Goal: Task Accomplishment & Management: Manage account settings

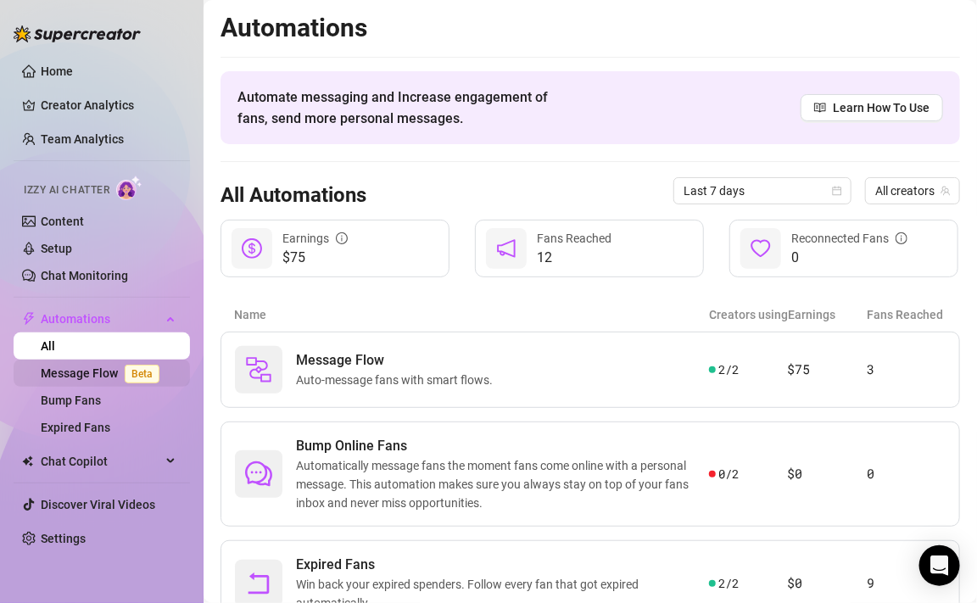
click at [64, 368] on link "Message Flow Beta" at bounding box center [104, 373] width 126 height 14
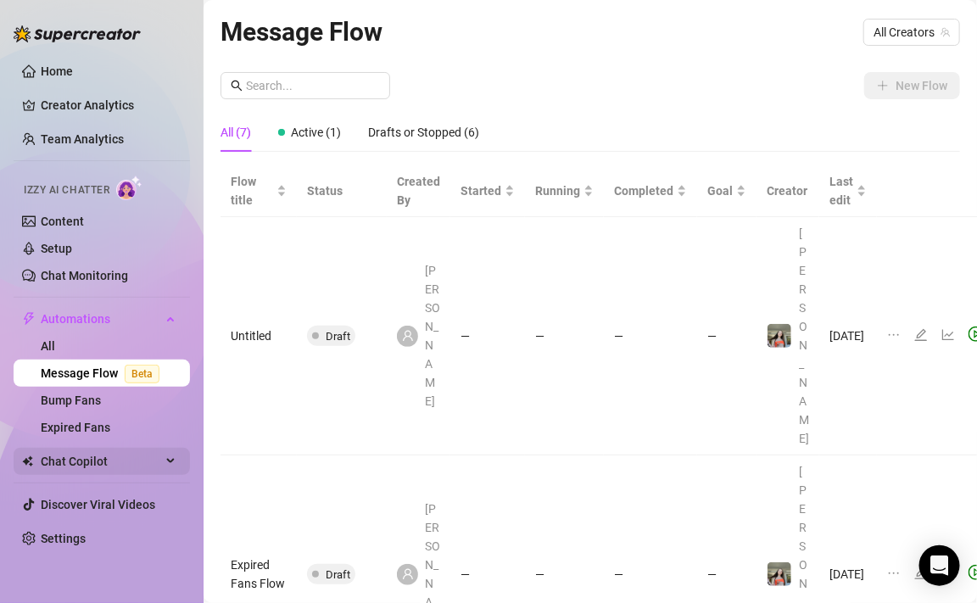
click at [81, 460] on span "Chat Copilot" at bounding box center [101, 461] width 120 height 27
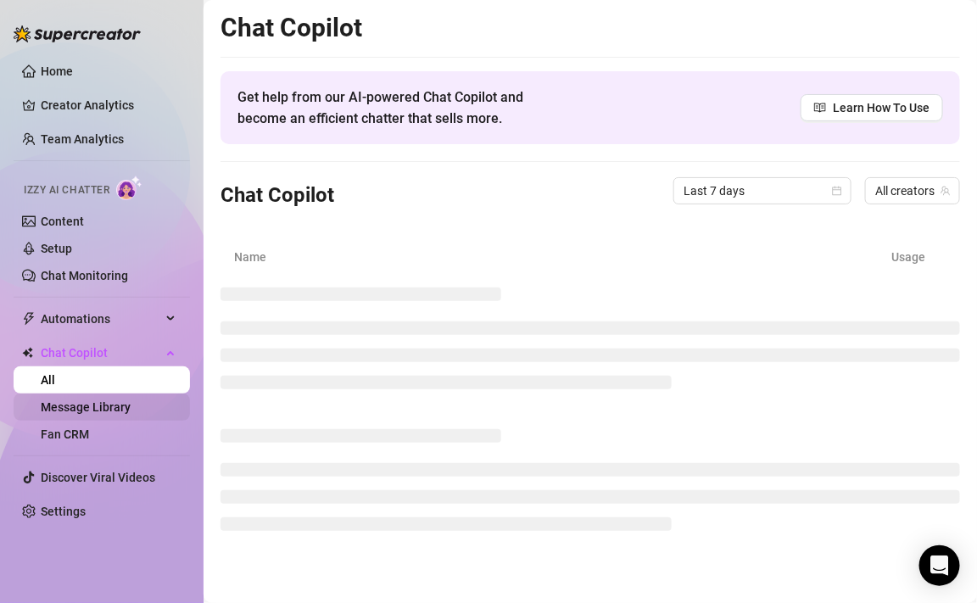
click at [100, 405] on link "Message Library" at bounding box center [86, 407] width 90 height 14
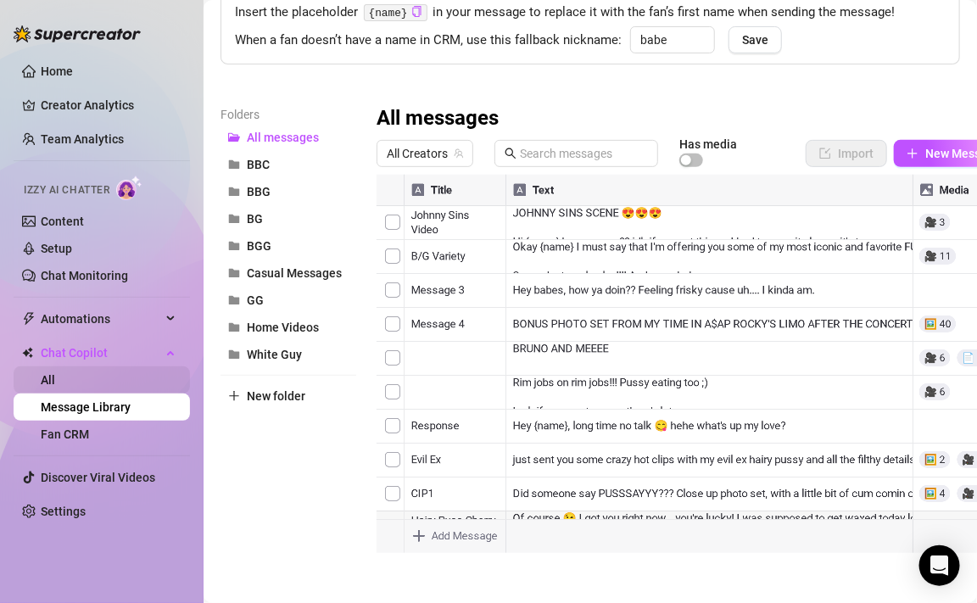
click at [55, 380] on link "All" at bounding box center [48, 380] width 14 height 14
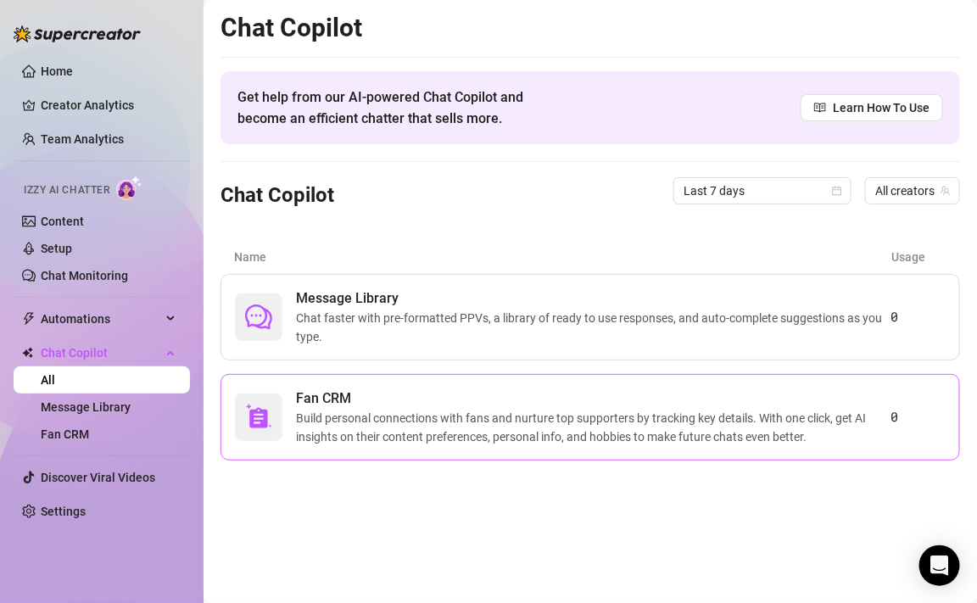
click at [368, 418] on span "Build personal connections with fans and nurture top supporters by tracking key…" at bounding box center [593, 427] width 595 height 37
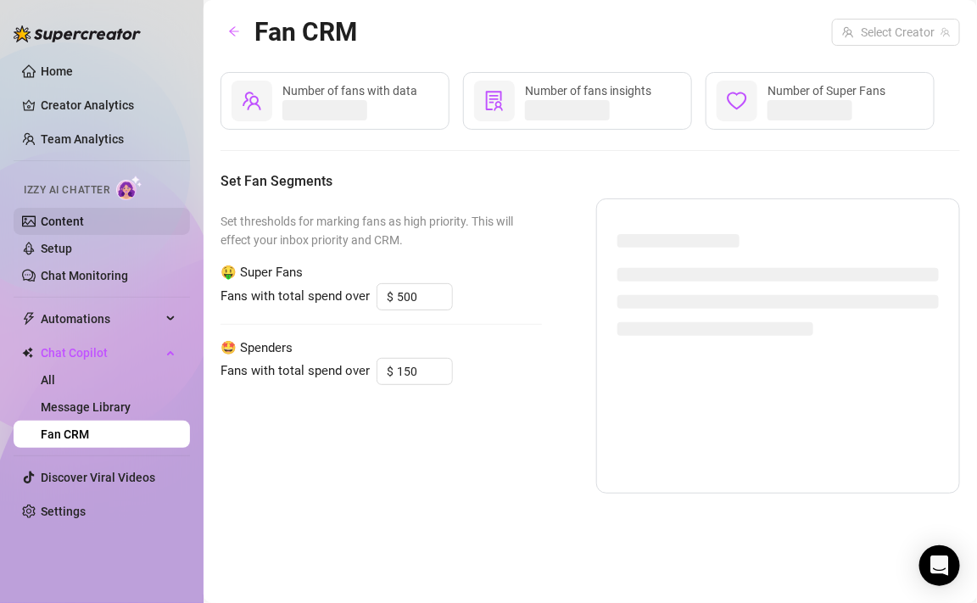
click at [84, 215] on link "Content" at bounding box center [62, 222] width 43 height 14
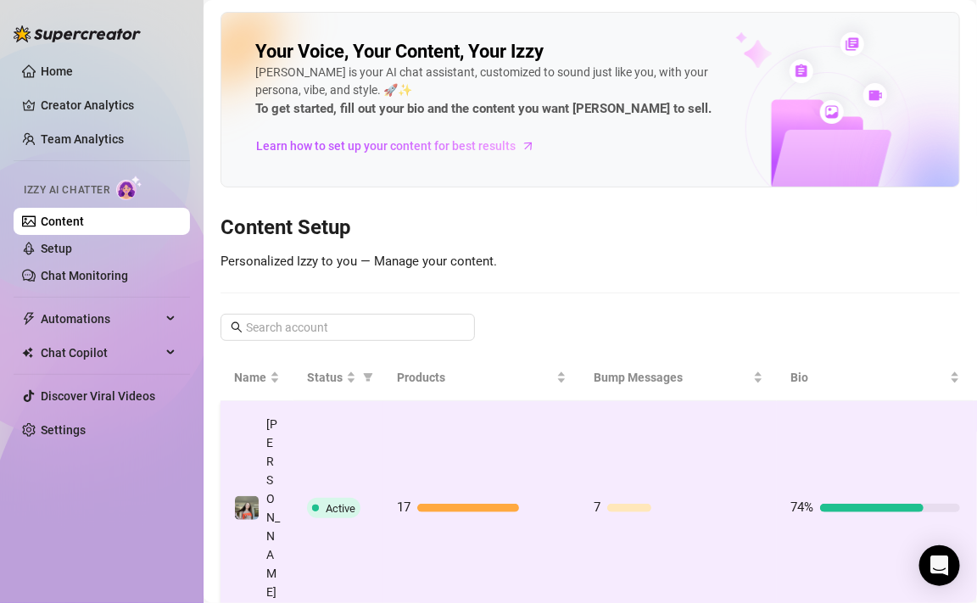
click at [428, 448] on td "17" at bounding box center [481, 508] width 197 height 215
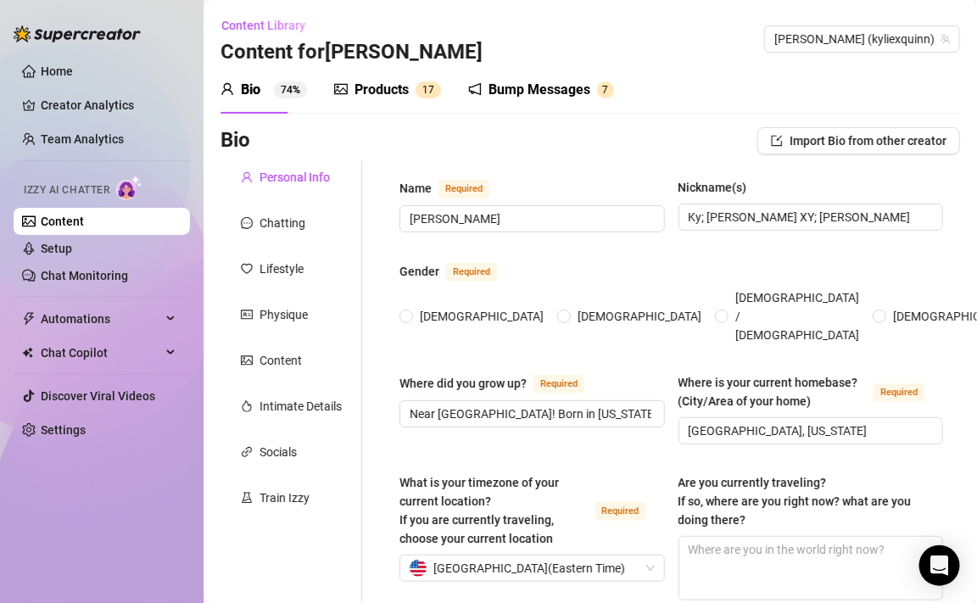
radio input "true"
type input "[DATE]"
click at [77, 222] on link "Content" at bounding box center [62, 222] width 43 height 14
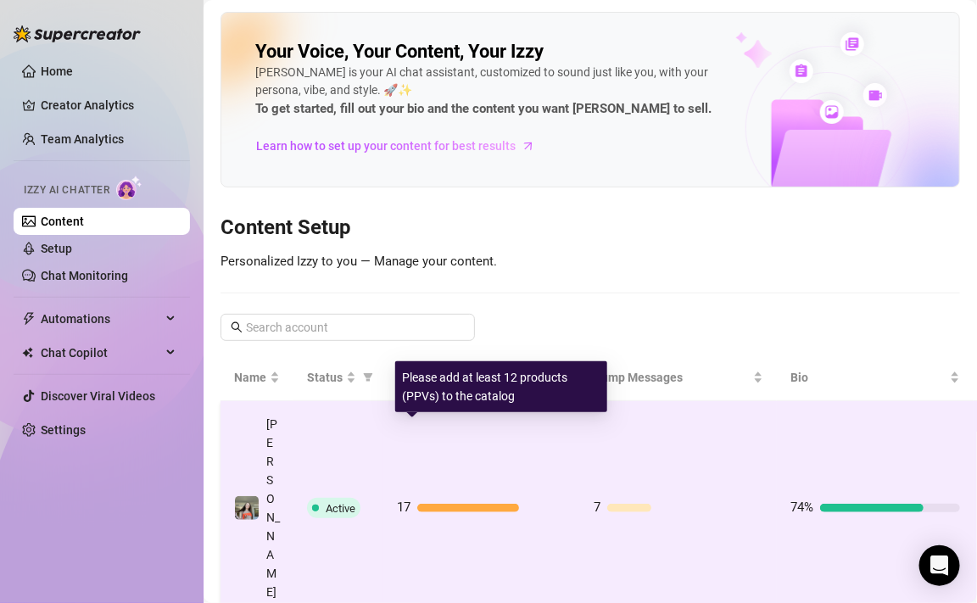
click at [458, 504] on div at bounding box center [468, 508] width 102 height 8
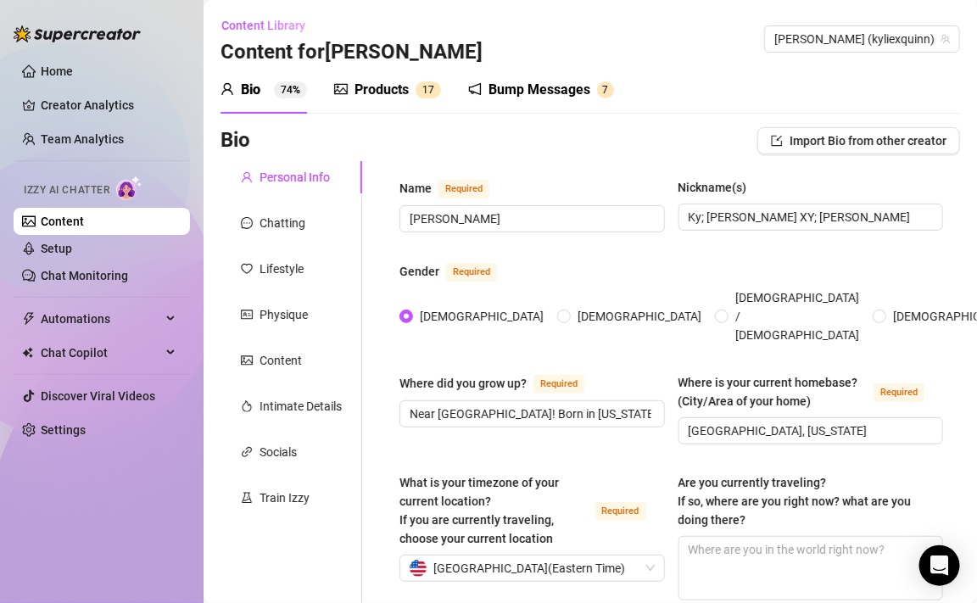
click at [358, 93] on div "Products" at bounding box center [381, 90] width 54 height 20
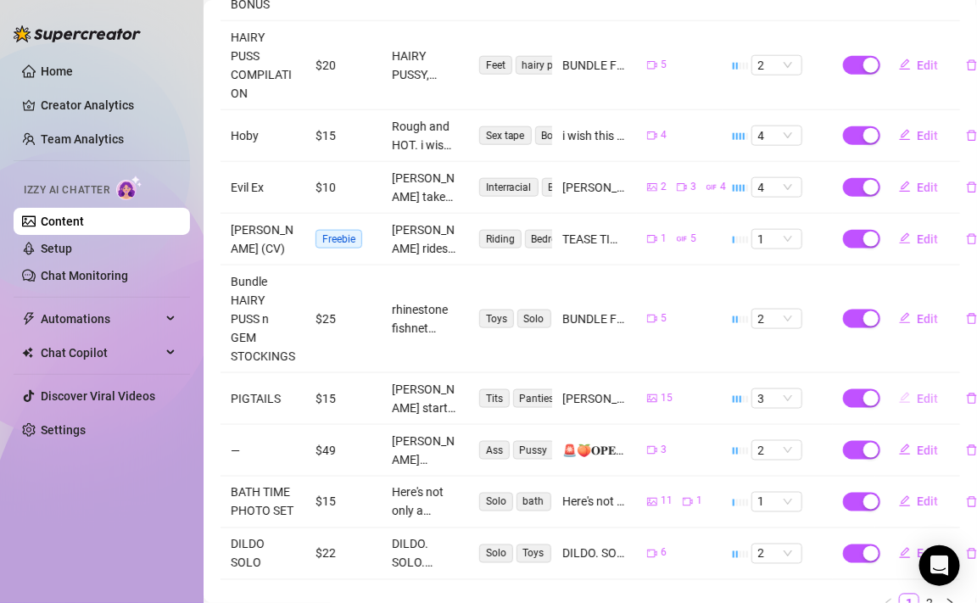
scroll to position [550, 0]
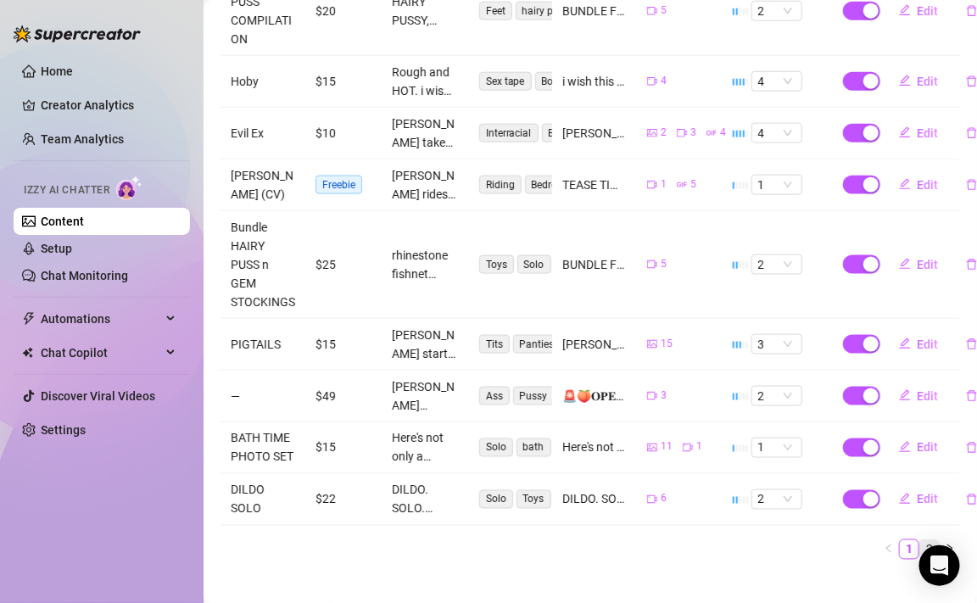
click at [935, 540] on link "2" at bounding box center [929, 549] width 19 height 19
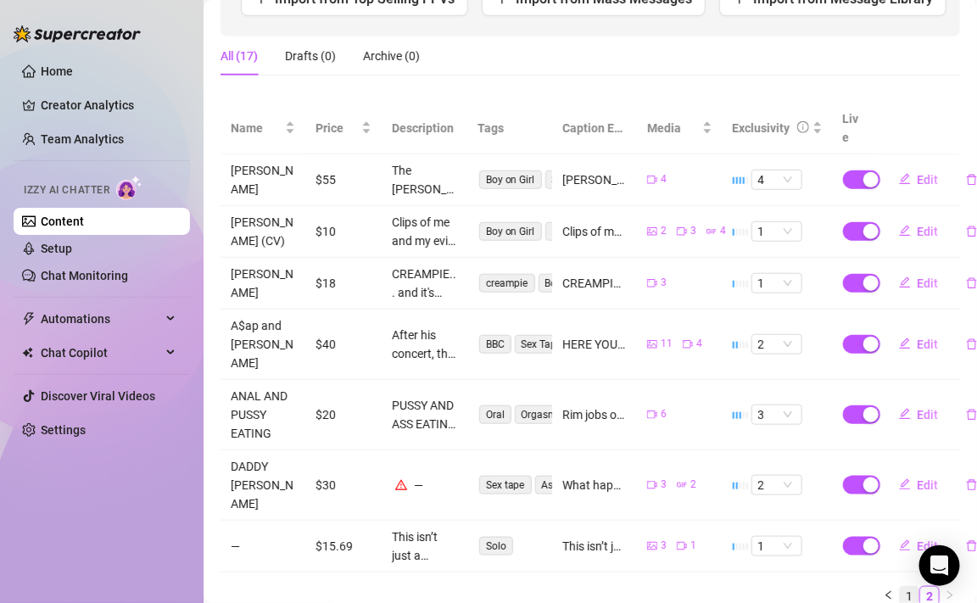
click at [913, 587] on link "1" at bounding box center [909, 596] width 19 height 19
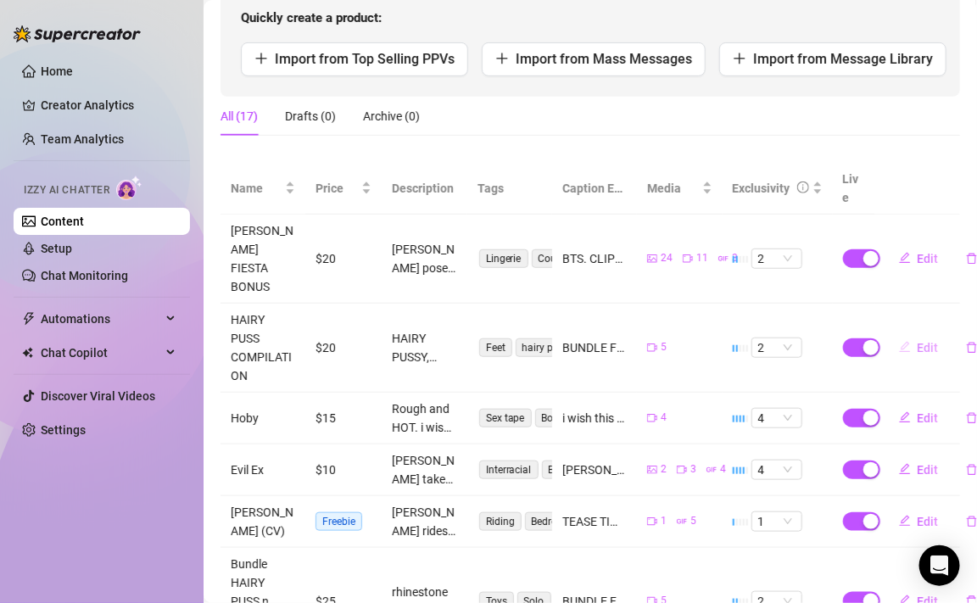
scroll to position [214, 12]
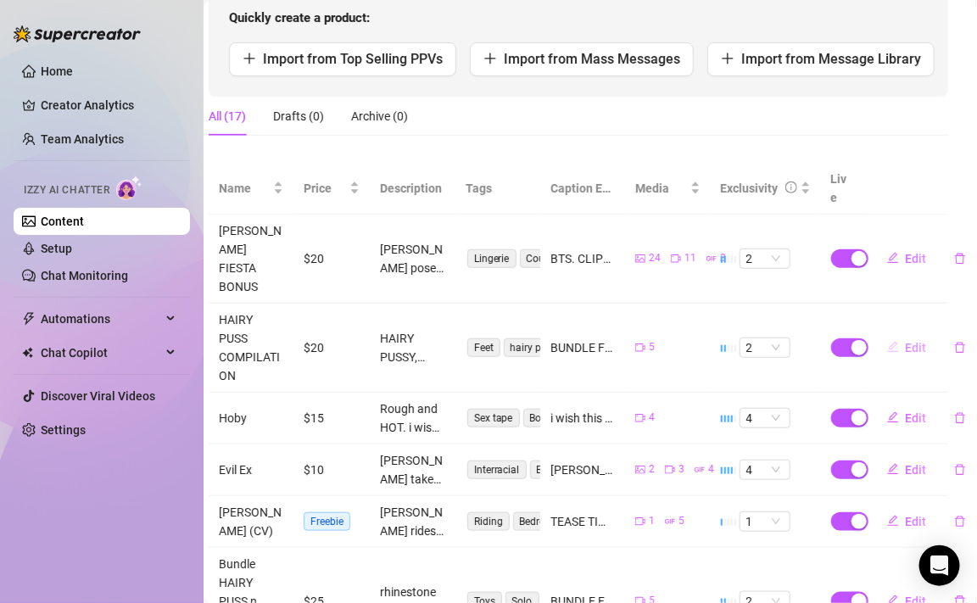
click at [914, 341] on span "Edit" at bounding box center [916, 348] width 21 height 14
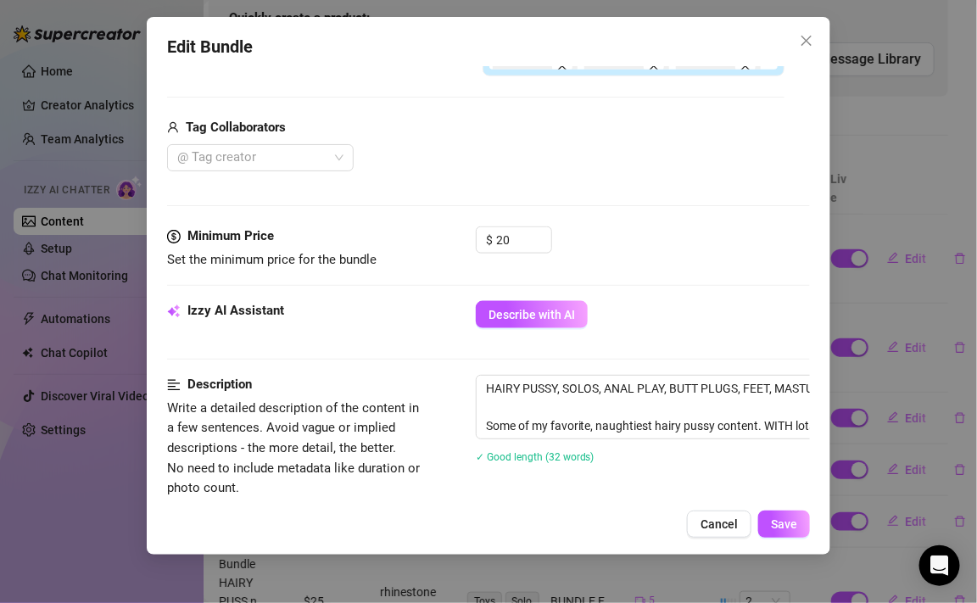
scroll to position [600, 0]
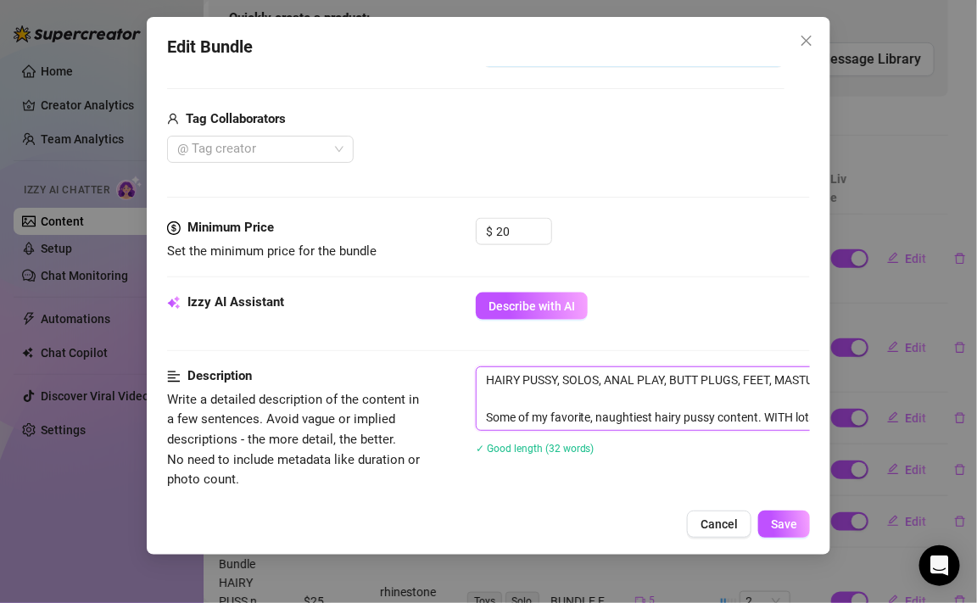
click at [489, 378] on textarea "HAIRY PUSSY, SOLOS, ANAL PLAY, BUTT PLUGS, FEET, MASTURBATION, AND SO MUCH MORE…" at bounding box center [773, 398] width 592 height 63
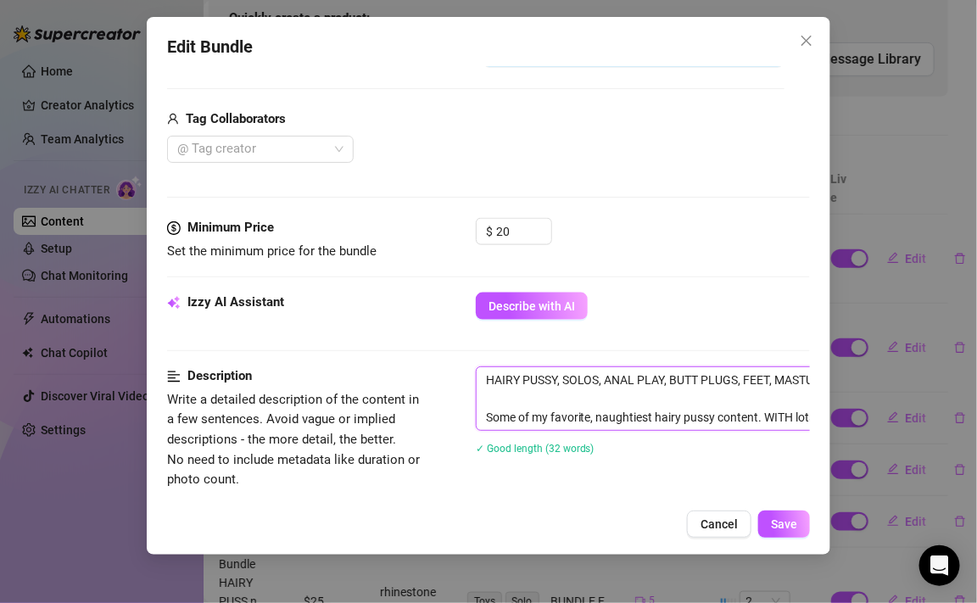
click at [489, 378] on textarea "HAIRY PUSSY, SOLOS, ANAL PLAY, BUTT PLUGS, FEET, MASTURBATION, AND SO MUCH MORE…" at bounding box center [773, 398] width 592 height 63
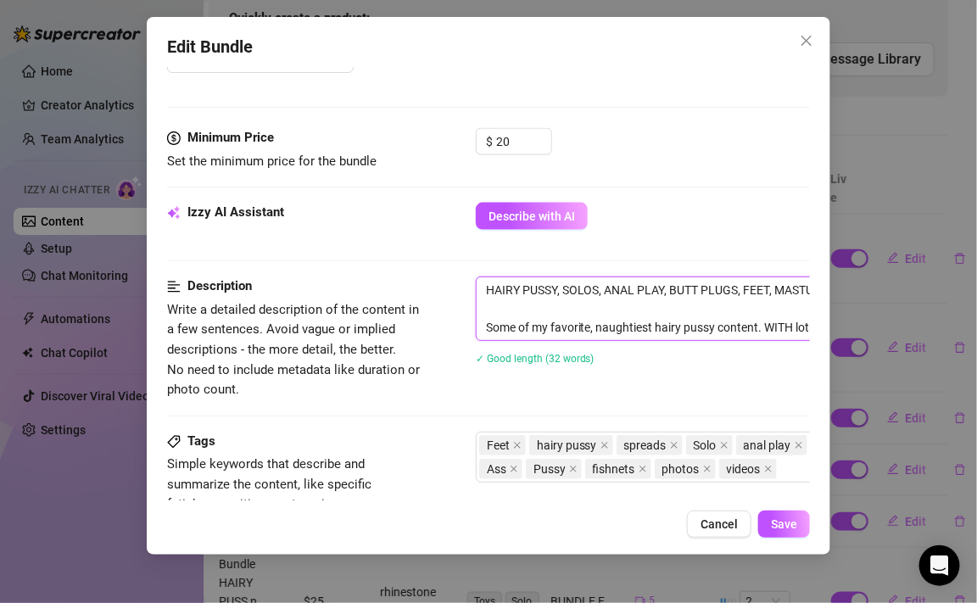
scroll to position [965, 0]
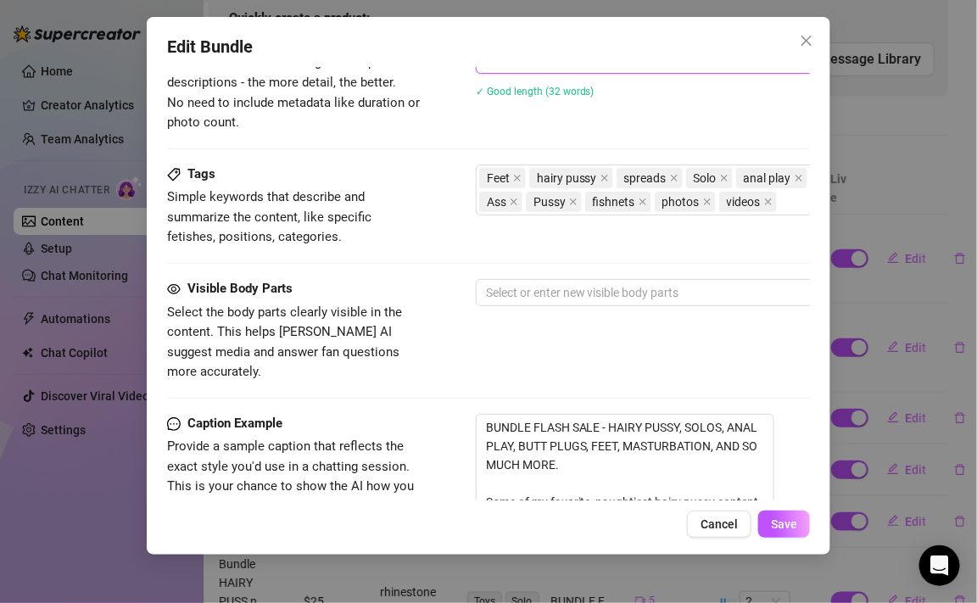
drag, startPoint x: 489, startPoint y: 378, endPoint x: 582, endPoint y: 514, distance: 164.2
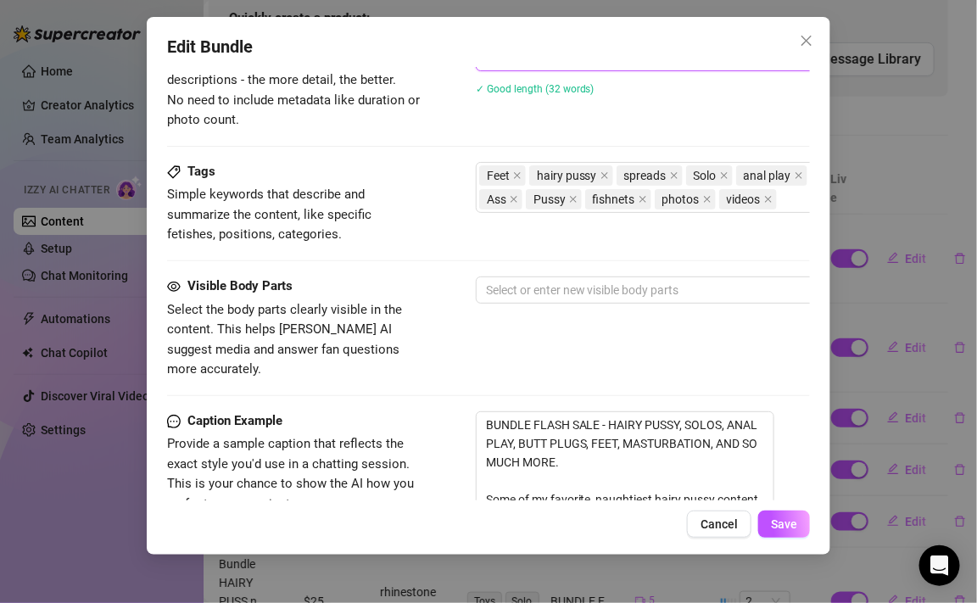
click at [582, 514] on div "Edit Bundle Account [PERSON_NAME] (@kyliexquinn) Name Name is for your internal…" at bounding box center [489, 286] width 684 height 538
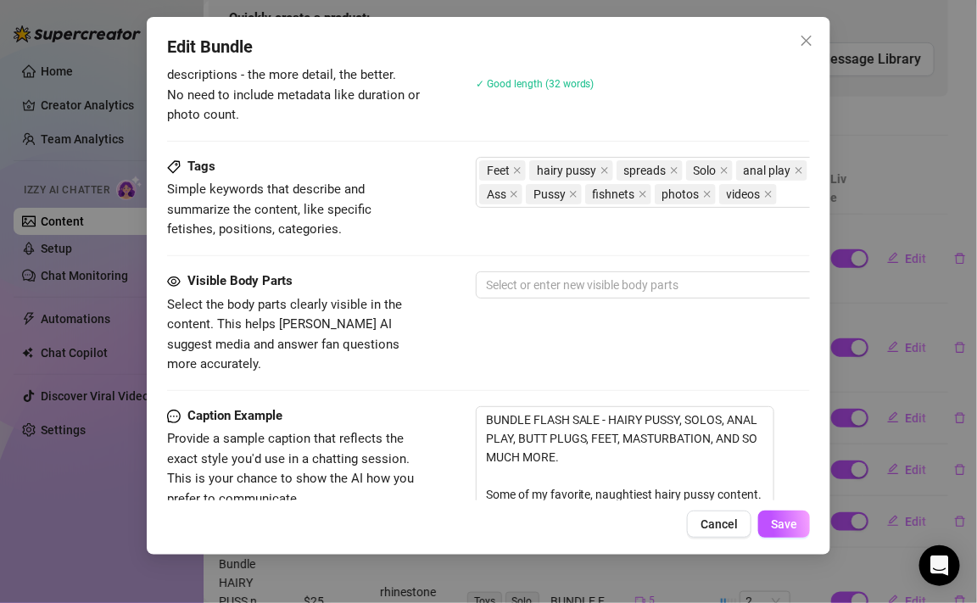
click at [582, 505] on div "Edit Bundle Account [PERSON_NAME] (@kyliexquinn) Name Name is for your internal…" at bounding box center [489, 286] width 684 height 538
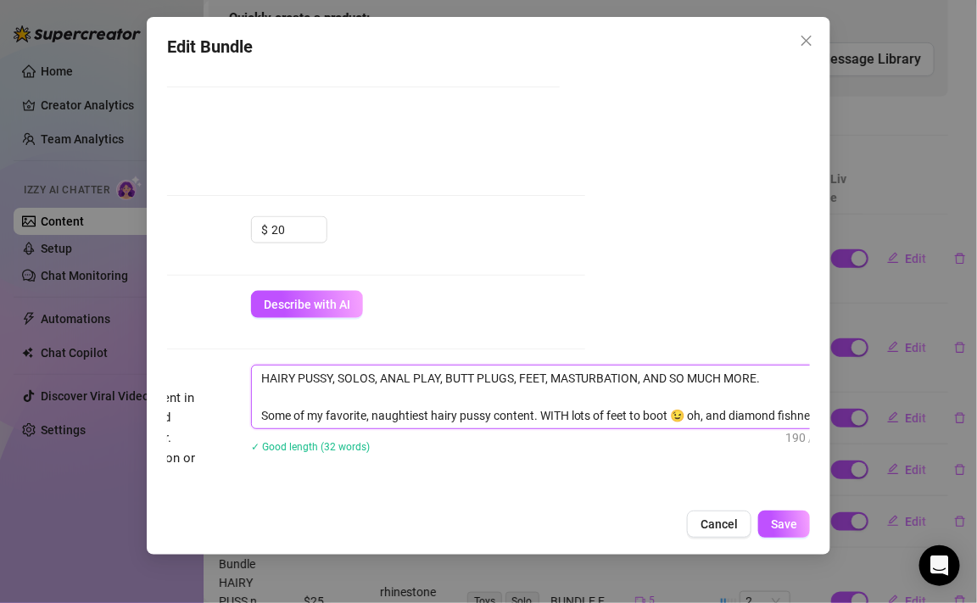
scroll to position [602, 259]
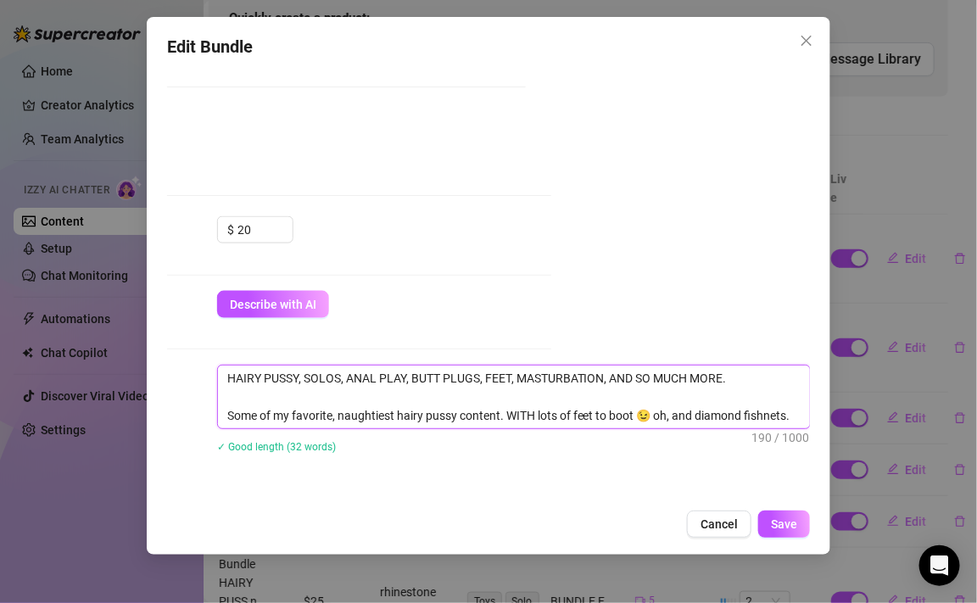
drag, startPoint x: 487, startPoint y: 376, endPoint x: 835, endPoint y: 444, distance: 355.1
click at [835, 444] on div "Edit Bundle Account [PERSON_NAME] (@kyliexquinn) Name Name is for your internal…" at bounding box center [488, 301] width 977 height 603
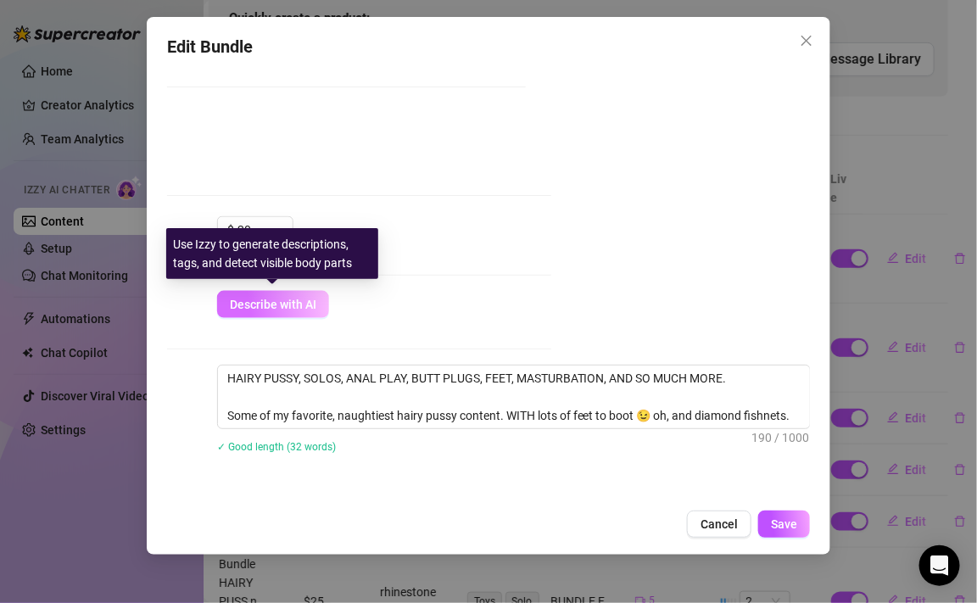
click at [295, 299] on span "Describe with AI" at bounding box center [273, 305] width 87 height 14
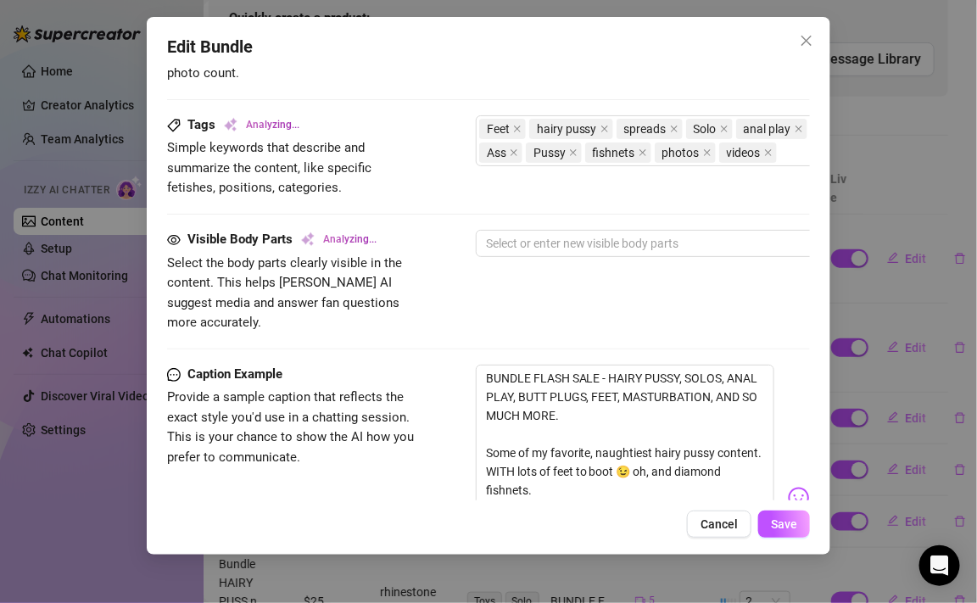
scroll to position [1014, 0]
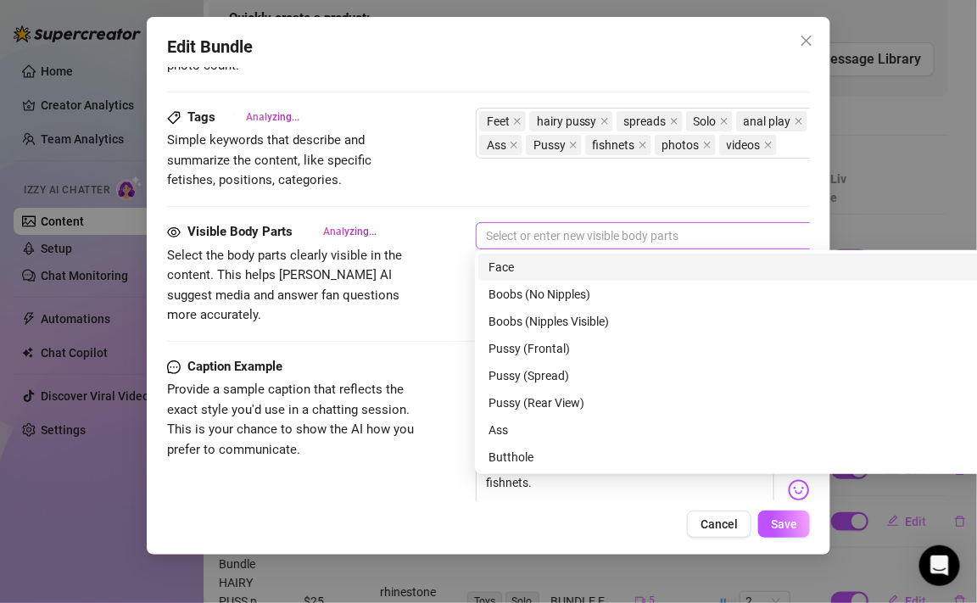
click at [522, 230] on div at bounding box center [763, 236] width 569 height 24
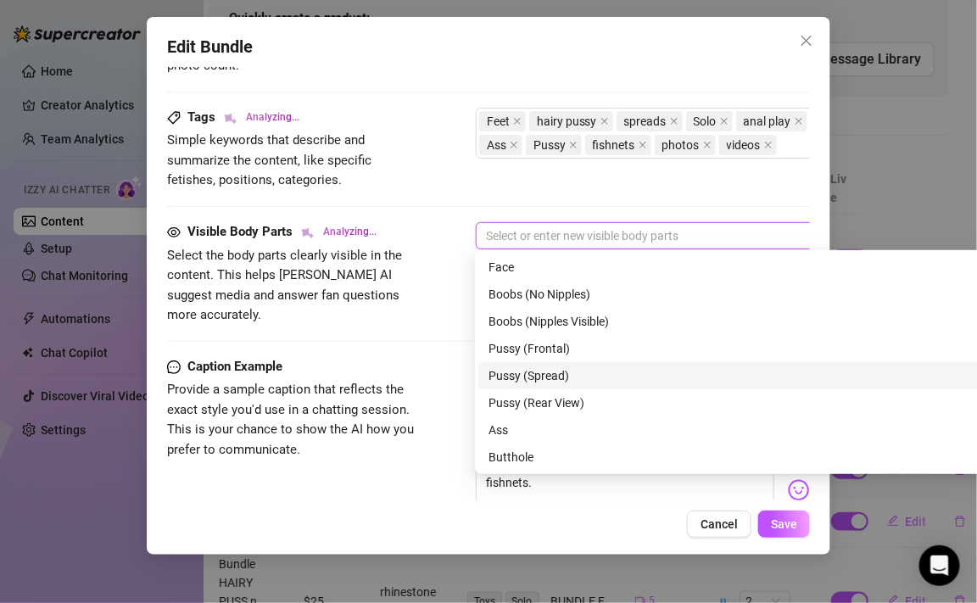
click at [565, 377] on div "Pussy (Spread)" at bounding box center [771, 375] width 567 height 19
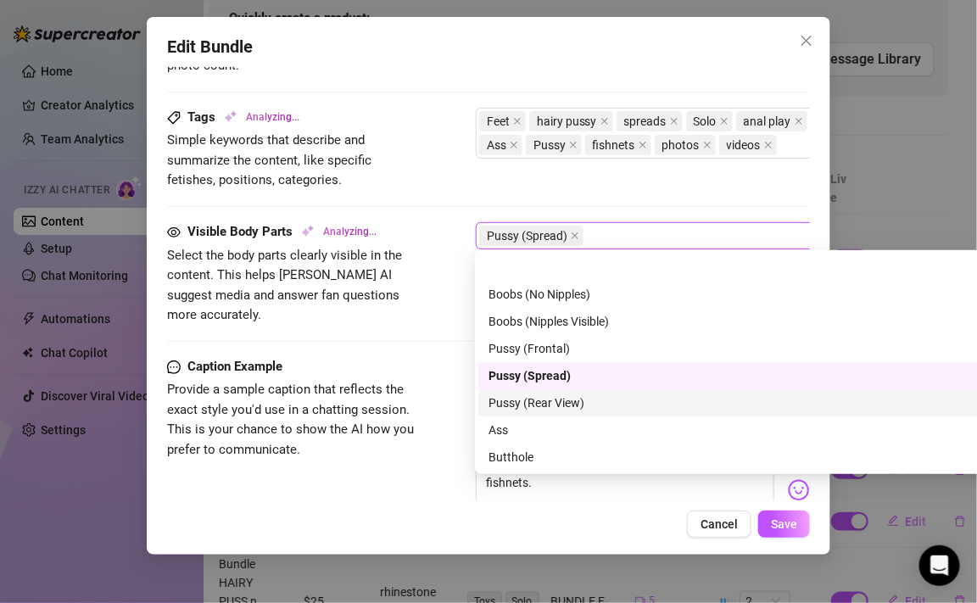
scroll to position [47, 0]
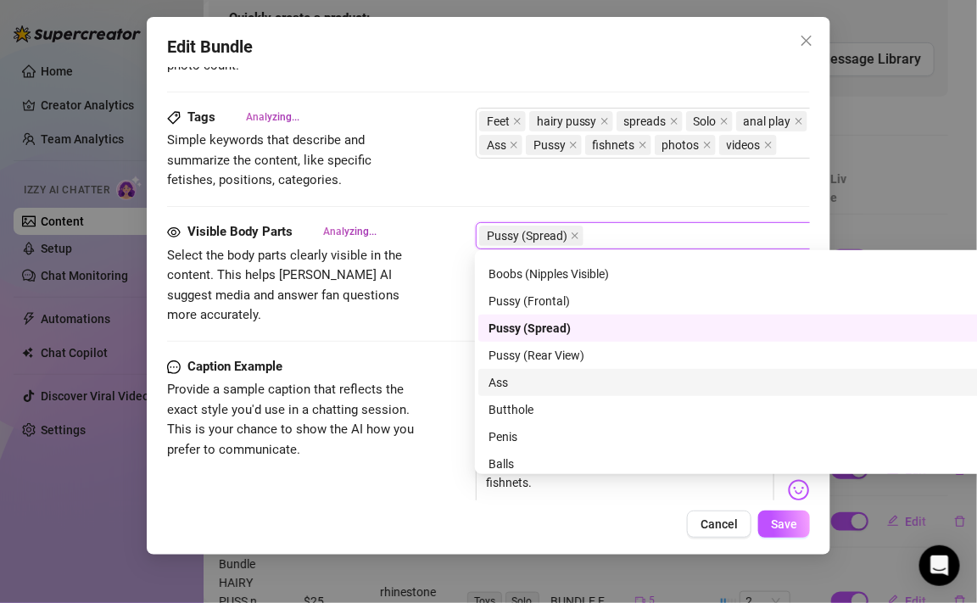
click at [544, 384] on div "Ass" at bounding box center [771, 382] width 567 height 19
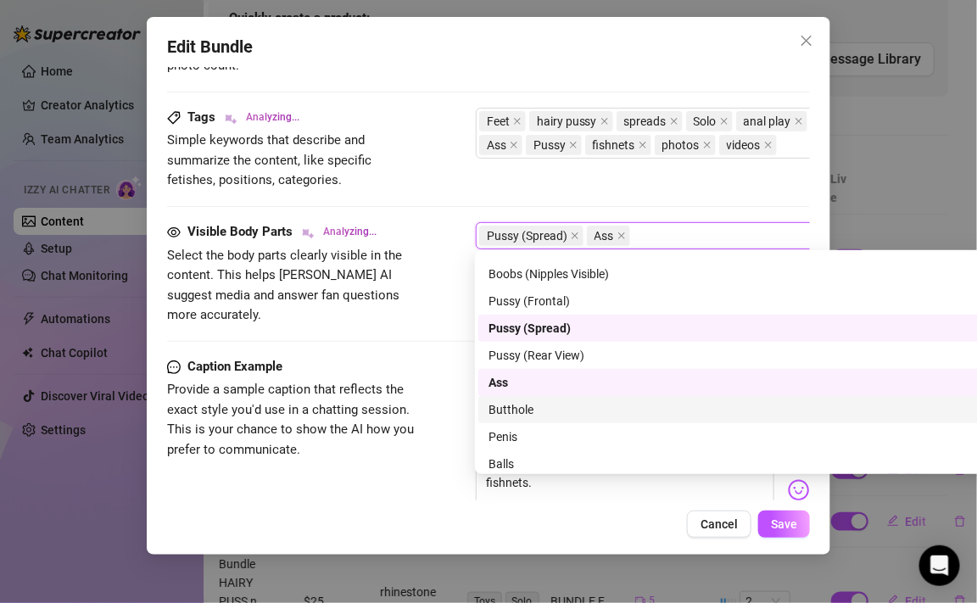
click at [544, 414] on div "Butthole" at bounding box center [771, 409] width 567 height 19
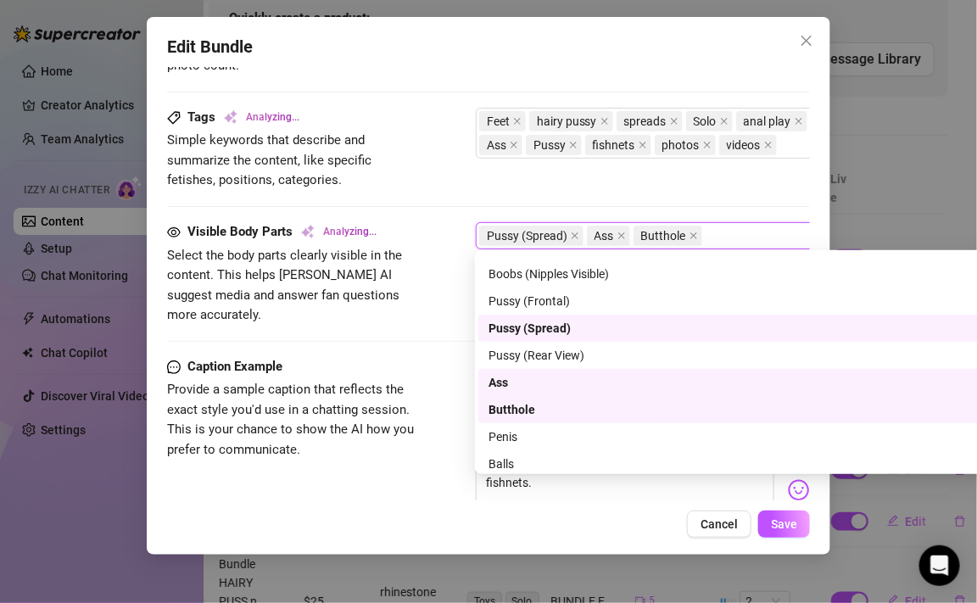
scroll to position [108, 0]
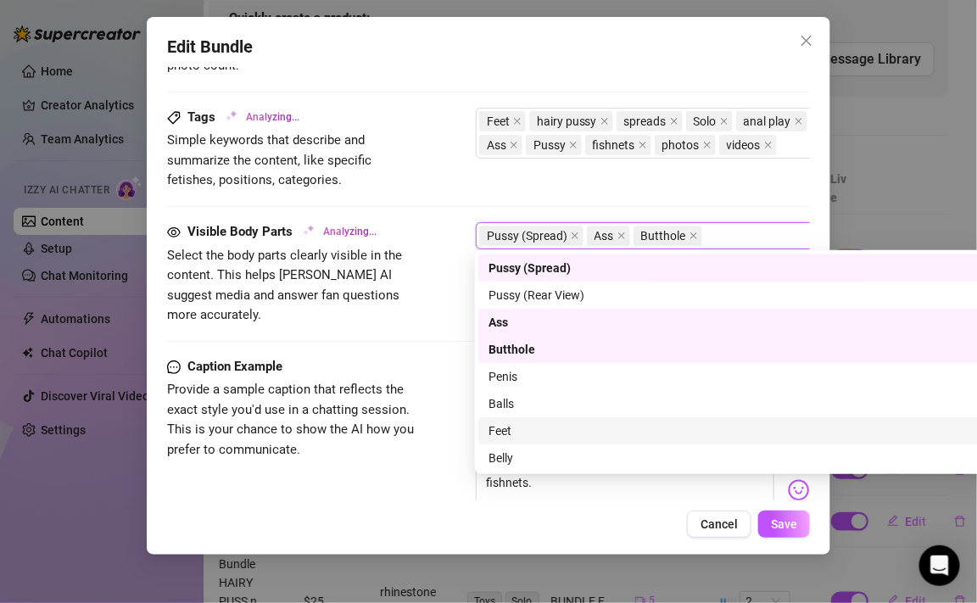
click at [525, 433] on div "Feet" at bounding box center [771, 430] width 567 height 19
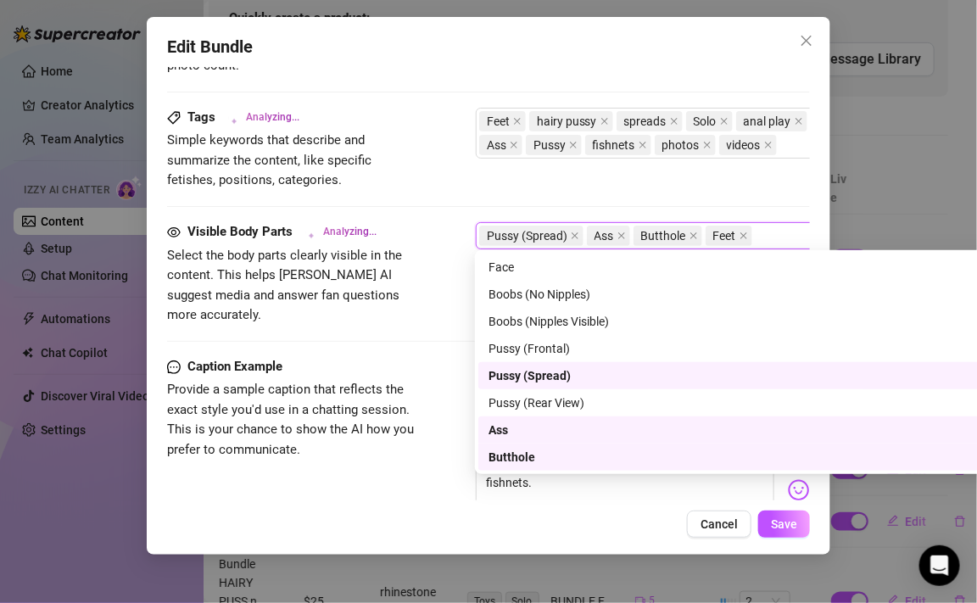
scroll to position [0, 0]
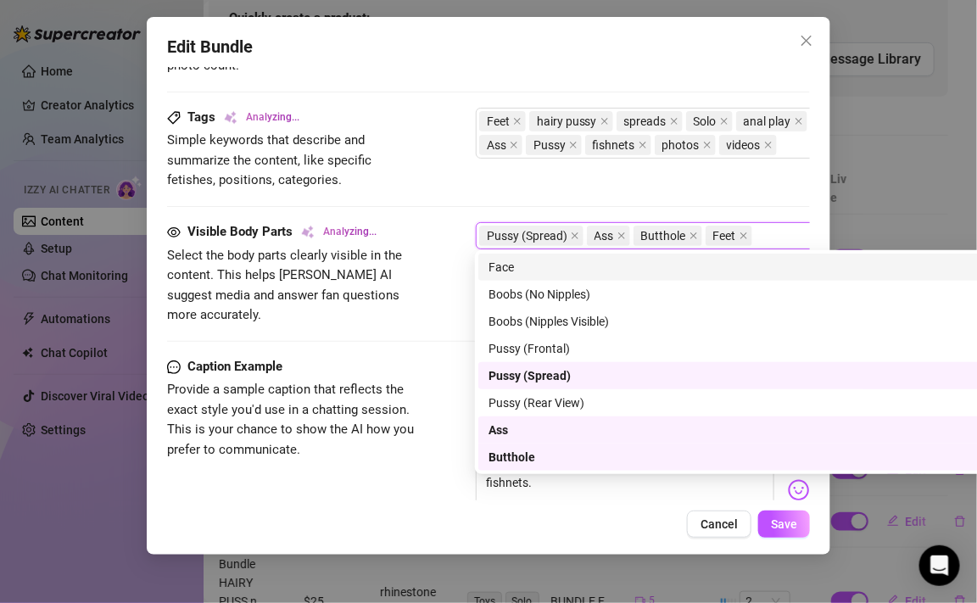
click at [505, 270] on div "Face" at bounding box center [771, 267] width 567 height 19
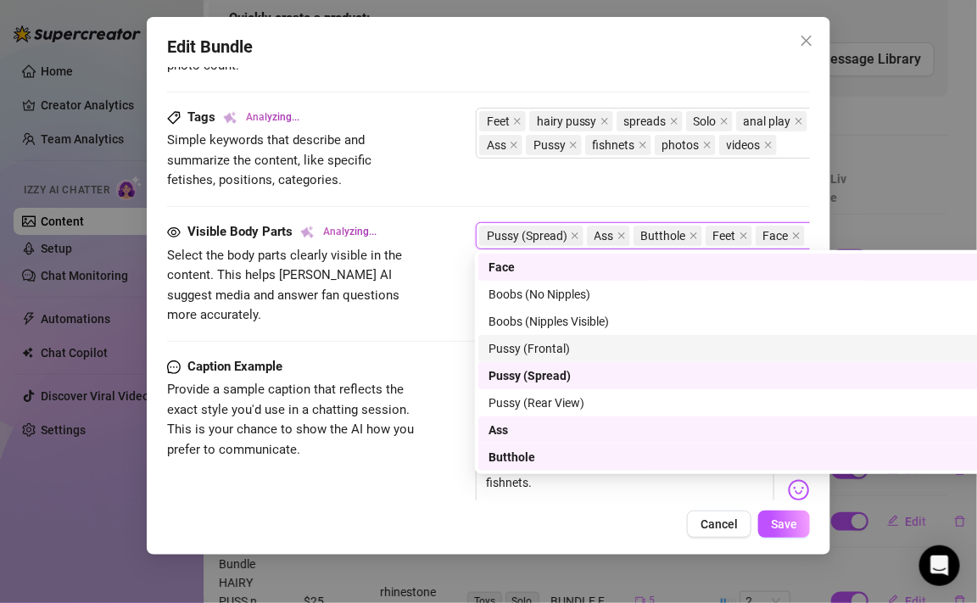
click at [522, 344] on div "Pussy (Frontal)" at bounding box center [771, 348] width 567 height 19
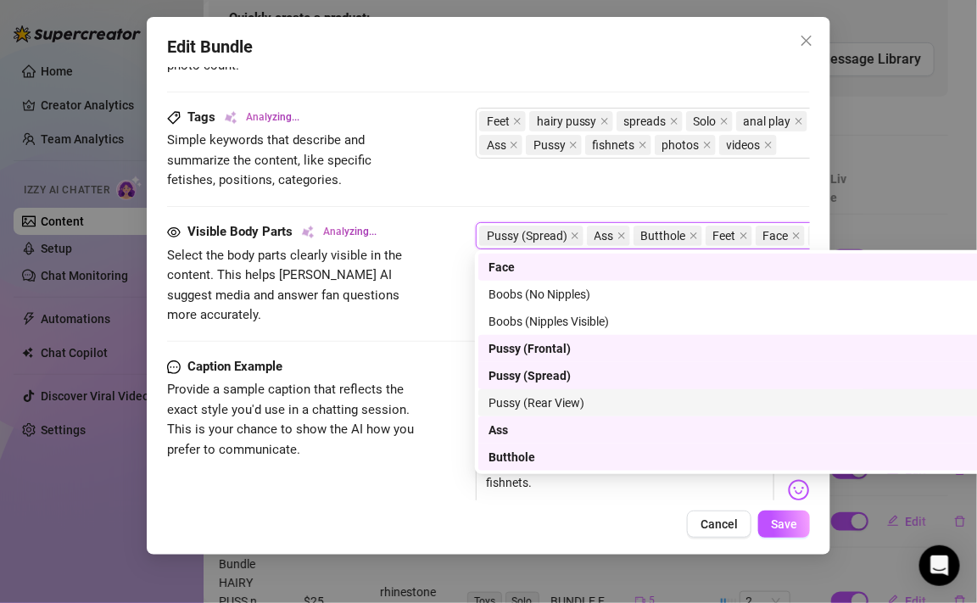
click at [525, 405] on div "Pussy (Rear View)" at bounding box center [771, 403] width 567 height 19
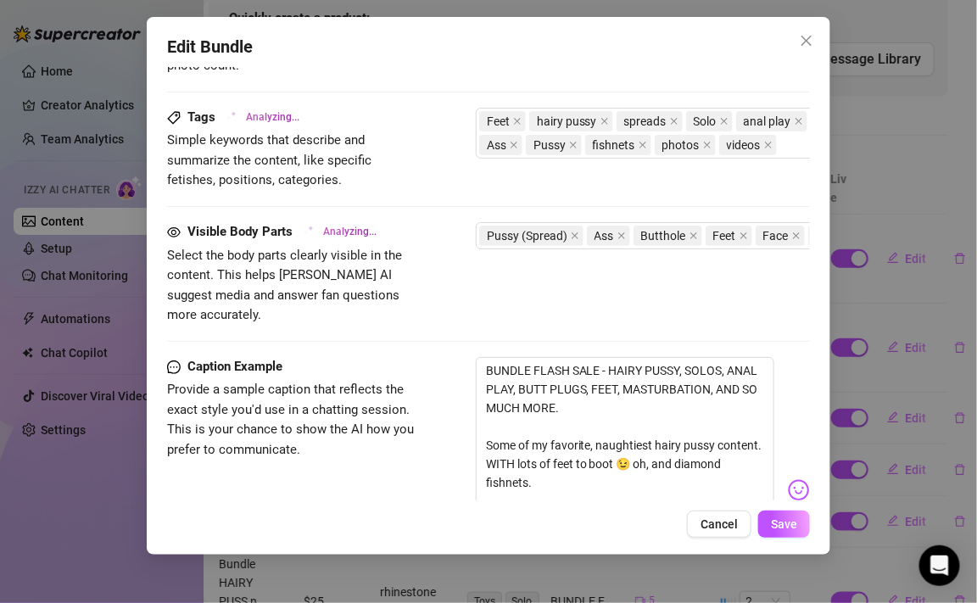
click at [388, 357] on div "Caption Example" at bounding box center [294, 367] width 254 height 20
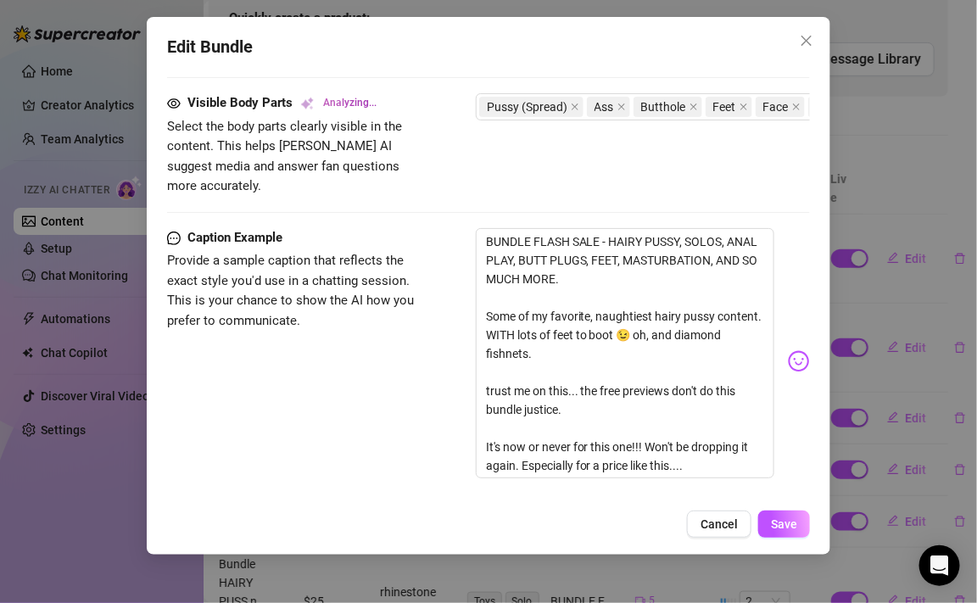
scroll to position [1220, 0]
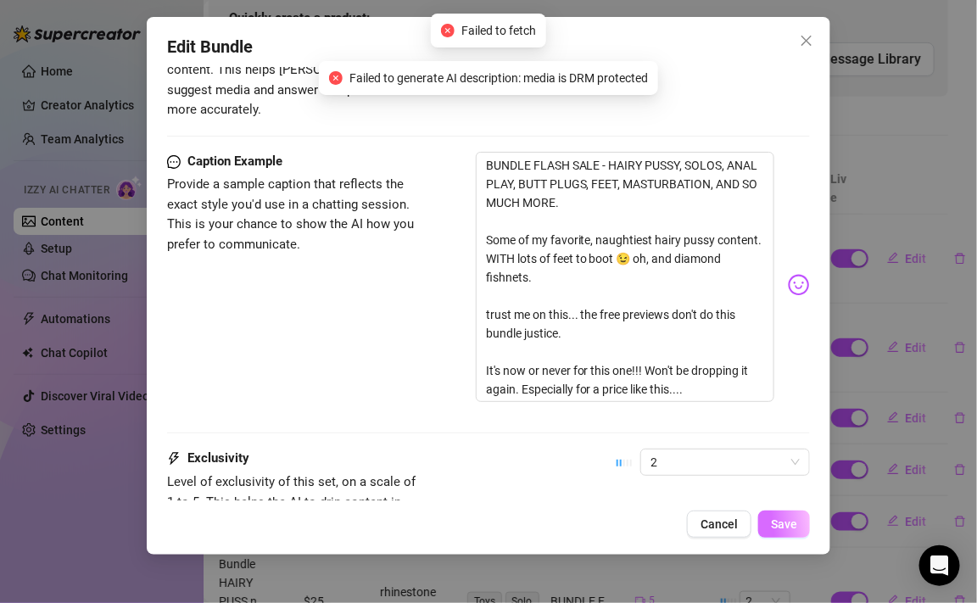
click at [786, 518] on span "Save" at bounding box center [784, 524] width 26 height 14
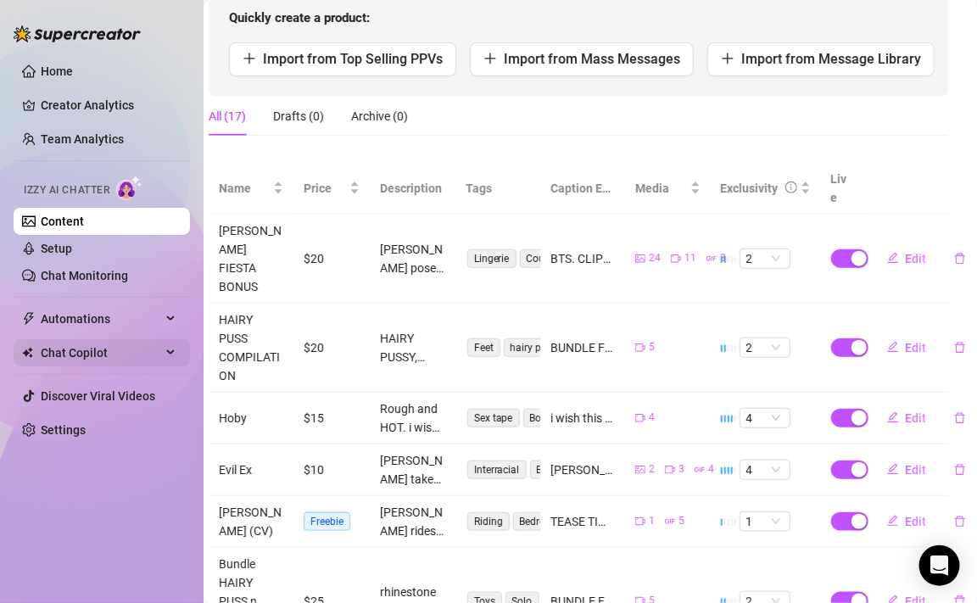
click at [75, 348] on span "Chat Copilot" at bounding box center [101, 352] width 120 height 27
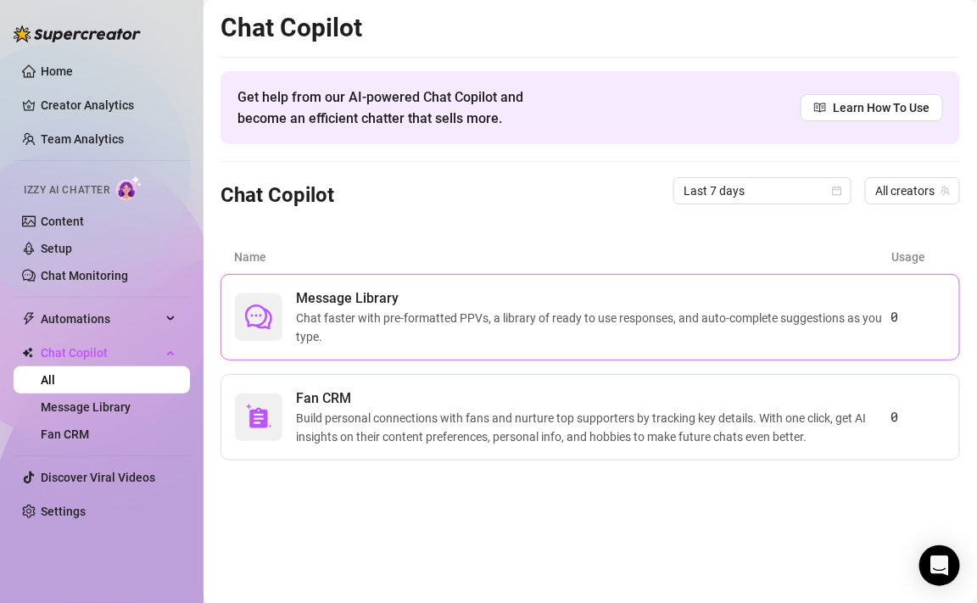
click at [304, 329] on span "Chat faster with pre-formatted PPVs, a library of ready to use responses, and a…" at bounding box center [593, 327] width 595 height 37
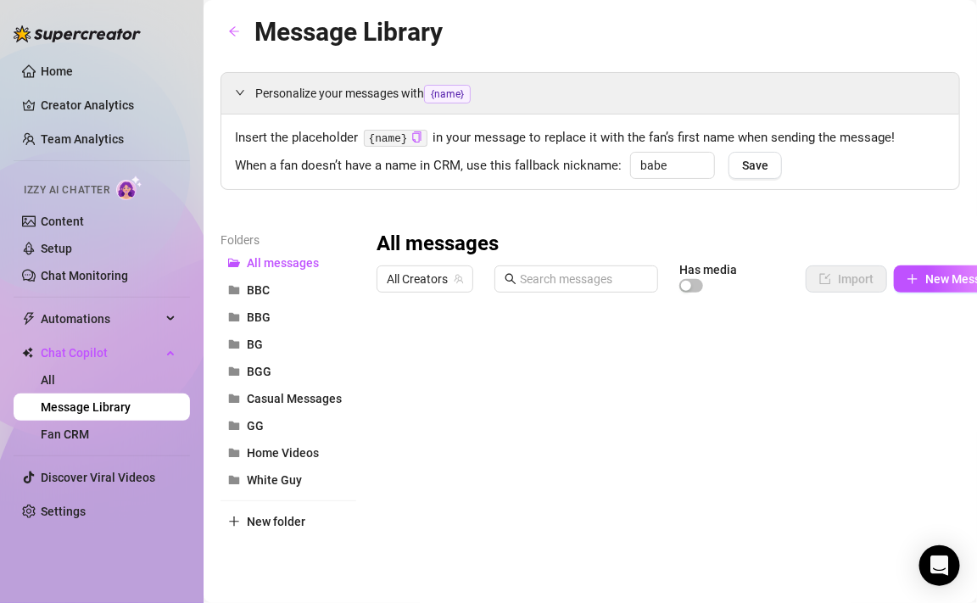
scroll to position [0, 35]
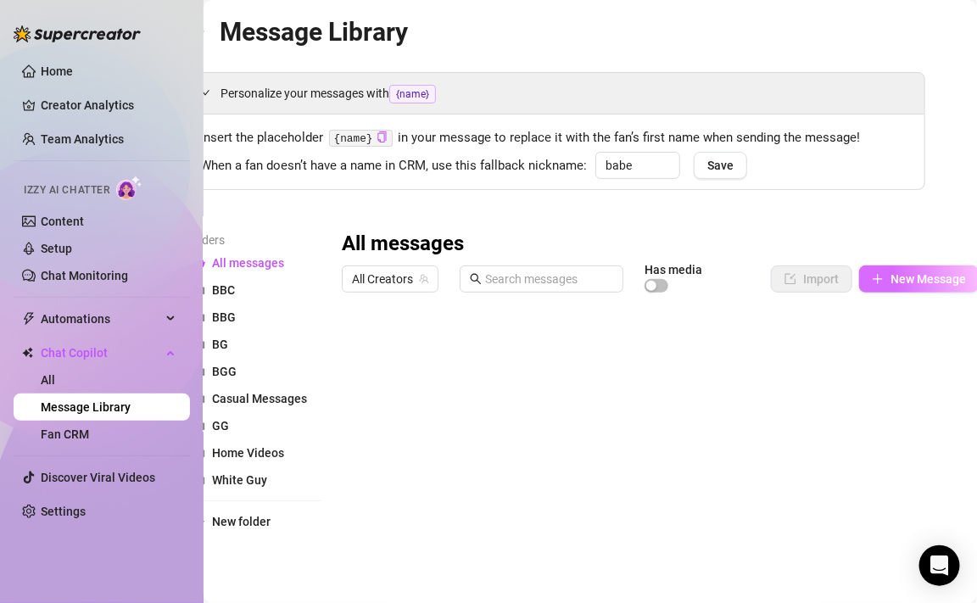
click at [918, 277] on span "New Message" at bounding box center [927, 279] width 75 height 14
type textarea "Type your message here..."
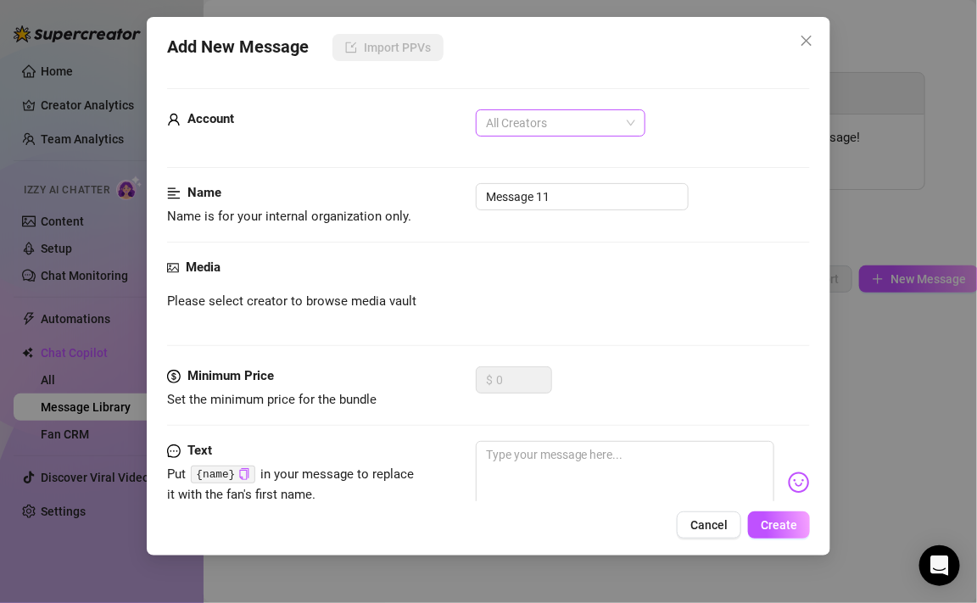
click at [539, 134] on span "All Creators" at bounding box center [560, 122] width 149 height 25
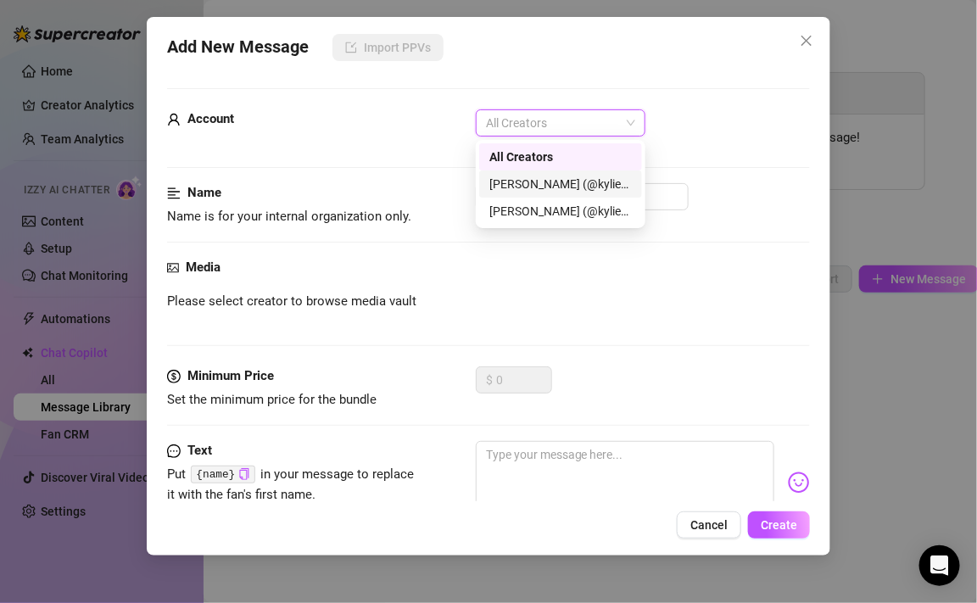
click at [539, 172] on div "[PERSON_NAME] (@kyliexquinn)" at bounding box center [560, 183] width 163 height 27
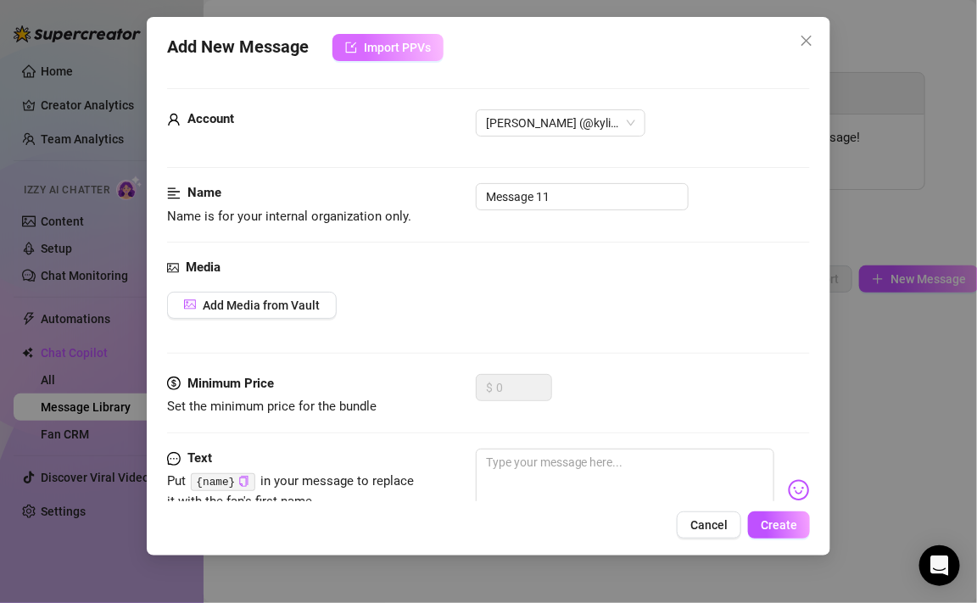
click at [402, 54] on span "Import PPVs" at bounding box center [397, 48] width 67 height 14
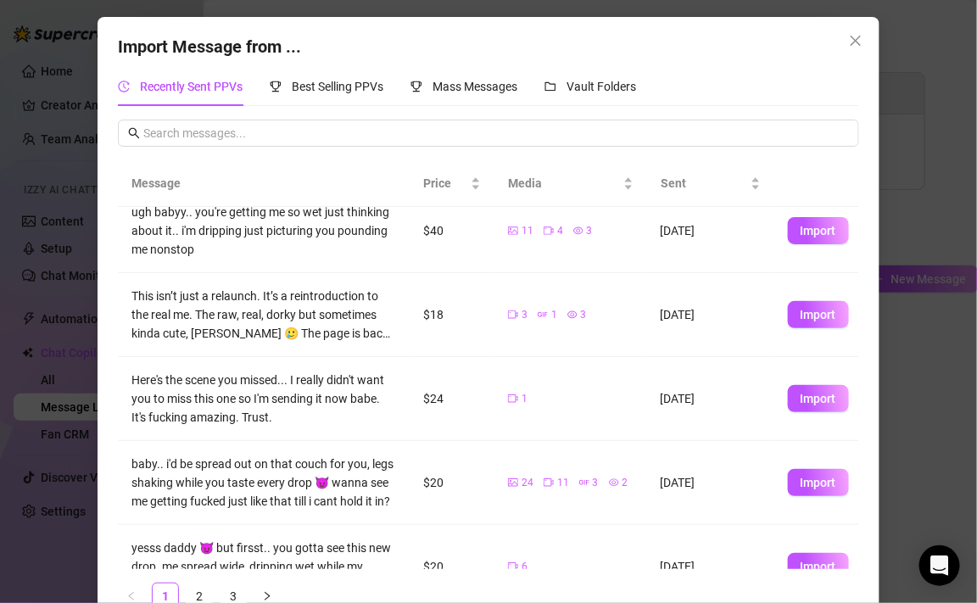
scroll to position [355, 0]
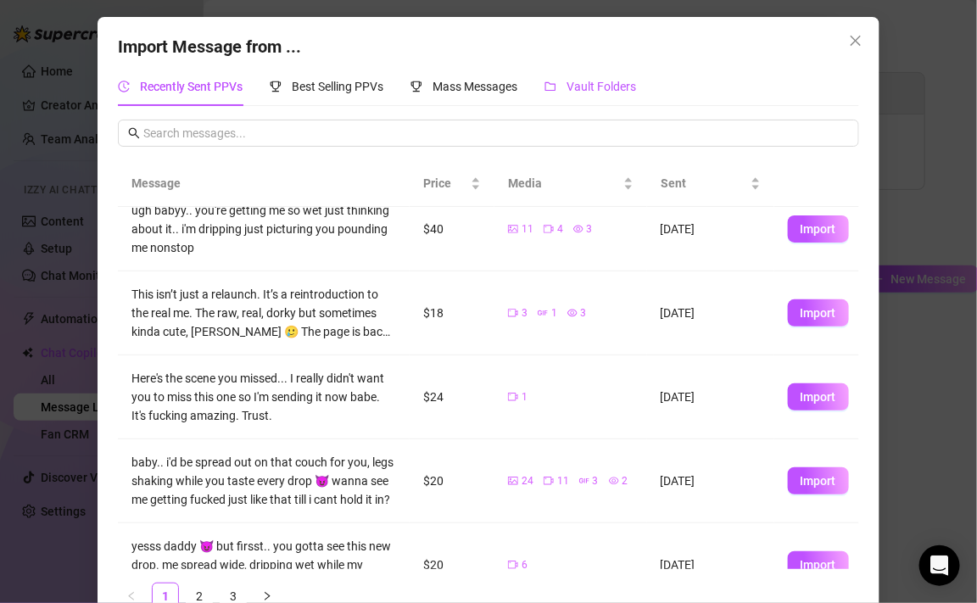
click at [588, 92] on span "Vault Folders" at bounding box center [602, 87] width 70 height 14
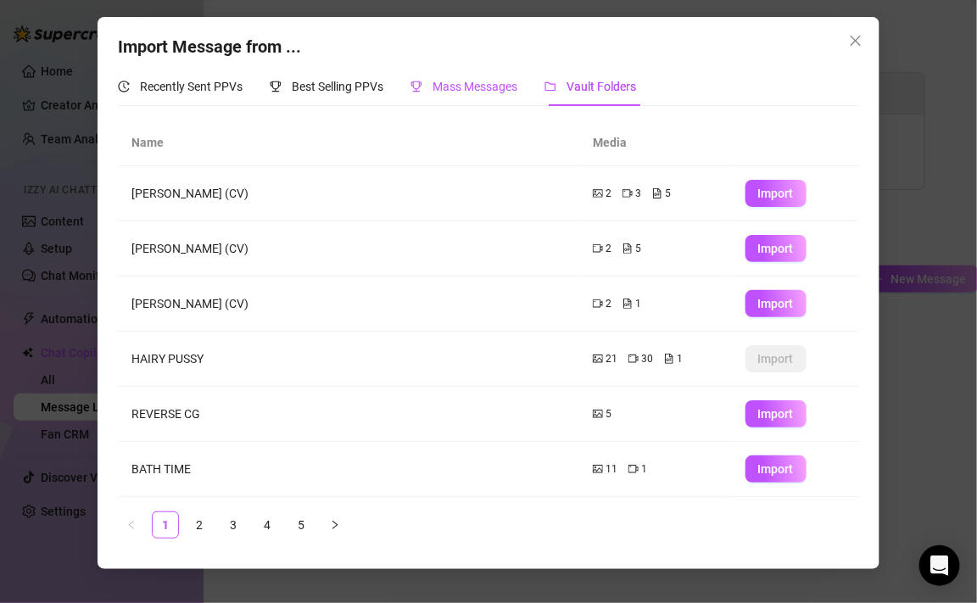
click at [508, 91] on span "Mass Messages" at bounding box center [475, 87] width 85 height 14
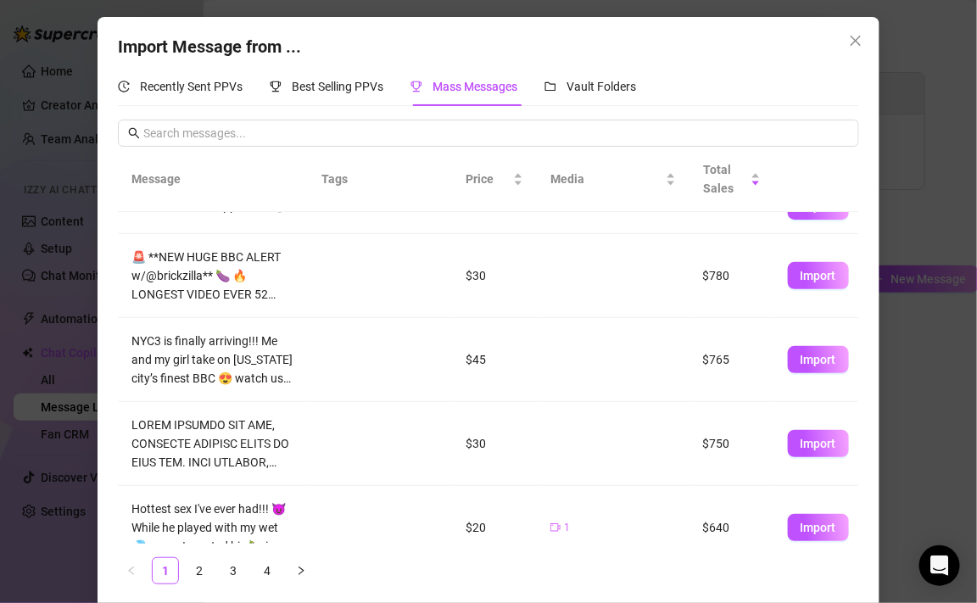
scroll to position [0, 0]
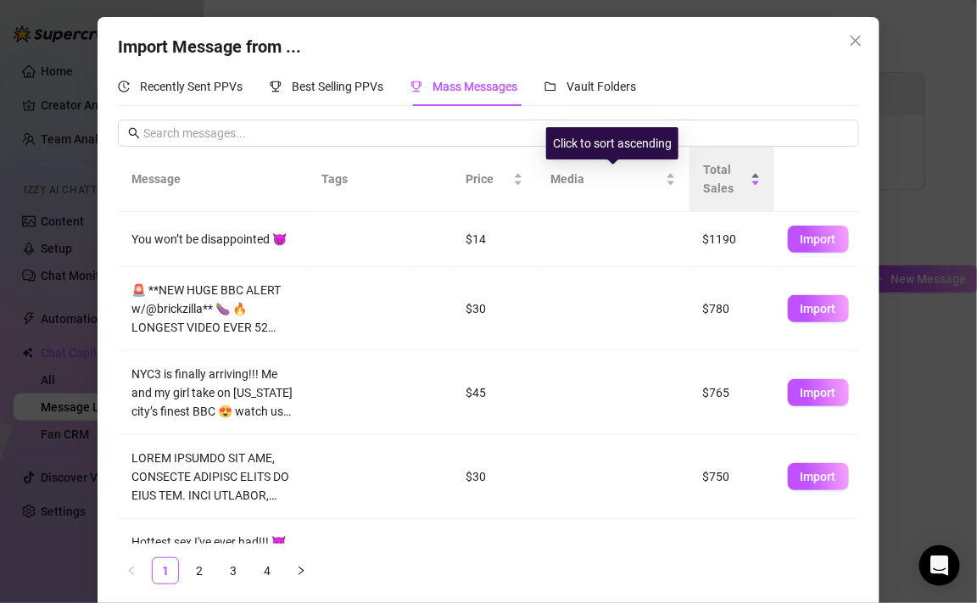
click at [731, 183] on span "Total Sales" at bounding box center [725, 178] width 44 height 37
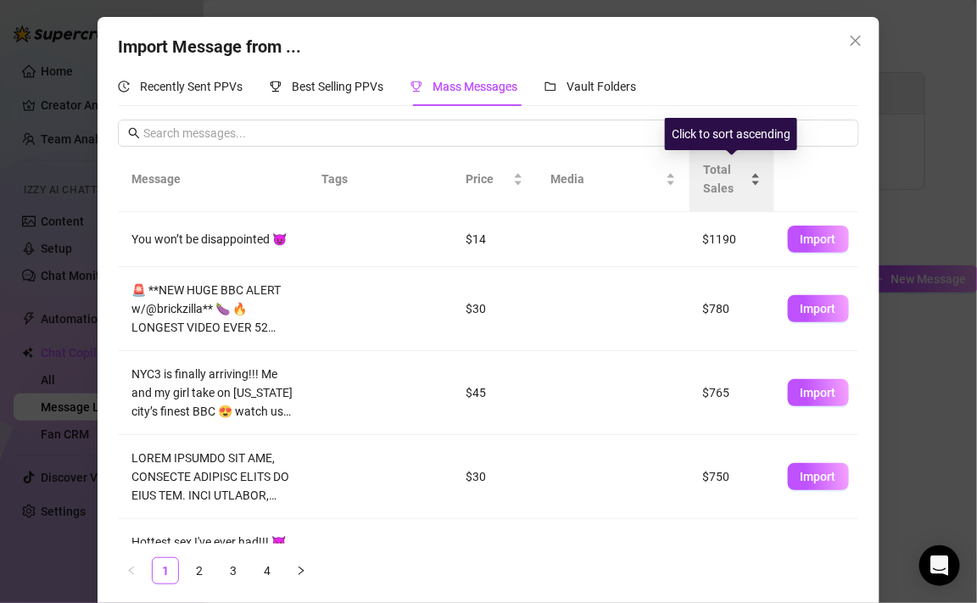
click at [757, 186] on div "Total Sales" at bounding box center [732, 178] width 58 height 37
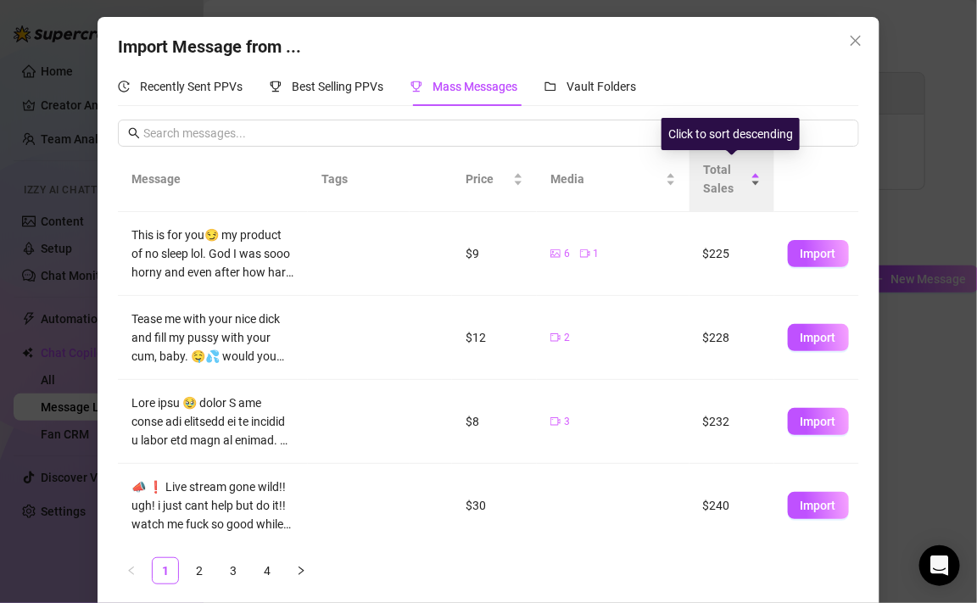
click at [747, 185] on span "Total Sales" at bounding box center [725, 178] width 44 height 37
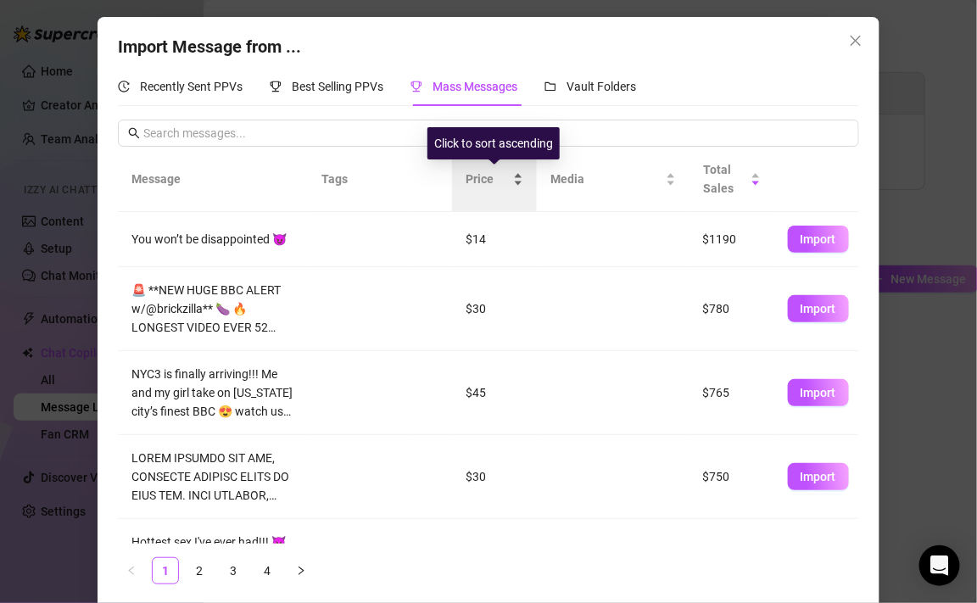
click at [503, 174] on span "Price" at bounding box center [488, 179] width 44 height 19
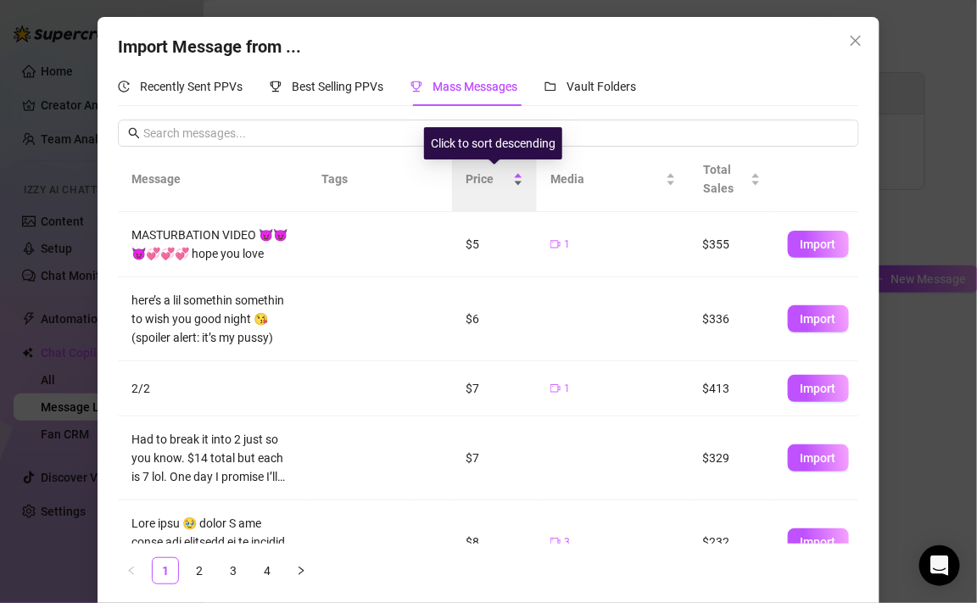
click at [503, 174] on span "Price" at bounding box center [488, 179] width 44 height 19
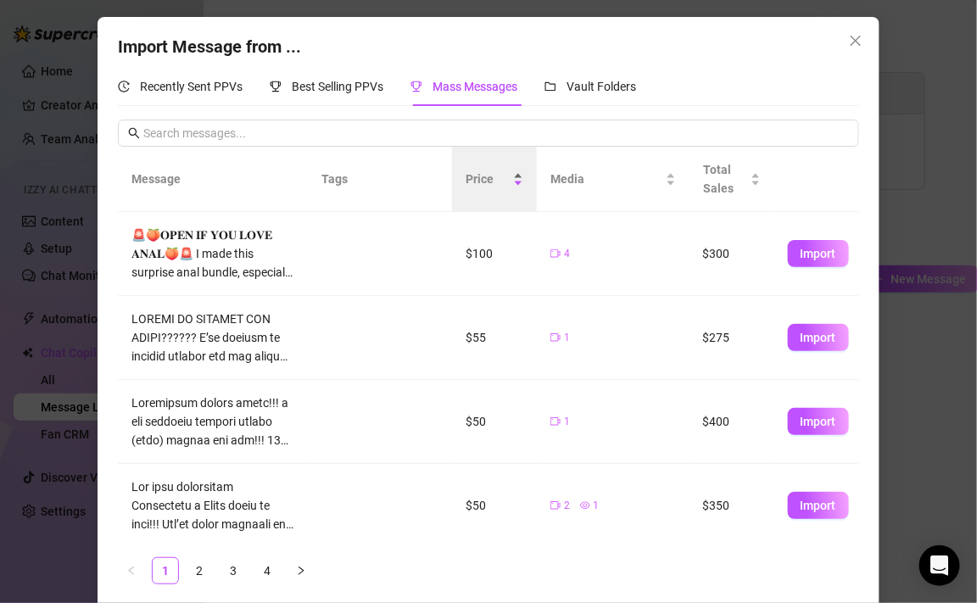
click at [488, 188] on div "Price" at bounding box center [495, 179] width 58 height 19
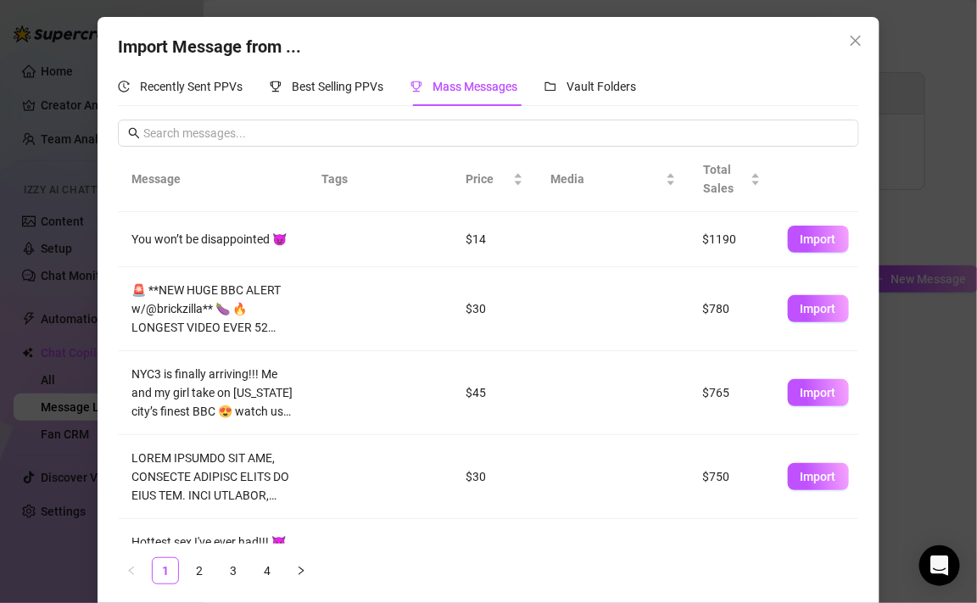
click at [45, 500] on div "Import Message from ... Recently Sent PPVs Best Selling PPVs Mass Messages Vaul…" at bounding box center [488, 301] width 977 height 603
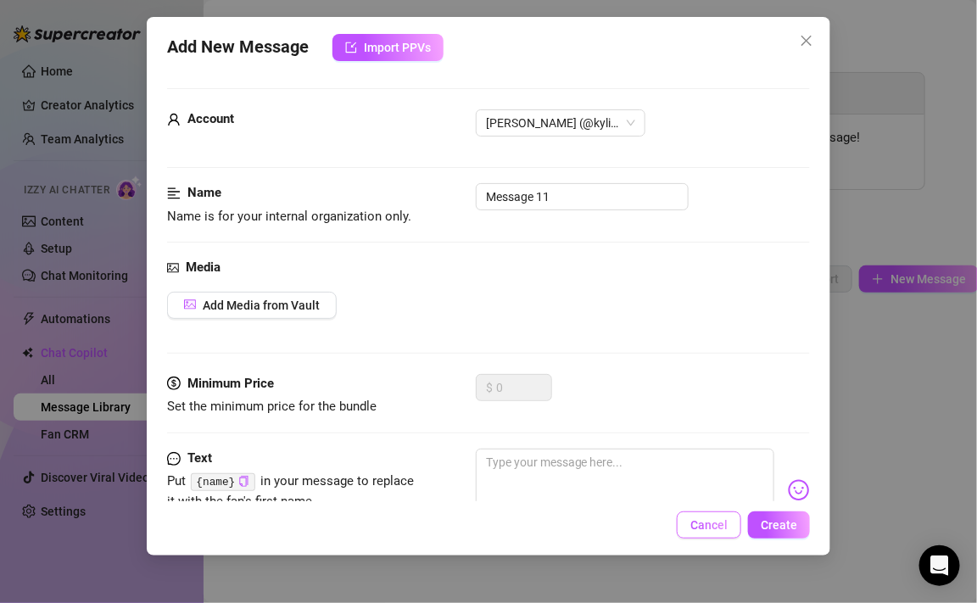
click at [724, 528] on span "Cancel" at bounding box center [708, 525] width 37 height 14
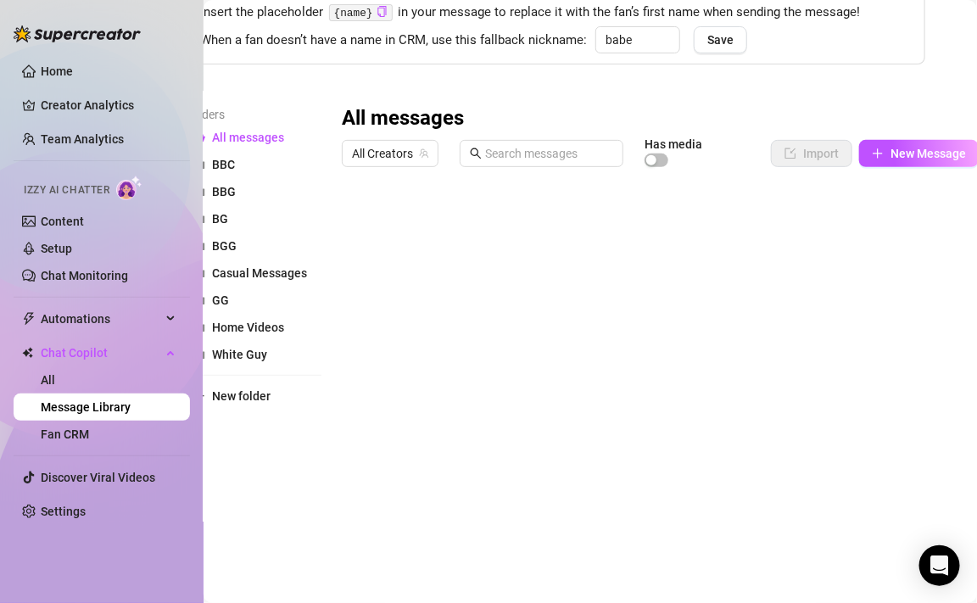
scroll to position [68, 0]
click at [70, 220] on link "Content" at bounding box center [62, 222] width 43 height 14
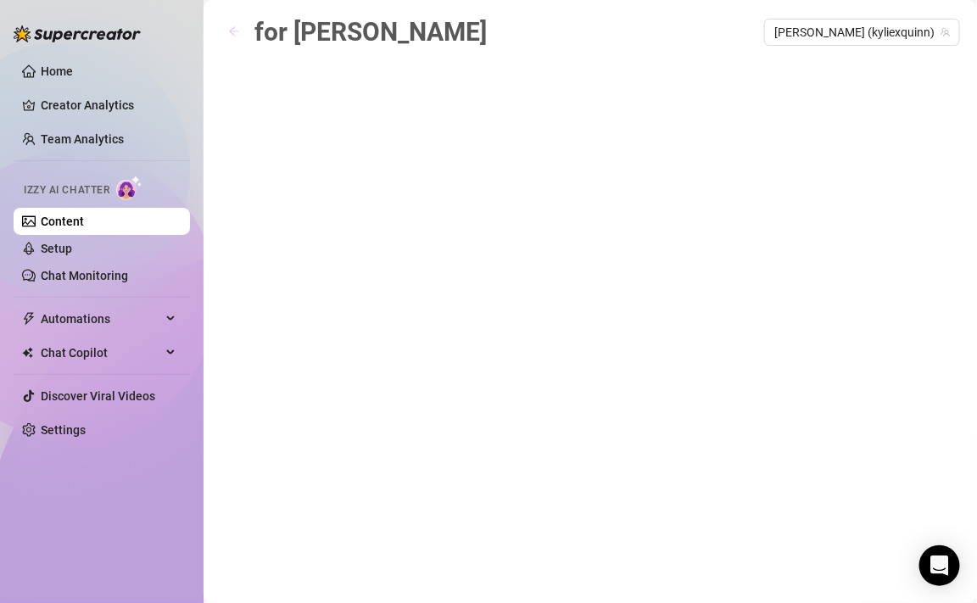
click at [235, 25] on icon "arrow-left" at bounding box center [234, 31] width 12 height 12
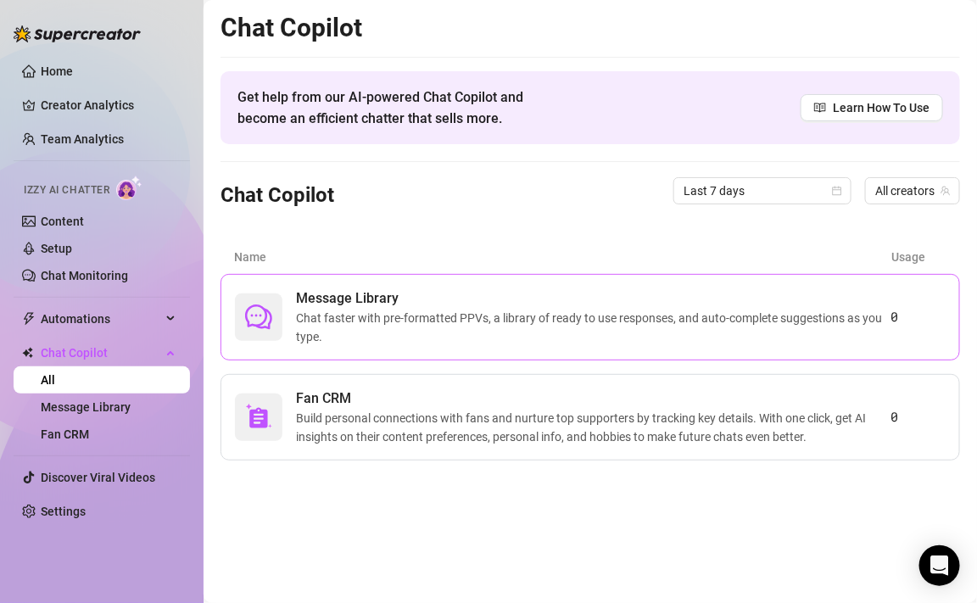
click at [349, 312] on span "Chat faster with pre-formatted PPVs, a library of ready to use responses, and a…" at bounding box center [593, 327] width 595 height 37
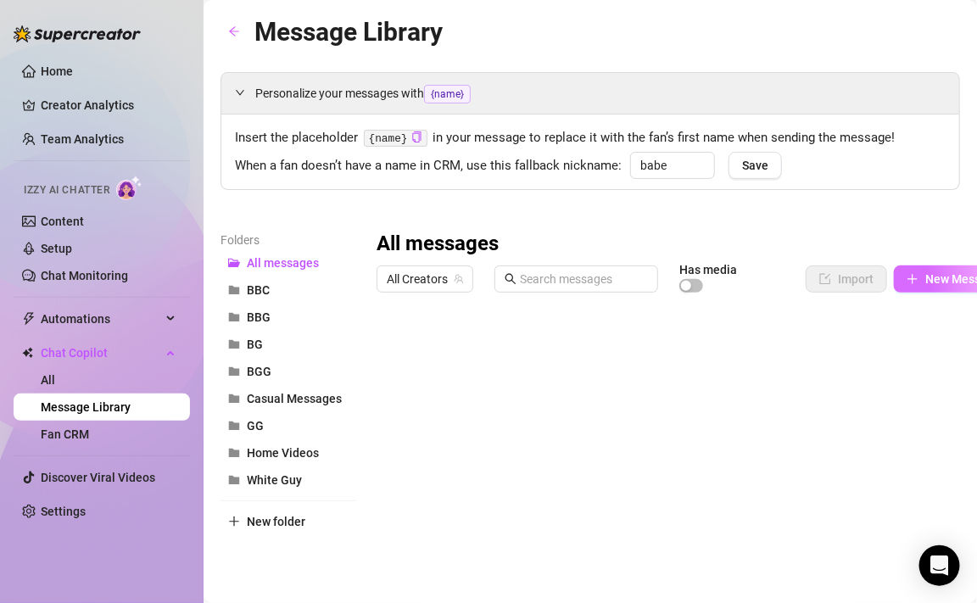
click at [945, 275] on span "New Message" at bounding box center [962, 279] width 75 height 14
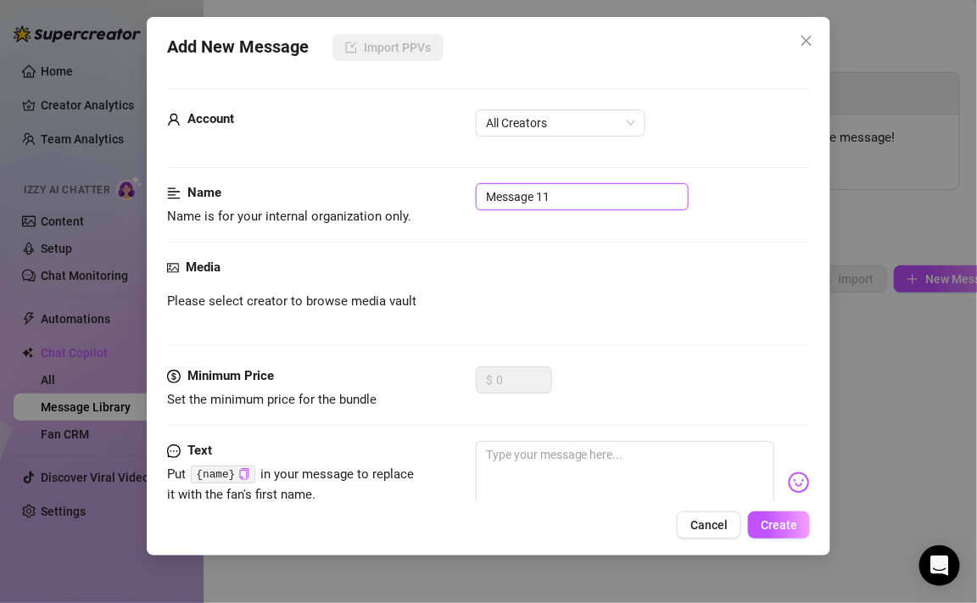
click at [556, 202] on input "Message 11" at bounding box center [582, 196] width 213 height 27
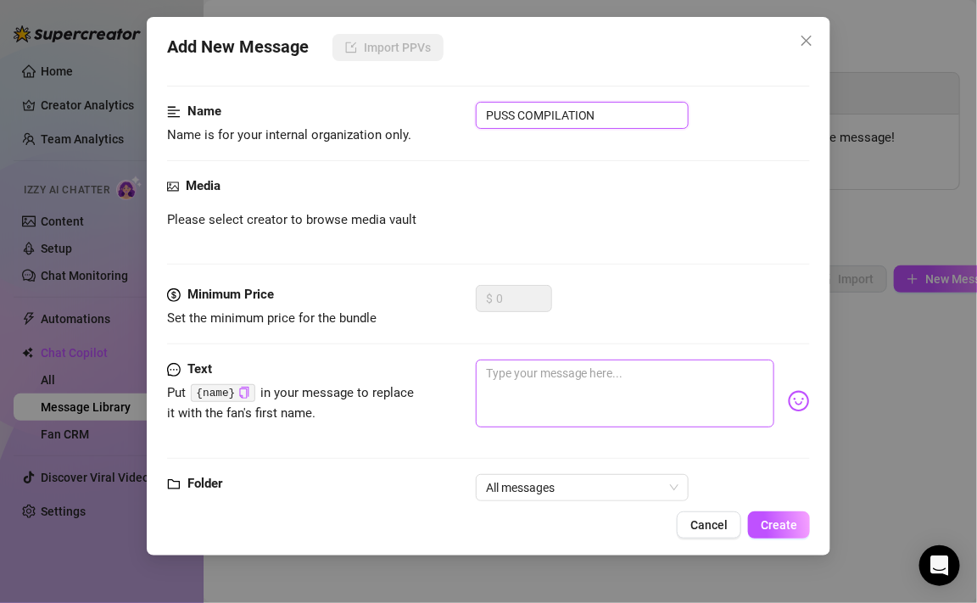
scroll to position [82, 0]
type input "PUSS COMPILATION"
click at [519, 402] on textarea at bounding box center [625, 393] width 299 height 68
paste textarea "HAIRY PUSSY, SOLOS, ANAL PLAY, BUTT PLUGS, FEET, MASTURBATION, AND SO MUCH MORE…"
type textarea "HAIRY PUSSY, SOLOS, ANAL PLAY, BUTT PLUGS, FEET, MASTURBATION, AND SO MUCH MORE…"
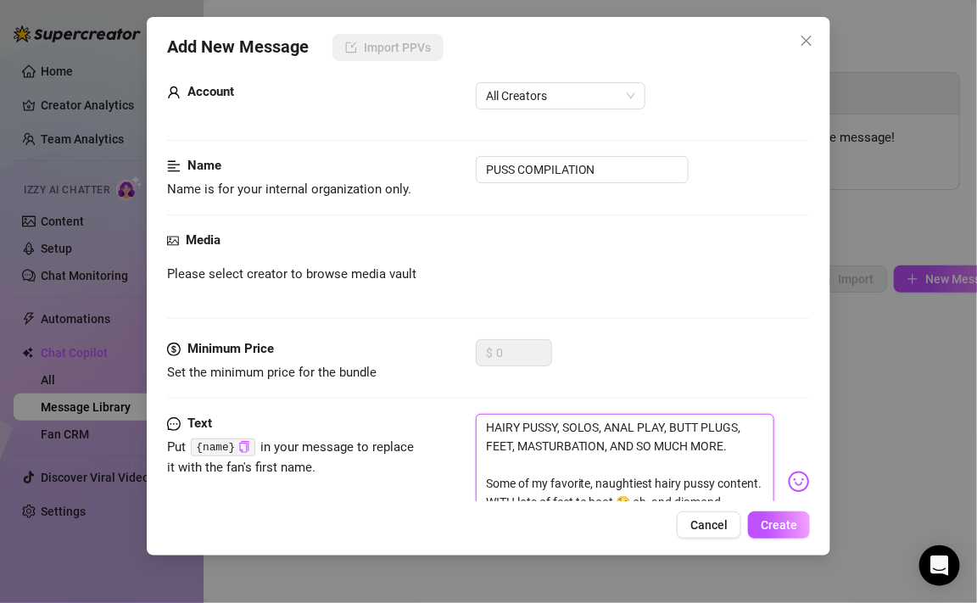
scroll to position [180, 0]
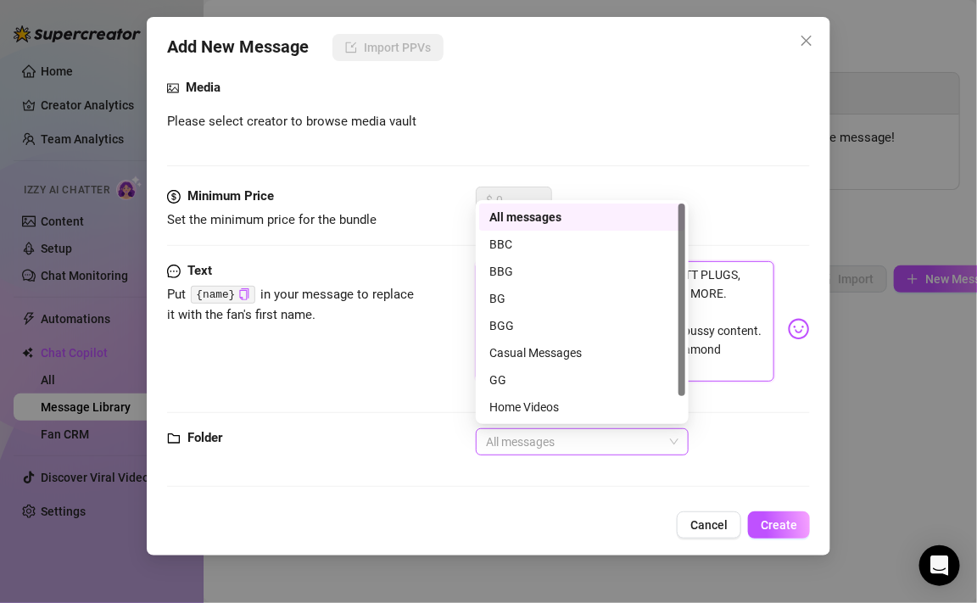
click at [517, 441] on span "All messages" at bounding box center [582, 441] width 193 height 25
type textarea "HAIRY PUSSY, SOLOS, ANAL PLAY, BUTT PLUGS, FEET, MASTURBATION, AND SO MUCH MORE…"
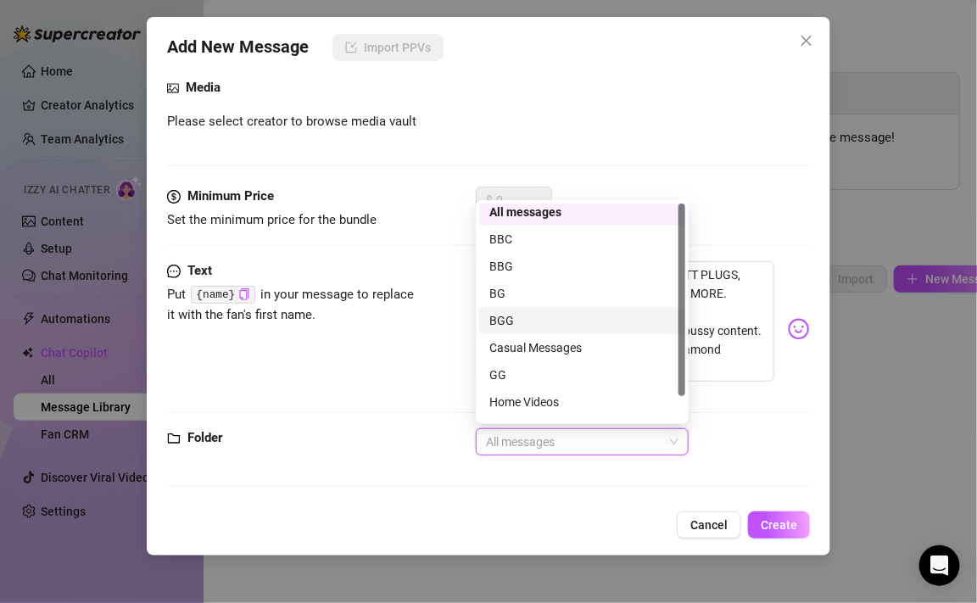
scroll to position [0, 0]
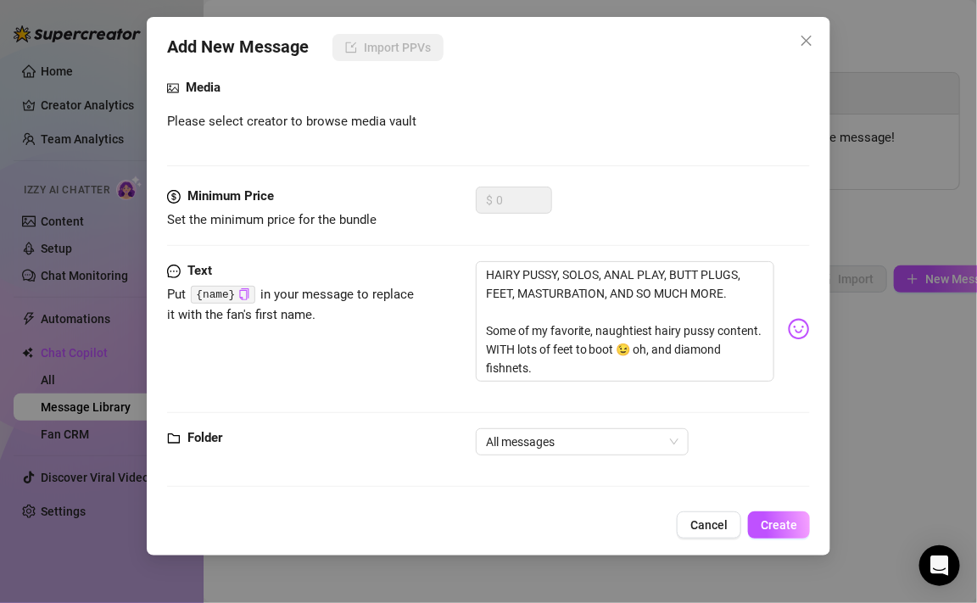
click at [444, 346] on div "Text Put {name} in your message to replace it with the fan's first name. HAIRY …" at bounding box center [488, 329] width 643 height 136
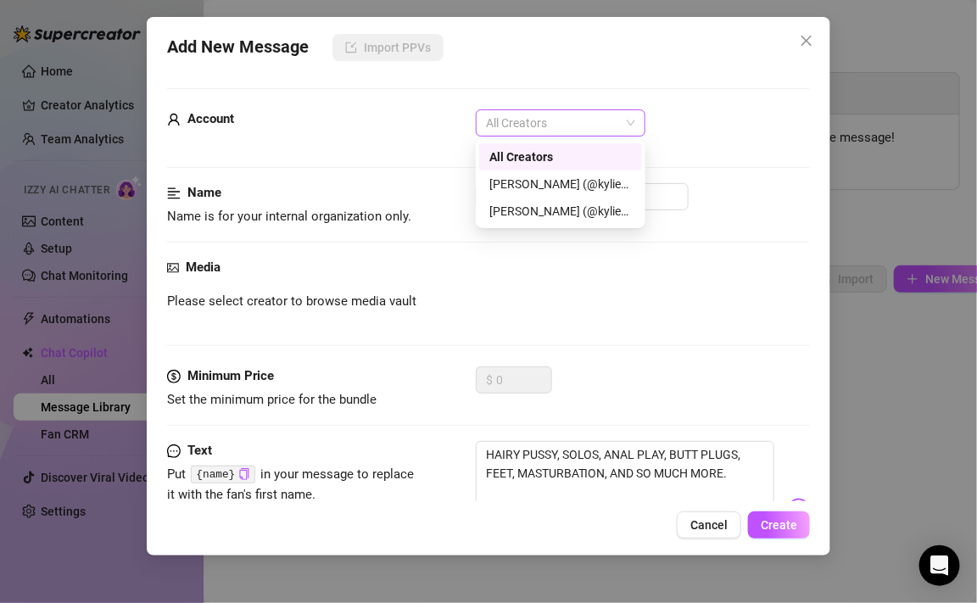
click at [514, 131] on span "All Creators" at bounding box center [560, 122] width 149 height 25
click at [516, 217] on div "[PERSON_NAME] (@kyliexy)" at bounding box center [560, 211] width 142 height 19
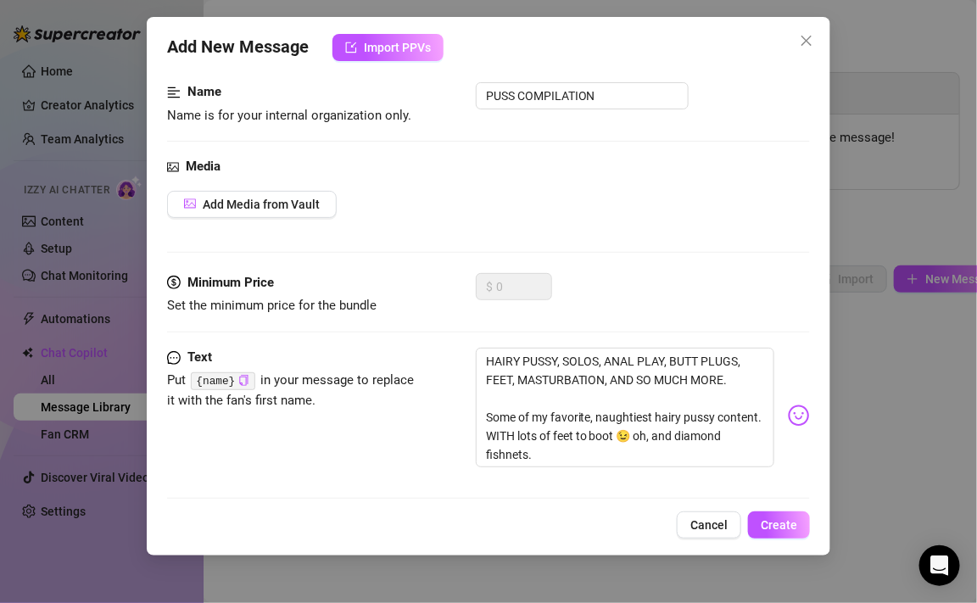
scroll to position [124, 0]
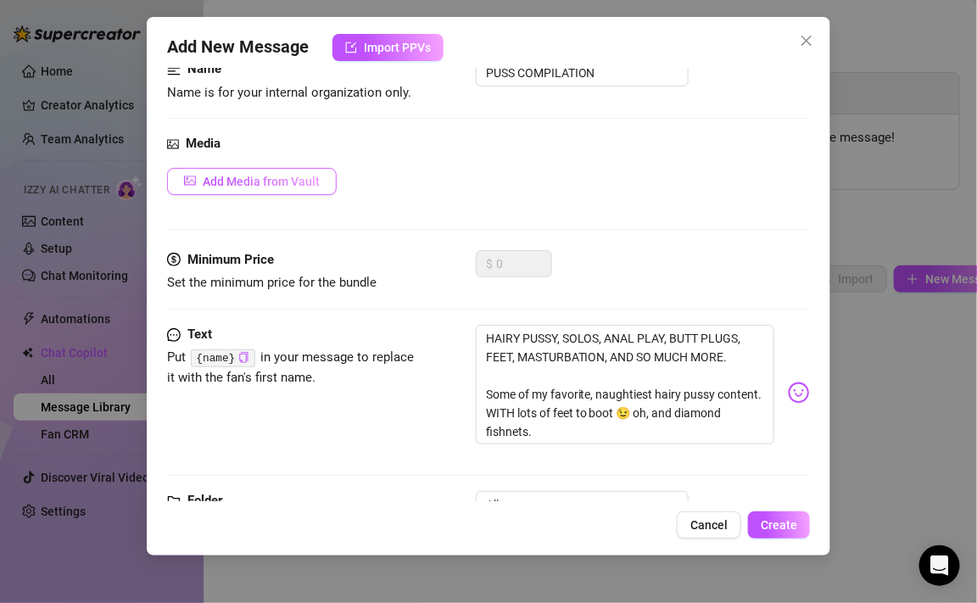
click at [276, 182] on span "Add Media from Vault" at bounding box center [261, 182] width 117 height 14
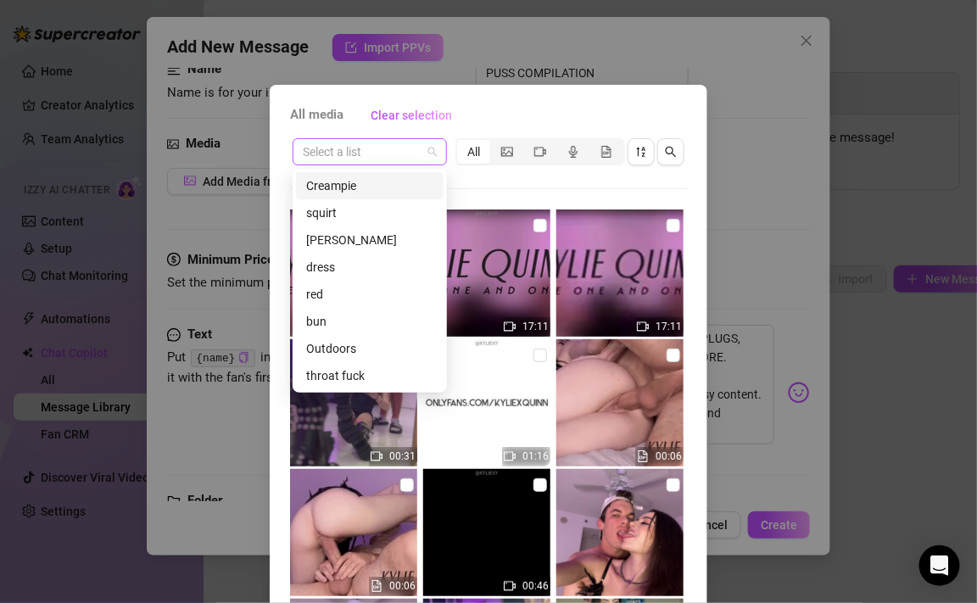
click at [441, 155] on div "Select a list" at bounding box center [370, 151] width 154 height 27
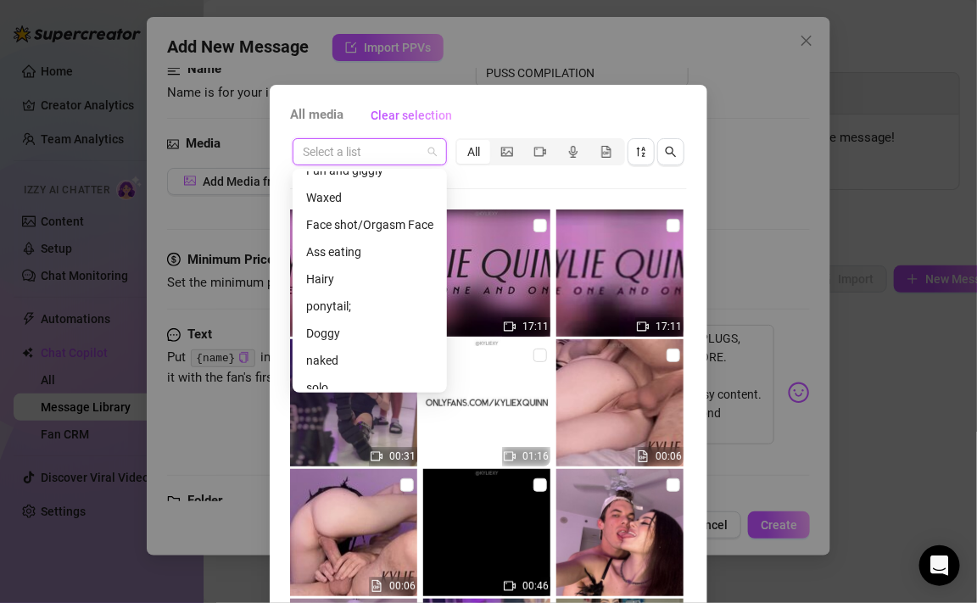
scroll to position [498, 0]
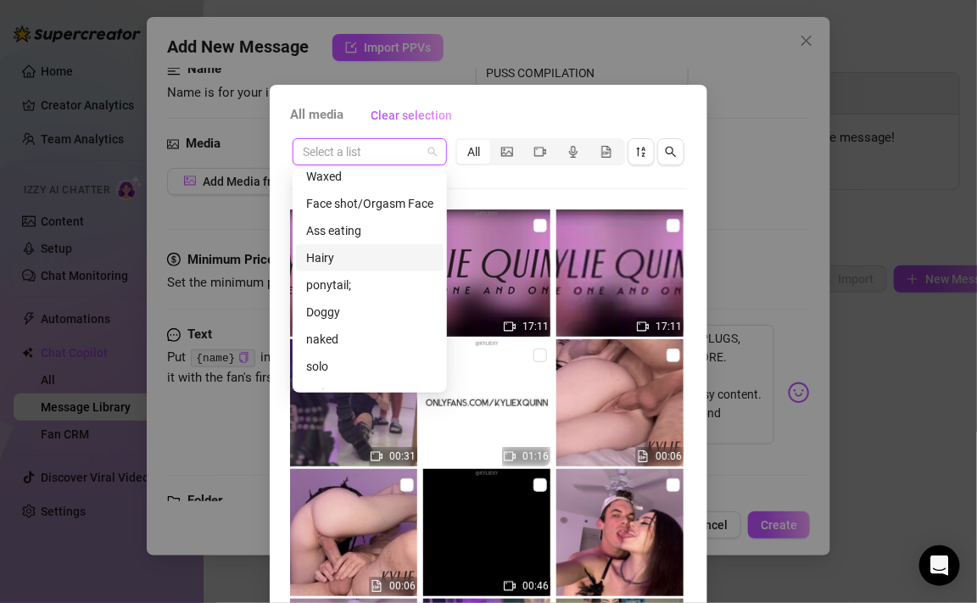
click at [352, 260] on div "Hairy" at bounding box center [369, 257] width 127 height 19
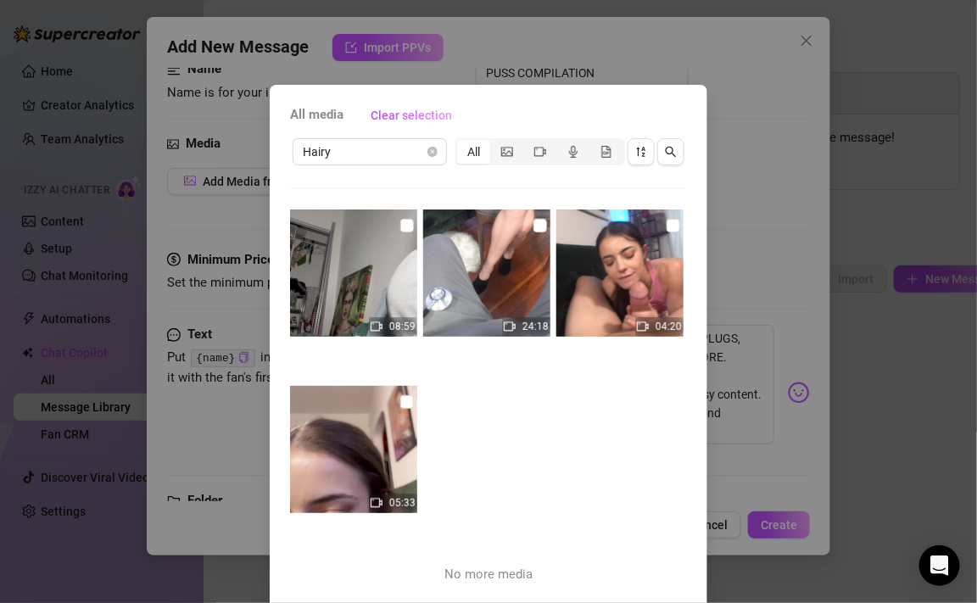
click at [351, 282] on img at bounding box center [353, 272] width 127 height 127
click at [385, 324] on div "08:59" at bounding box center [393, 327] width 48 height 20
click at [393, 160] on span "Hairy" at bounding box center [370, 151] width 134 height 25
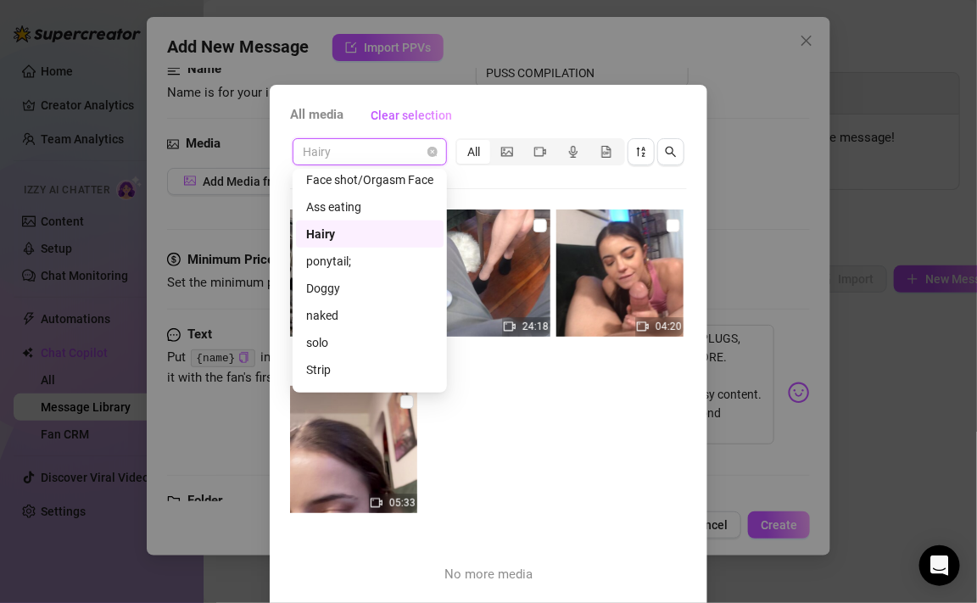
scroll to position [522, 0]
click at [372, 312] on div "naked" at bounding box center [369, 314] width 127 height 19
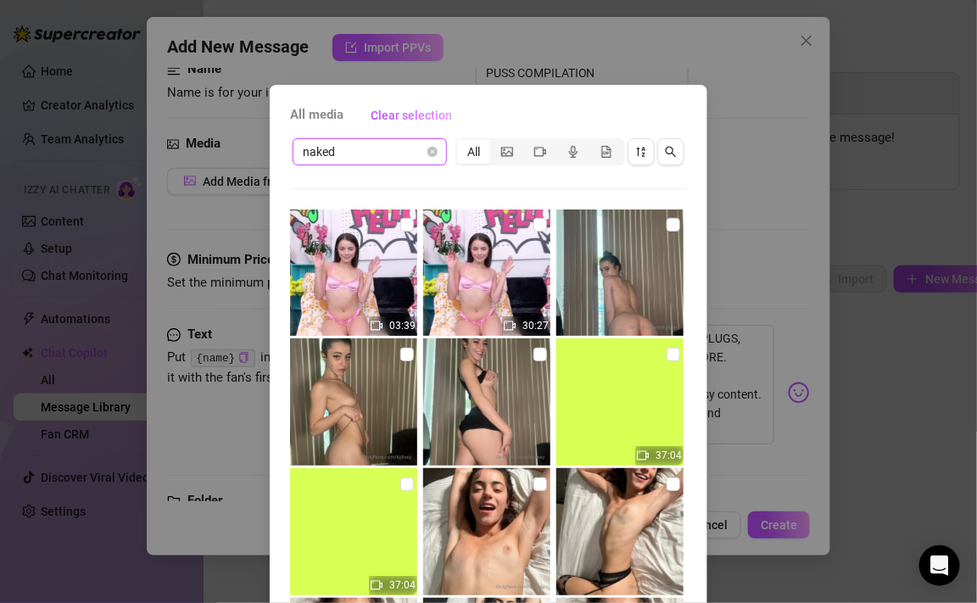
scroll to position [0, 0]
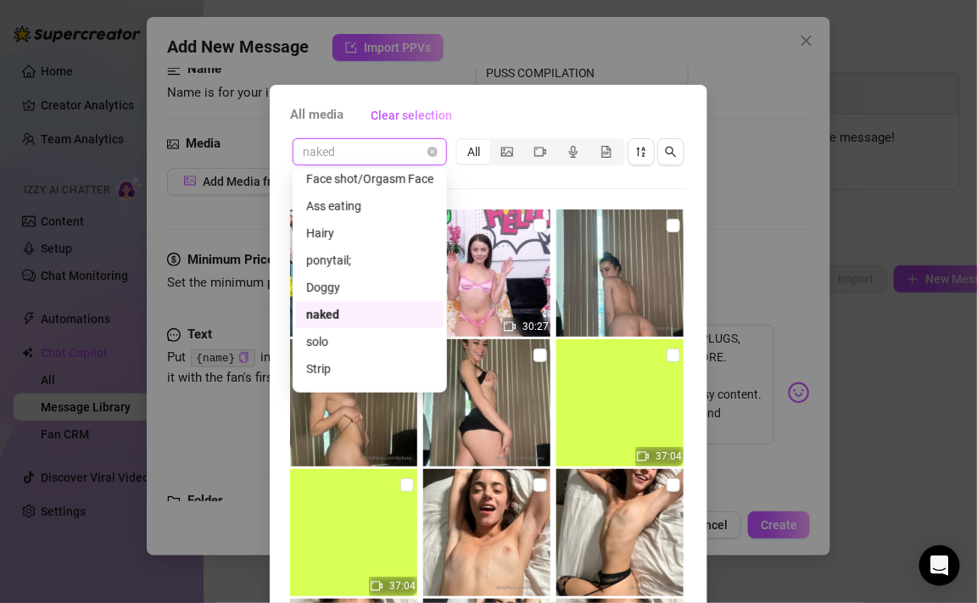
click at [422, 153] on span "naked" at bounding box center [370, 151] width 134 height 25
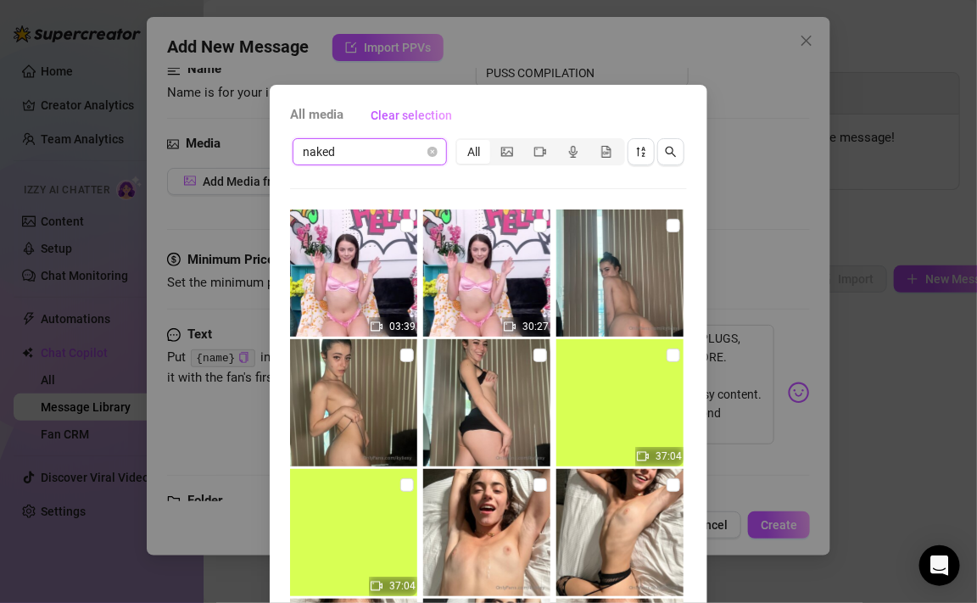
click at [394, 151] on span "naked" at bounding box center [370, 151] width 134 height 25
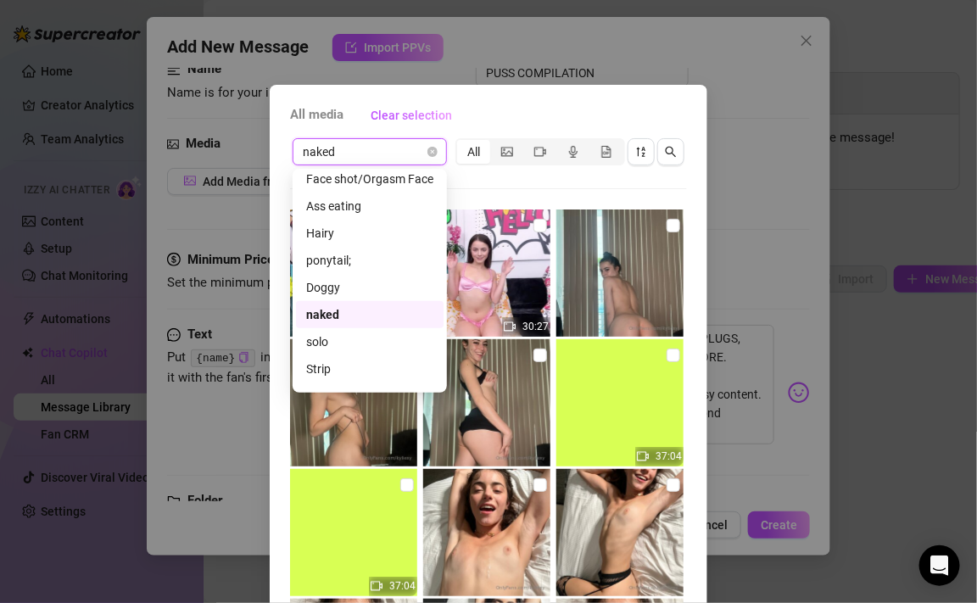
click at [336, 150] on span "naked" at bounding box center [370, 151] width 134 height 25
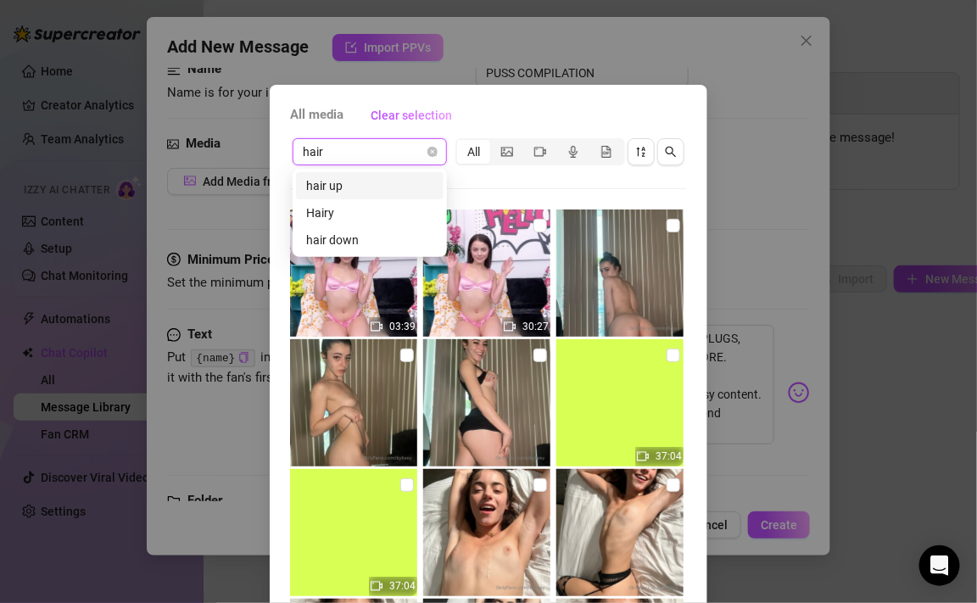
type input "hairy"
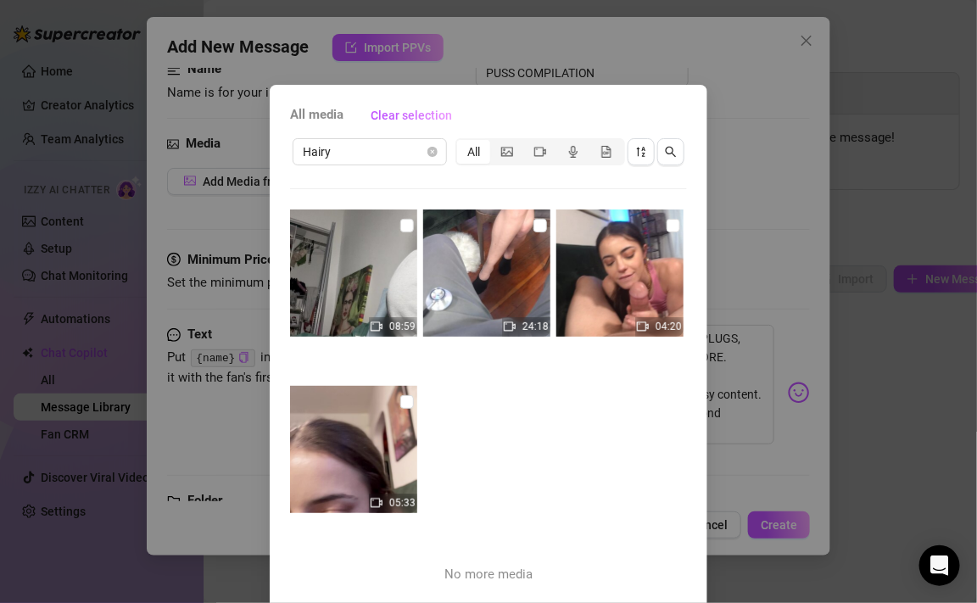
click at [371, 300] on img at bounding box center [353, 272] width 127 height 127
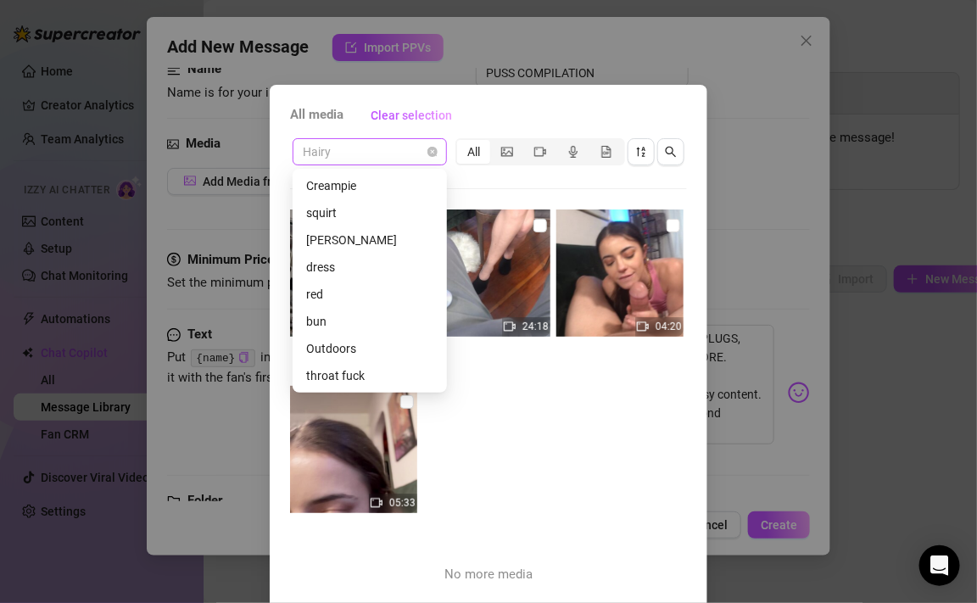
scroll to position [379, 0]
click at [417, 159] on span "Hairy" at bounding box center [370, 151] width 134 height 25
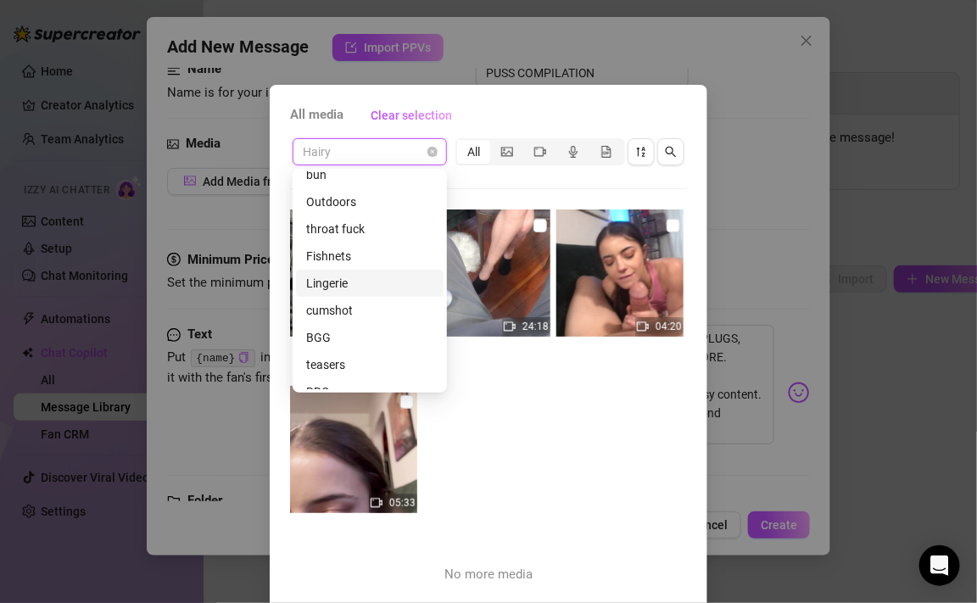
scroll to position [144, 0]
click at [380, 283] on div "Lingerie" at bounding box center [369, 285] width 127 height 19
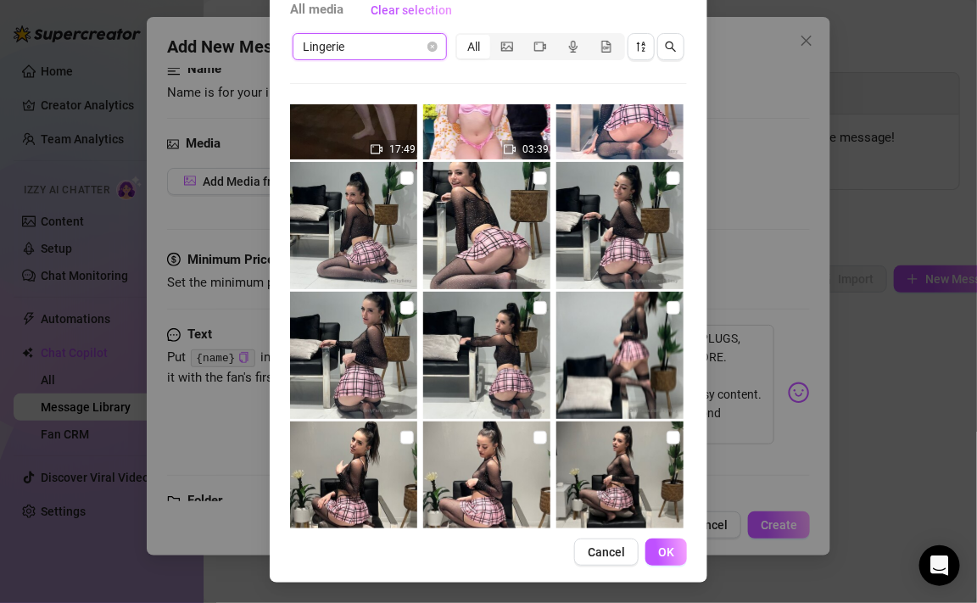
scroll to position [0, 0]
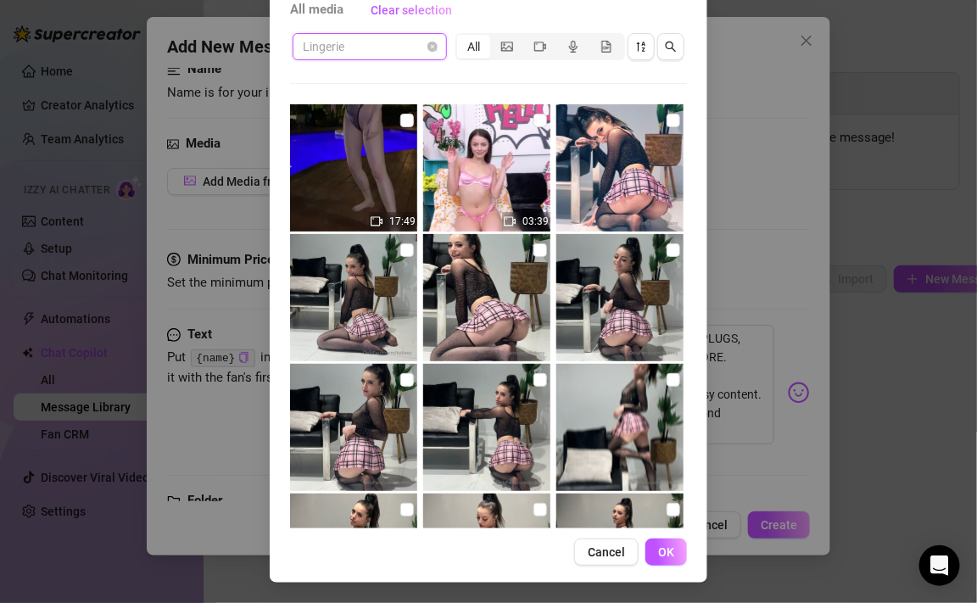
click at [411, 47] on span "Lingerie" at bounding box center [370, 46] width 134 height 25
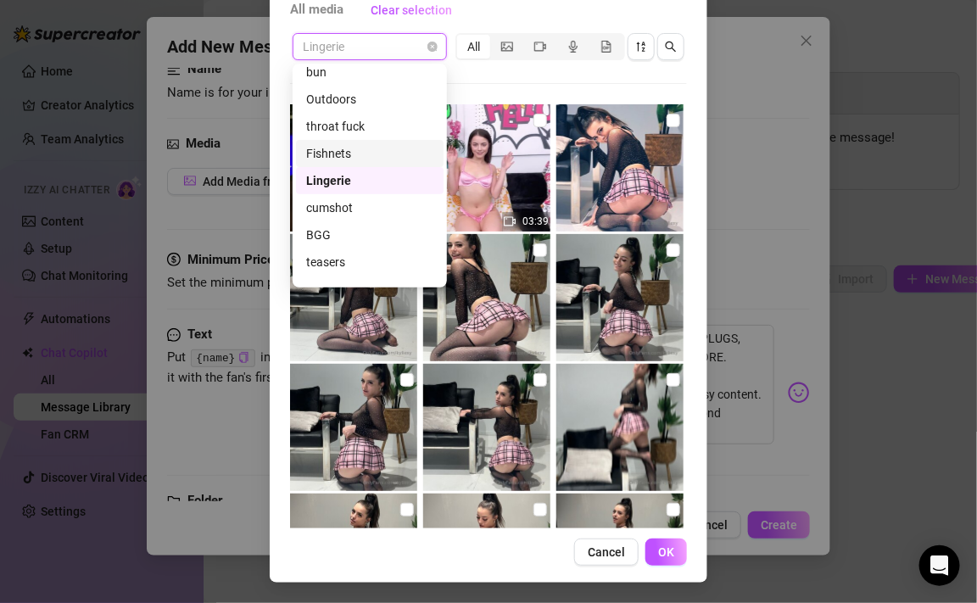
click at [388, 152] on div "Fishnets" at bounding box center [369, 153] width 127 height 19
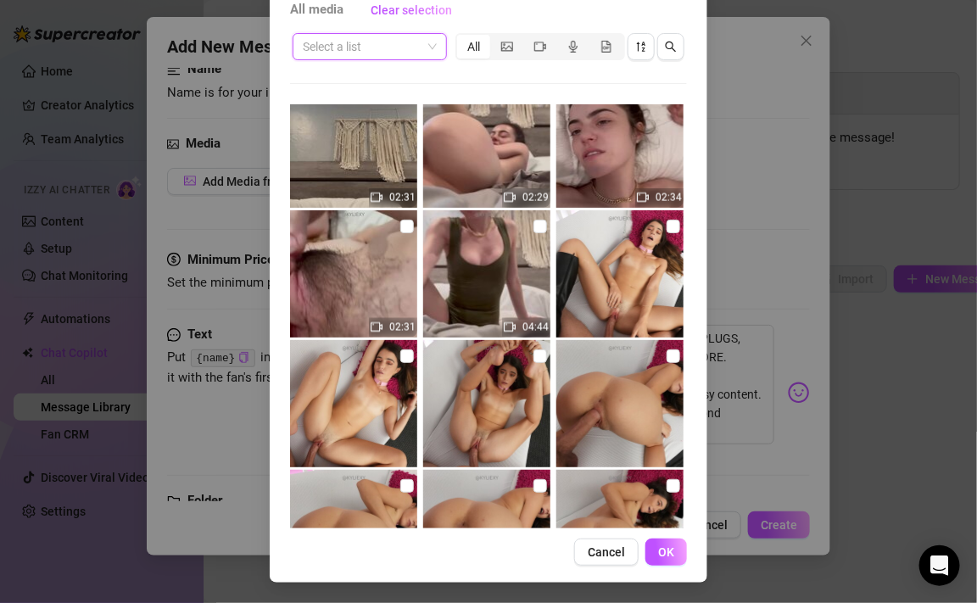
scroll to position [4792, 0]
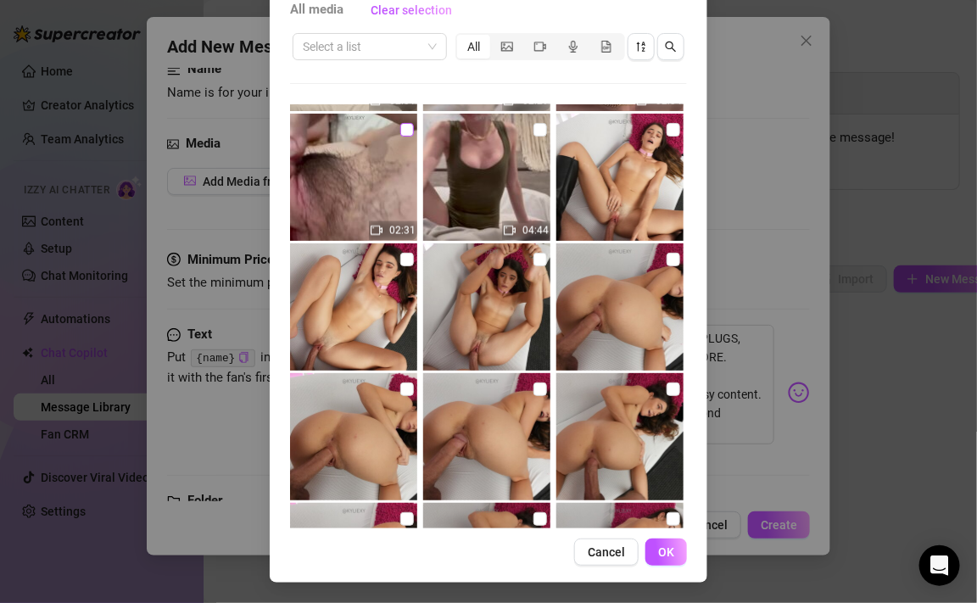
click at [407, 126] on input "checkbox" at bounding box center [407, 130] width 14 height 14
checkbox input "true"
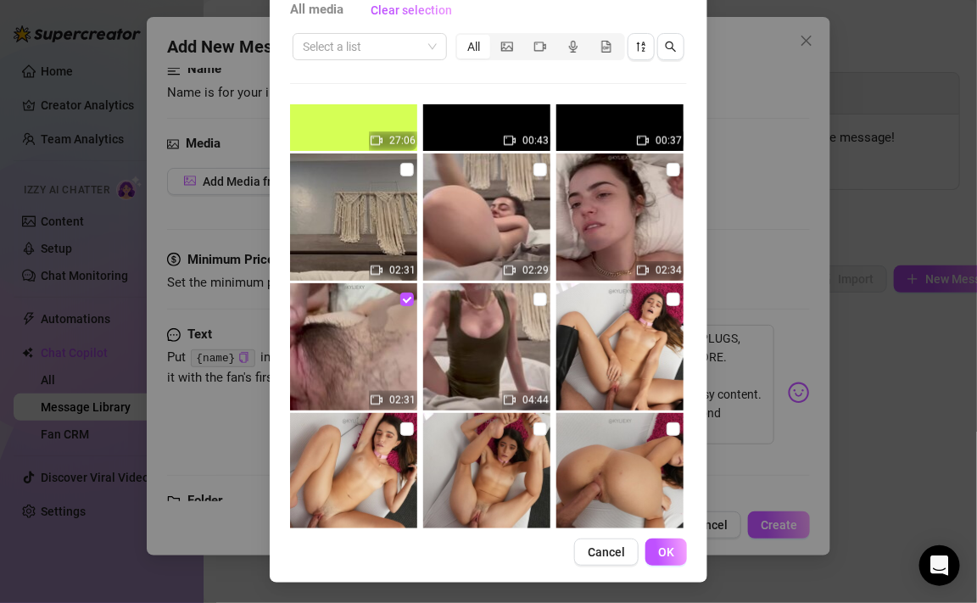
scroll to position [4618, 0]
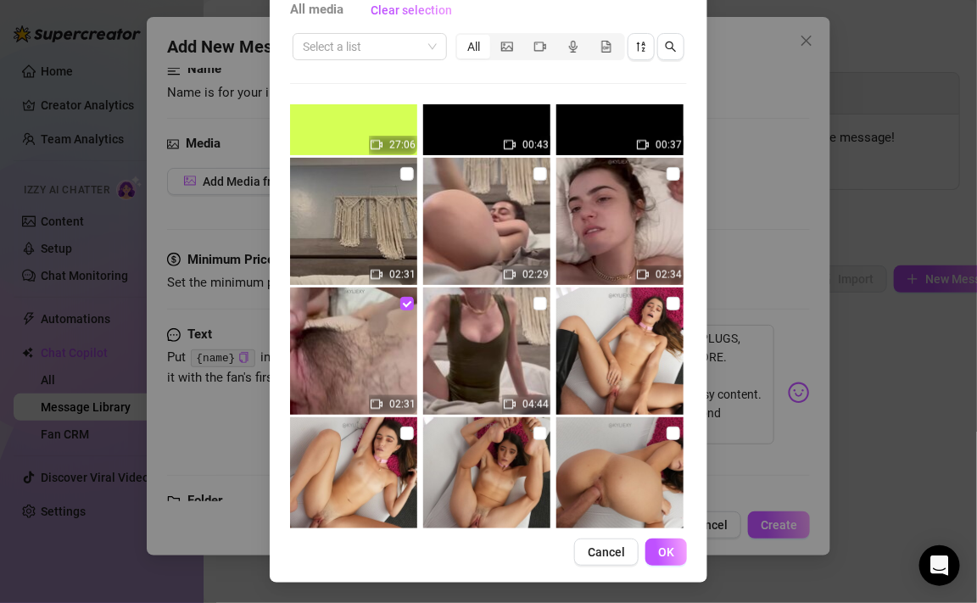
click at [500, 358] on img at bounding box center [486, 350] width 127 height 127
click at [543, 303] on input "checkbox" at bounding box center [540, 304] width 14 height 14
checkbox input "true"
click at [541, 176] on input "checkbox" at bounding box center [540, 174] width 14 height 14
checkbox input "true"
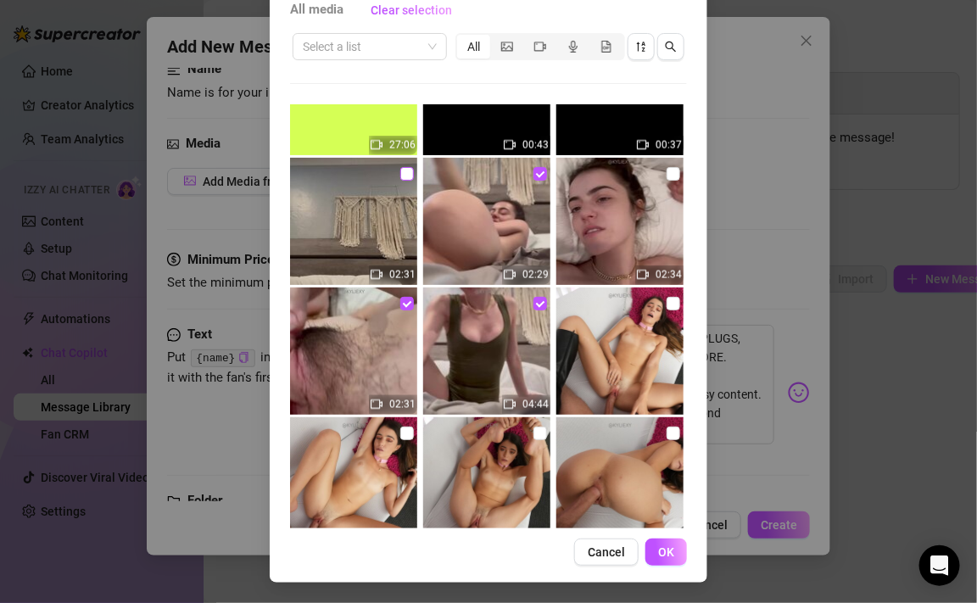
click at [405, 179] on input "checkbox" at bounding box center [407, 174] width 14 height 14
checkbox input "true"
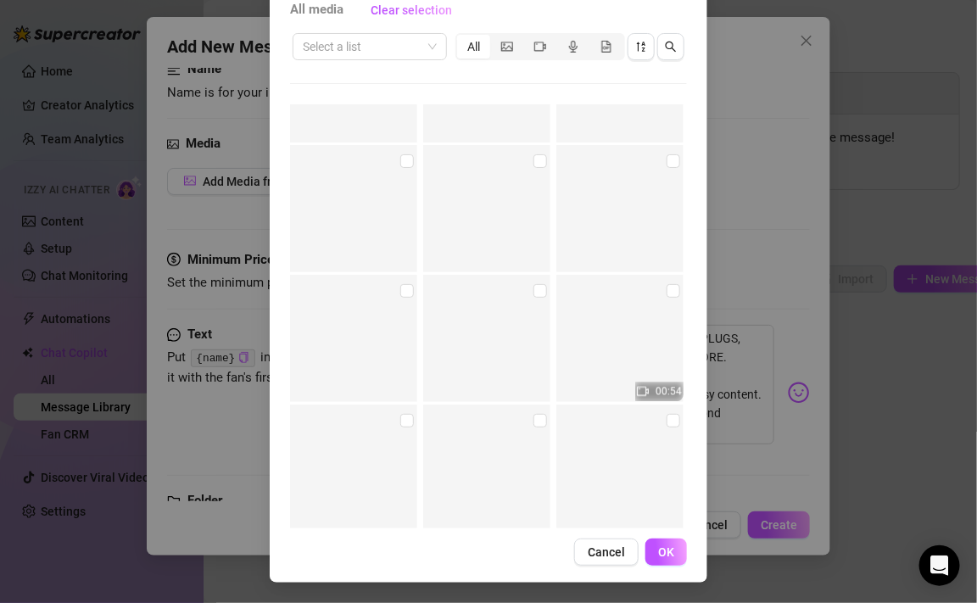
scroll to position [34193, 0]
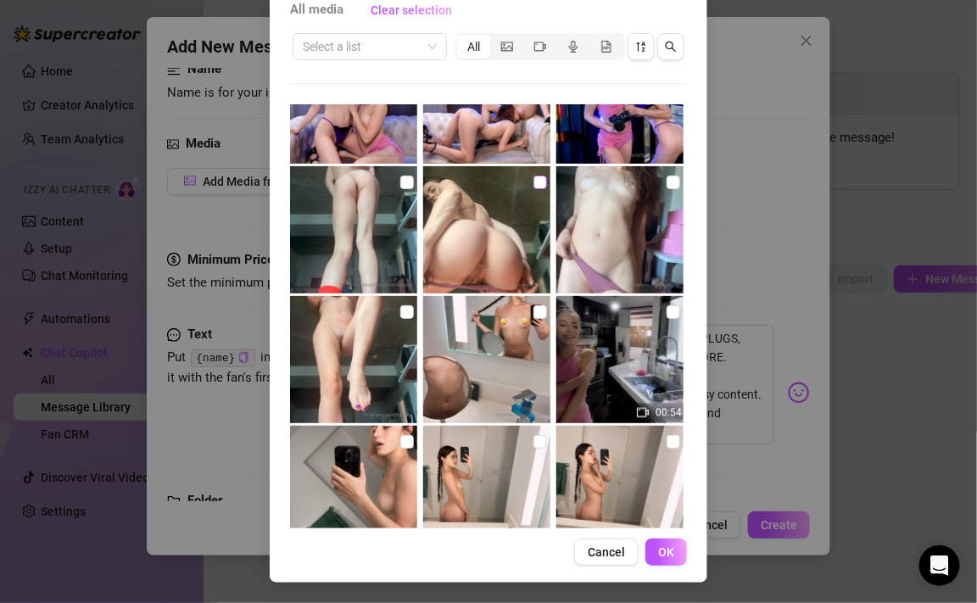
click at [541, 176] on input "checkbox" at bounding box center [540, 183] width 14 height 14
checkbox input "true"
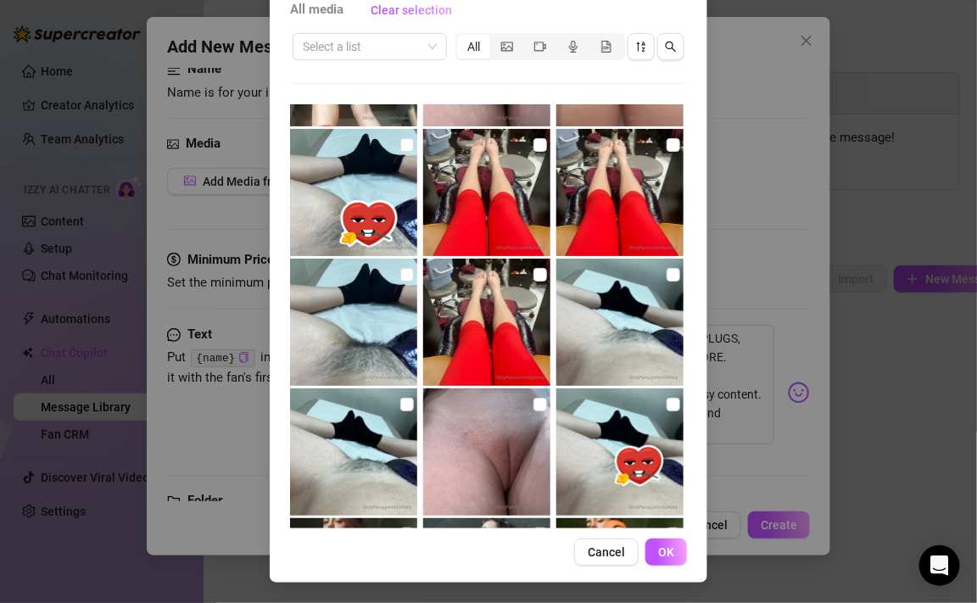
scroll to position [45271, 0]
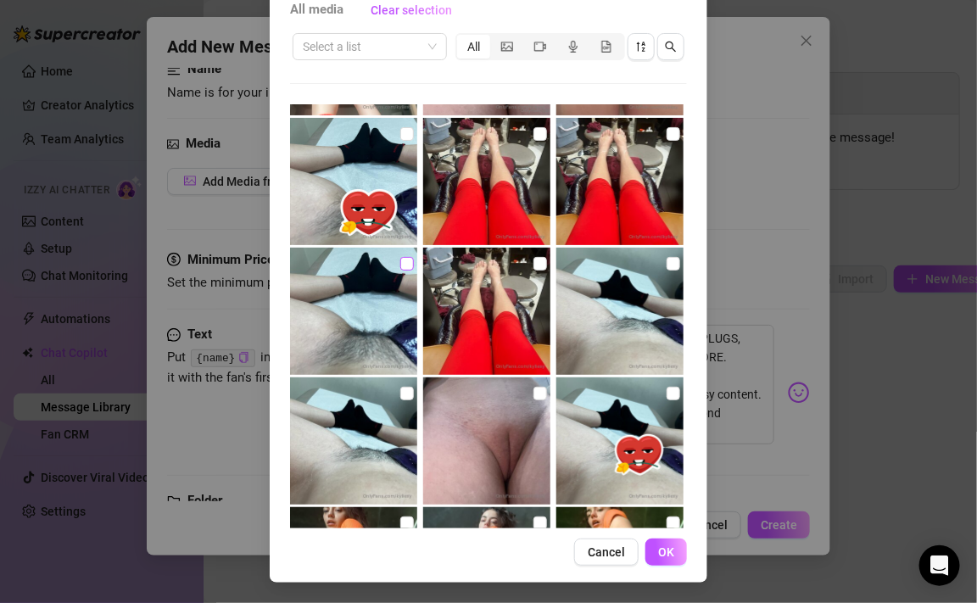
click at [407, 260] on input "checkbox" at bounding box center [407, 264] width 14 height 14
checkbox input "true"
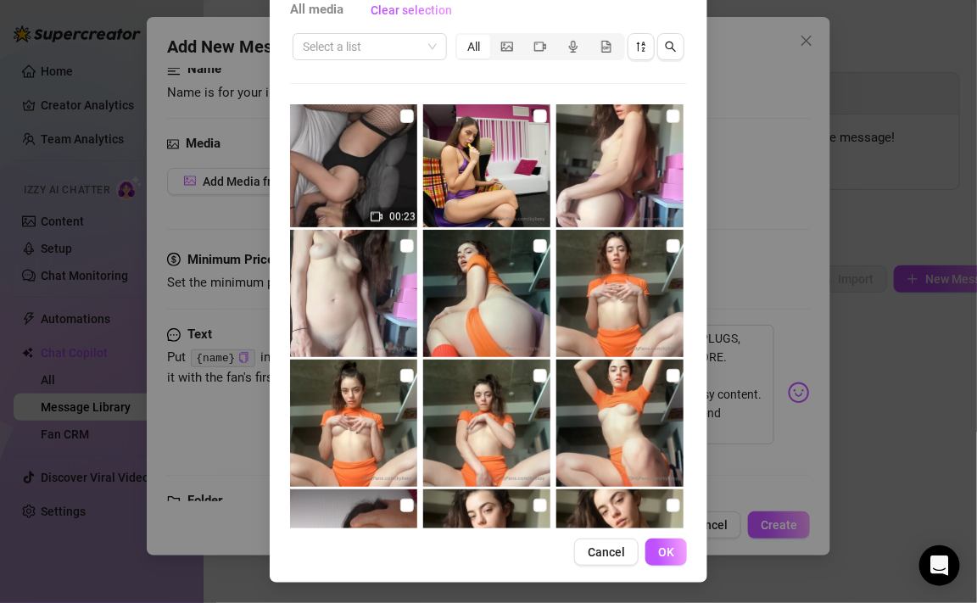
scroll to position [49960, 0]
click at [407, 245] on input "checkbox" at bounding box center [407, 245] width 14 height 14
checkbox input "true"
click at [664, 556] on span "OK" at bounding box center [666, 552] width 16 height 14
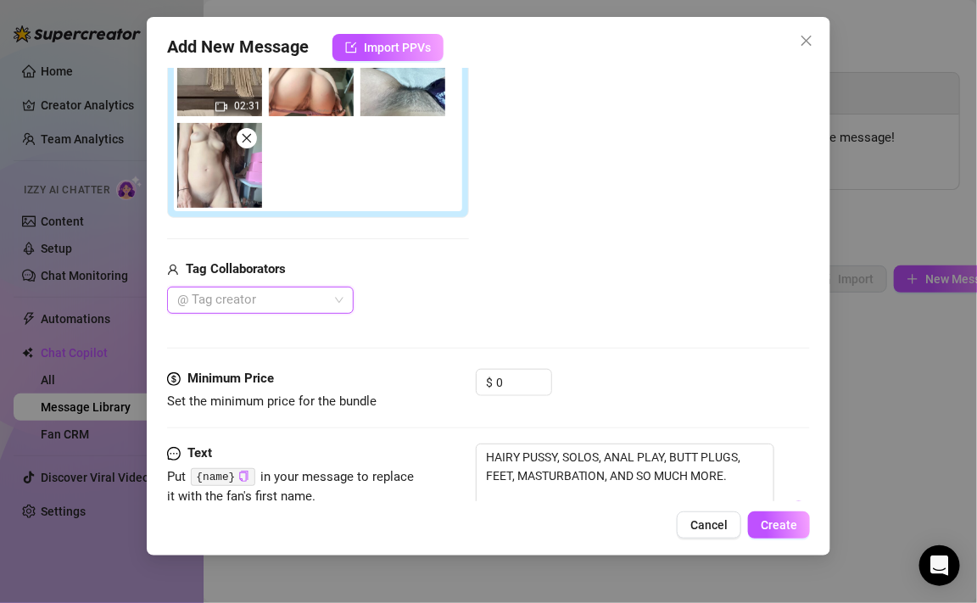
scroll to position [421, 0]
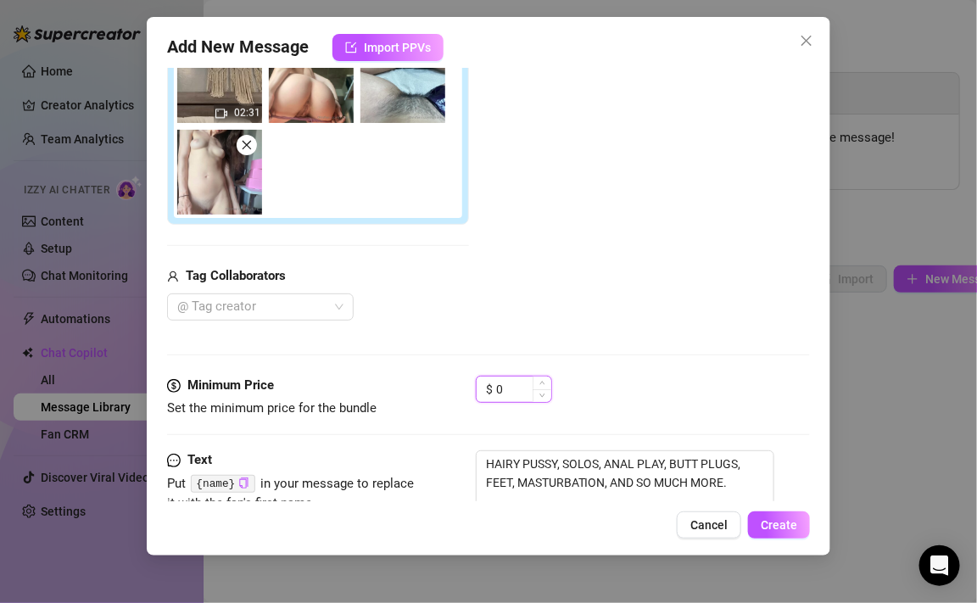
click at [515, 384] on input "0" at bounding box center [523, 389] width 55 height 25
type input "1"
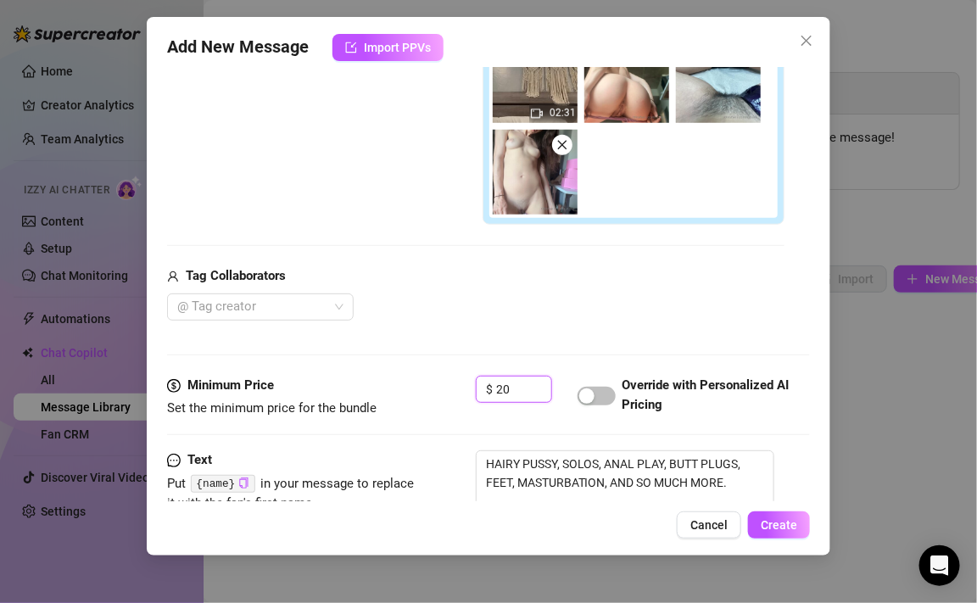
type input "2"
type input "15"
click at [591, 398] on div "button" at bounding box center [586, 395] width 15 height 15
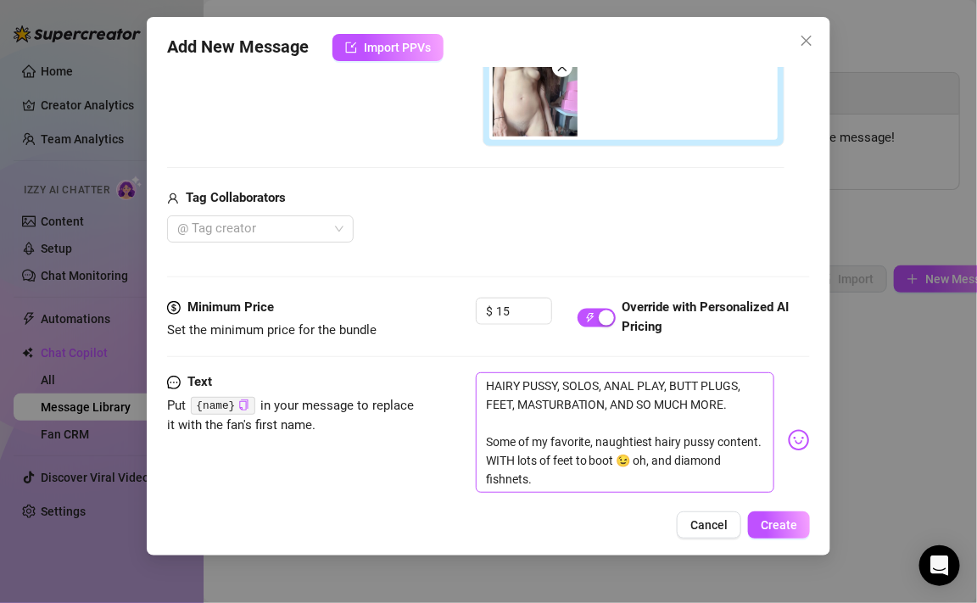
scroll to position [570, 0]
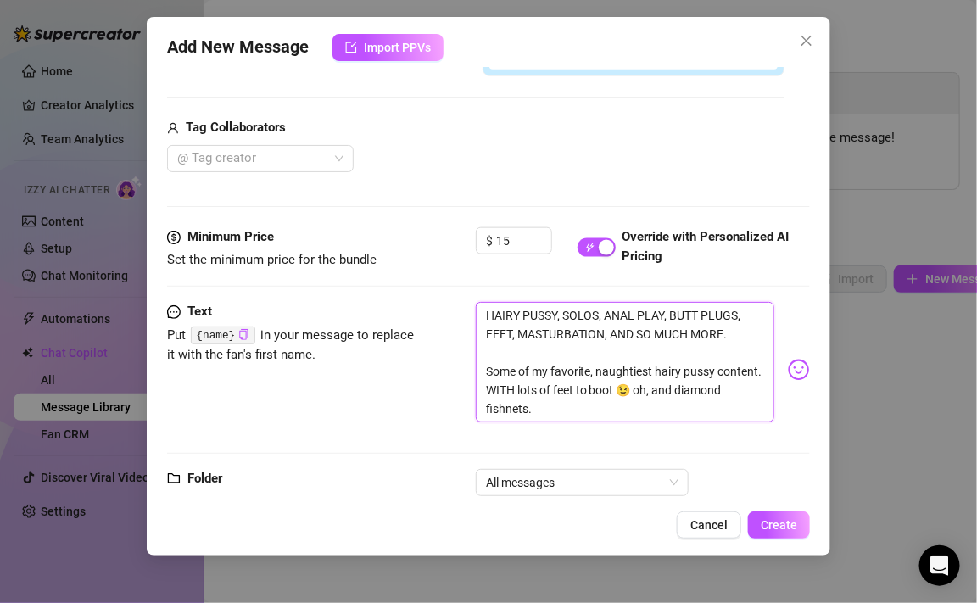
drag, startPoint x: 554, startPoint y: 387, endPoint x: 618, endPoint y: 398, distance: 65.4
click at [618, 398] on textarea "HAIRY PUSSY, SOLOS, ANAL PLAY, BUTT PLUGS, FEET, MASTURBATION, AND SO MUCH MORE…" at bounding box center [625, 362] width 299 height 120
type textarea "HAIRY PUSSY, SOLOS, ANAL PLAY, BUTT PLUGS, FEET, MASTURBATION, AND SO MUCH MORE…"
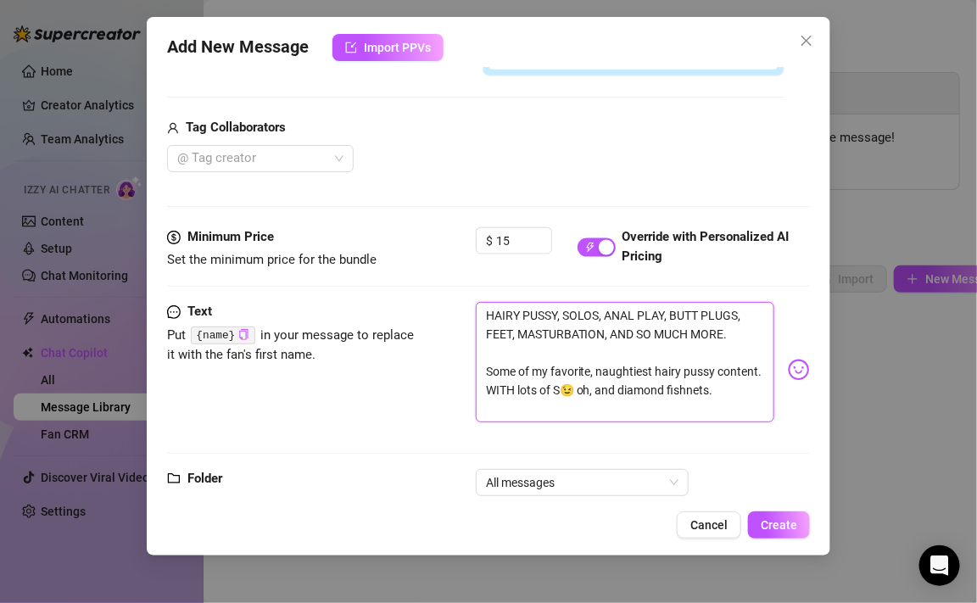
type textarea "HAIRY PUSSY, SOLOS, ANAL PLAY, BUTT PLUGS, FEET, MASTURBATION, AND SO MUCH MORE…"
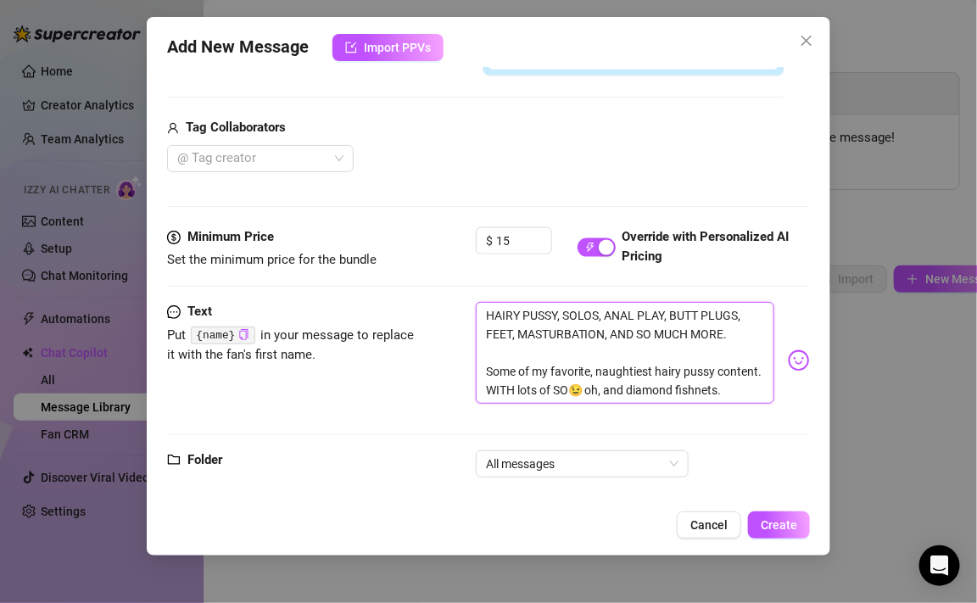
type textarea "HAIRY PUSSY, SOLOS, ANAL PLAY, BUTT PLUGS, FEET, MASTURBATION, AND SO MUCH MORE…"
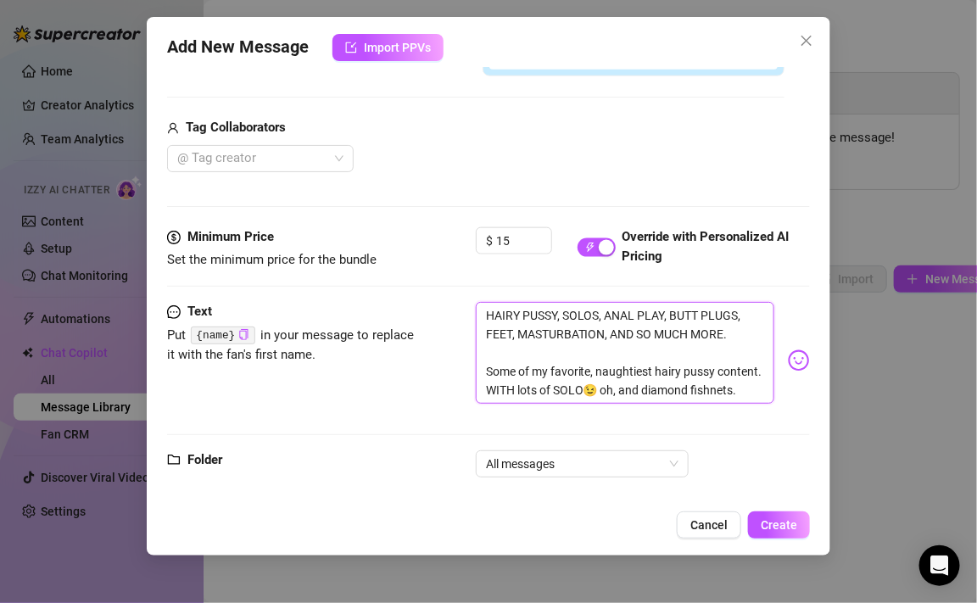
type textarea "HAIRY PUSSY, SOLOS, ANAL PLAY, BUTT PLUGS, FEET, MASTURBATION, AND SO MUCH MORE…"
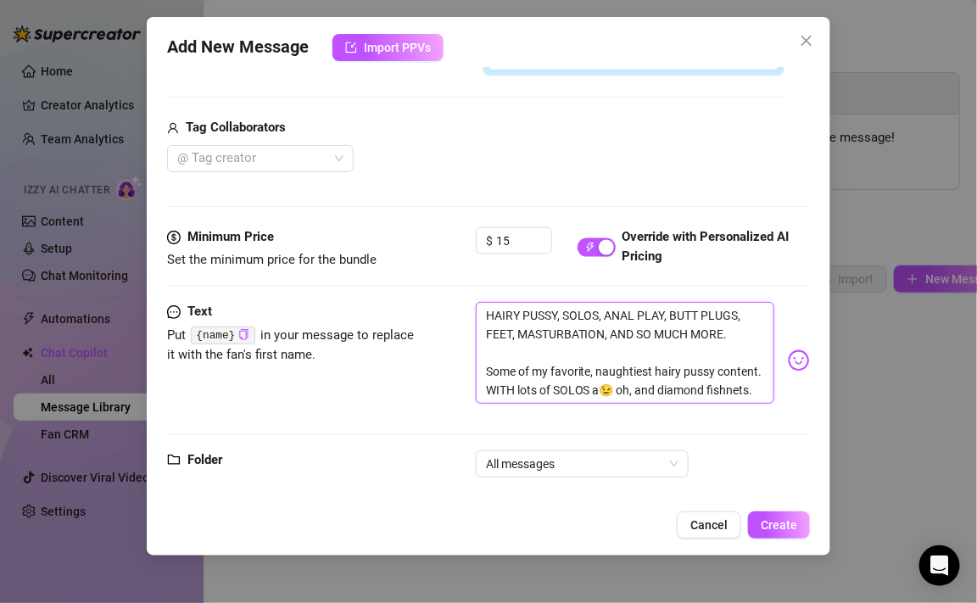
type textarea "HAIRY PUSSY, SOLOS, ANAL PLAY, BUTT PLUGS, FEET, MASTURBATION, AND SO MUCH MORE…"
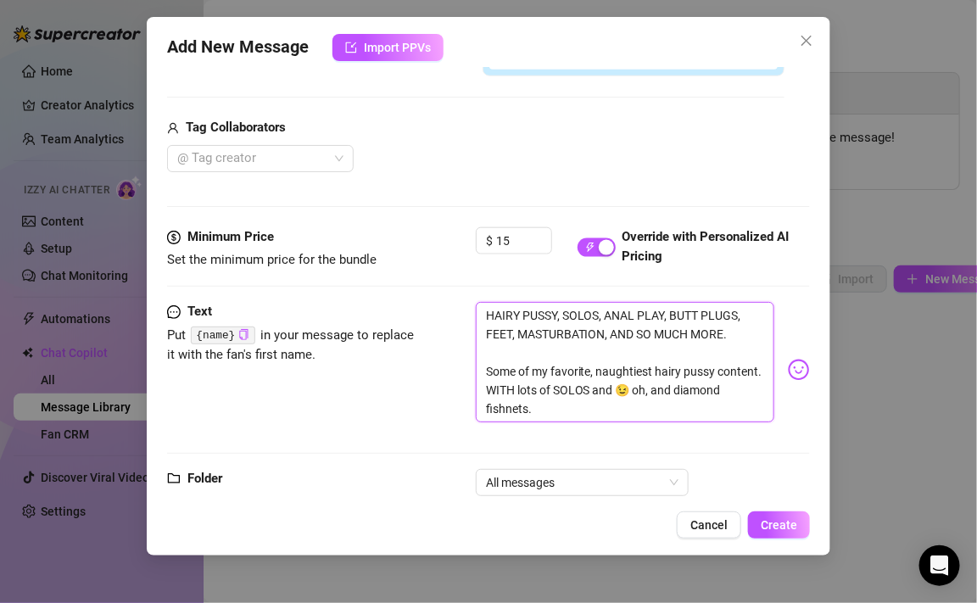
type textarea "HAIRY PUSSY, SOLOS, ANAL PLAY, BUTT PLUGS, FEET, MASTURBATION, AND SO MUCH MORE…"
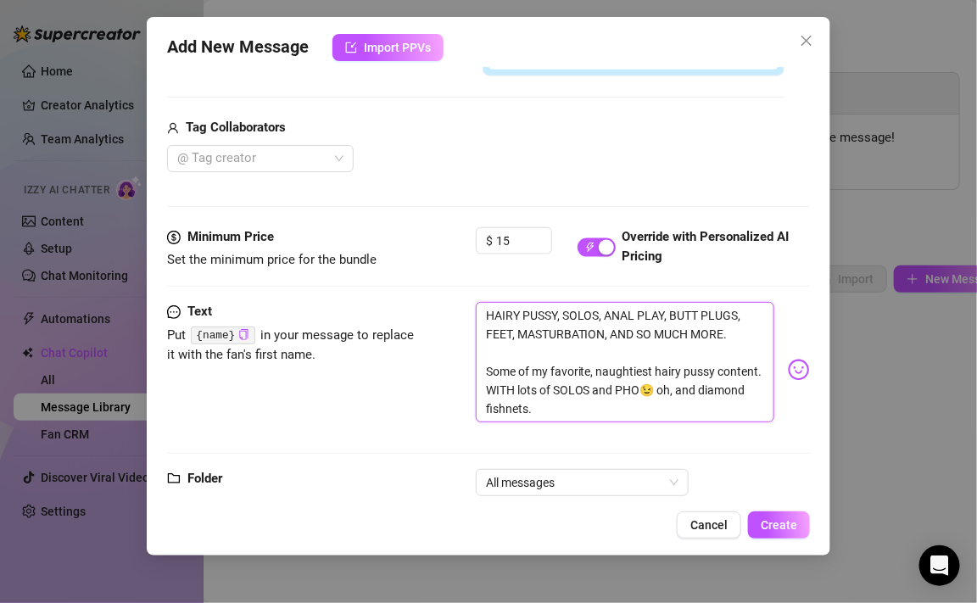
type textarea "HAIRY PUSSY, SOLOS, ANAL PLAY, BUTT PLUGS, FEET, MASTURBATION, AND SO MUCH MORE…"
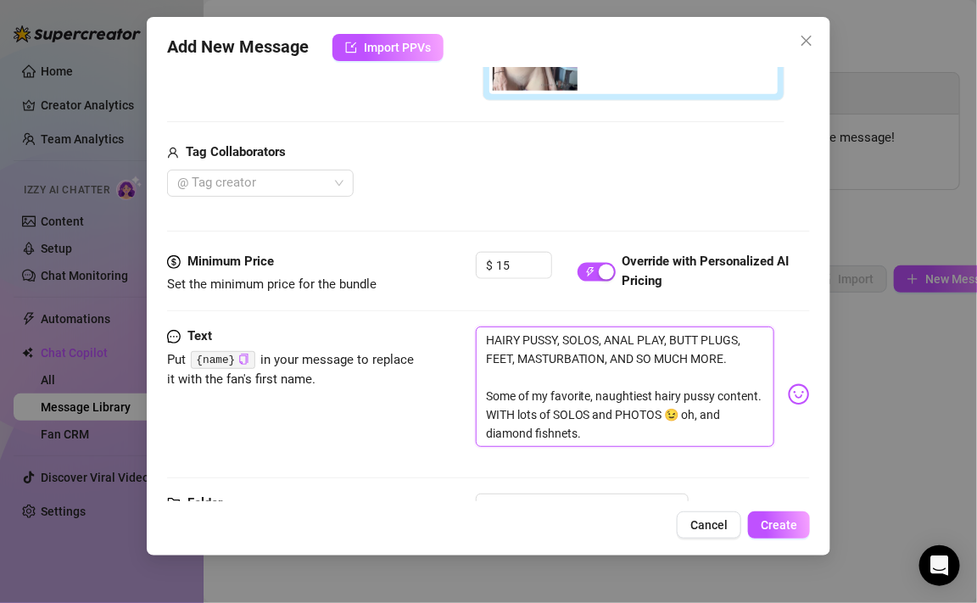
scroll to position [609, 0]
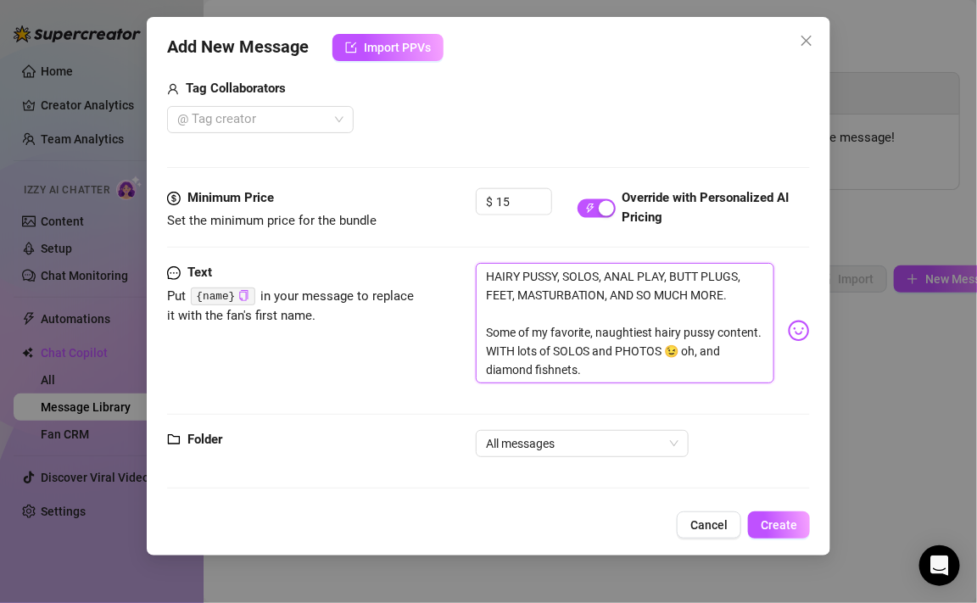
click at [609, 368] on textarea "HAIRY PUSSY, SOLOS, ANAL PLAY, BUTT PLUGS, FEET, MASTURBATION, AND SO MUCH MORE…" at bounding box center [625, 323] width 299 height 120
type textarea "HAIRY PUSSY, SOLOS, ANAL PLAY, BUTT PLUGS, FEET, MASTURBATION, AND SO MUCH MORE…"
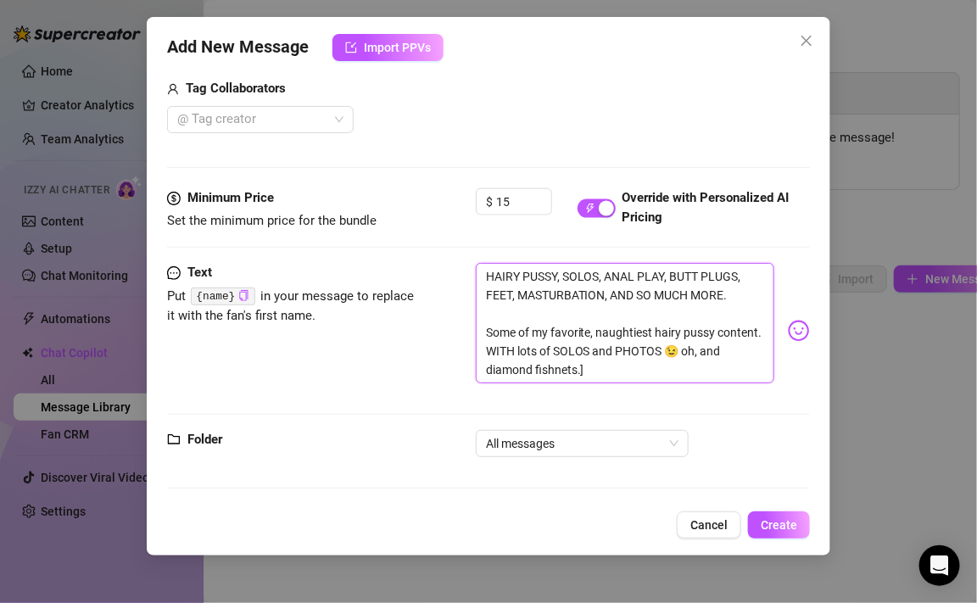
type textarea "HAIRY PUSSY, SOLOS, ANAL PLAY, BUTT PLUGS, FEET, MASTURBATION, AND SO MUCH MORE…"
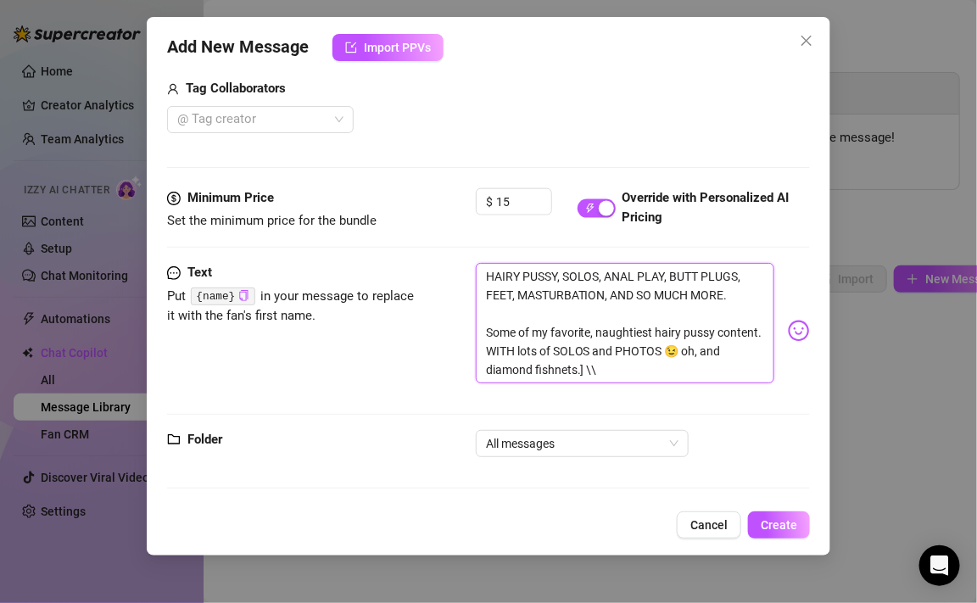
type textarea "HAIRY PUSSY, SOLOS, ANAL PLAY, BUTT PLUGS, FEET, MASTURBATION, AND SO MUCH MORE…"
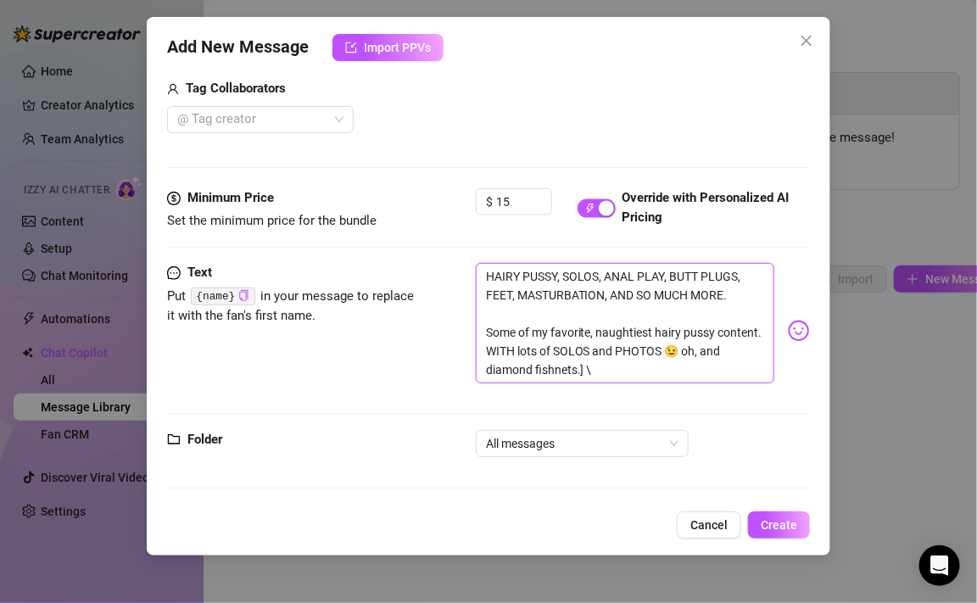
type textarea "HAIRY PUSSY, SOLOS, ANAL PLAY, BUTT PLUGS, FEET, MASTURBATION, AND SO MUCH MORE…"
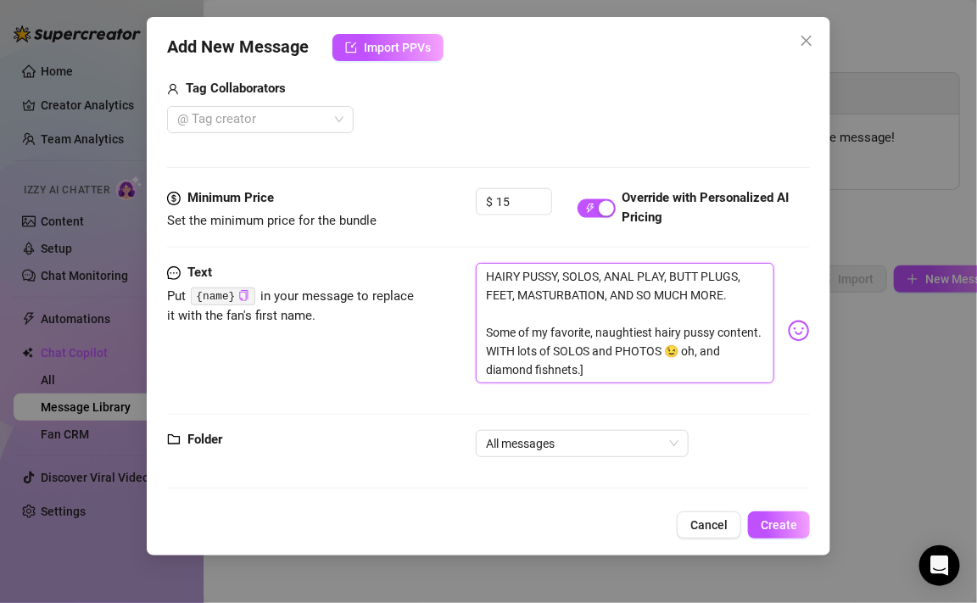
type textarea "HAIRY PUSSY, SOLOS, ANAL PLAY, BUTT PLUGS, FEET, MASTURBATION, AND SO MUCH MORE…"
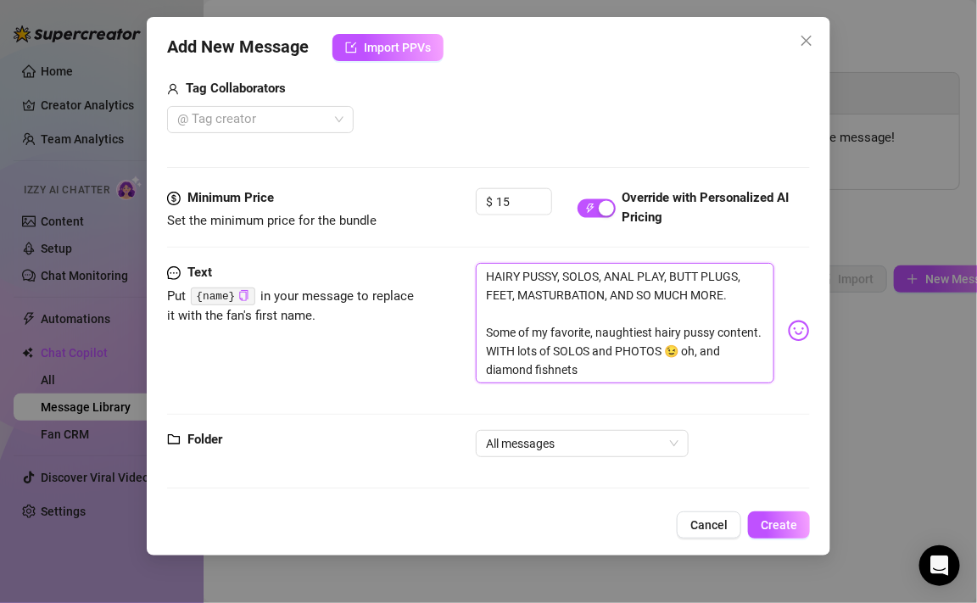
type textarea "HAIRY PUSSY, SOLOS, ANAL PLAY, BUTT PLUGS, FEET, MASTURBATION, AND SO MUCH MORE…"
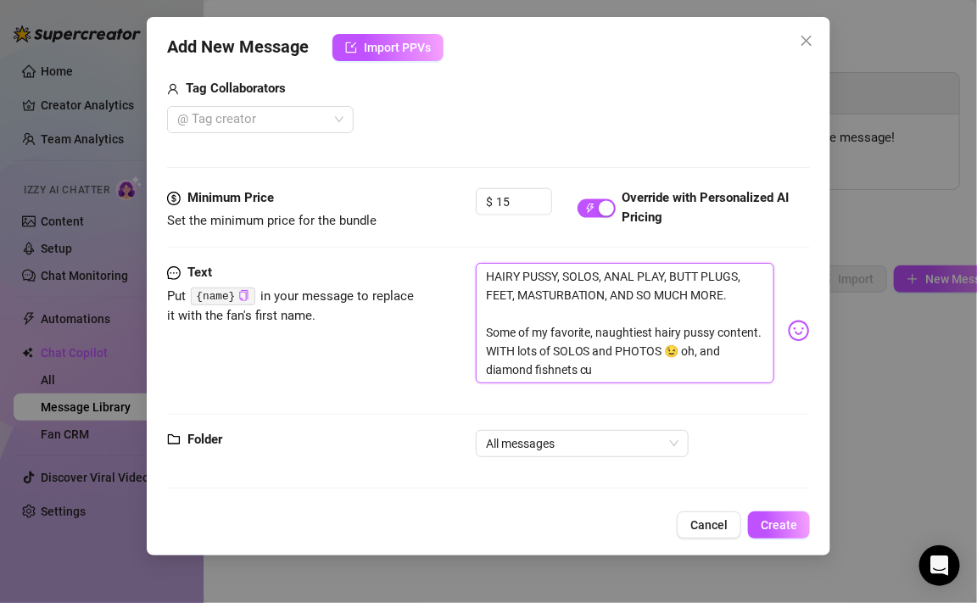
type textarea "HAIRY PUSSY, SOLOS, ANAL PLAY, BUTT PLUGS, FEET, MASTURBATION, AND SO MUCH MORE…"
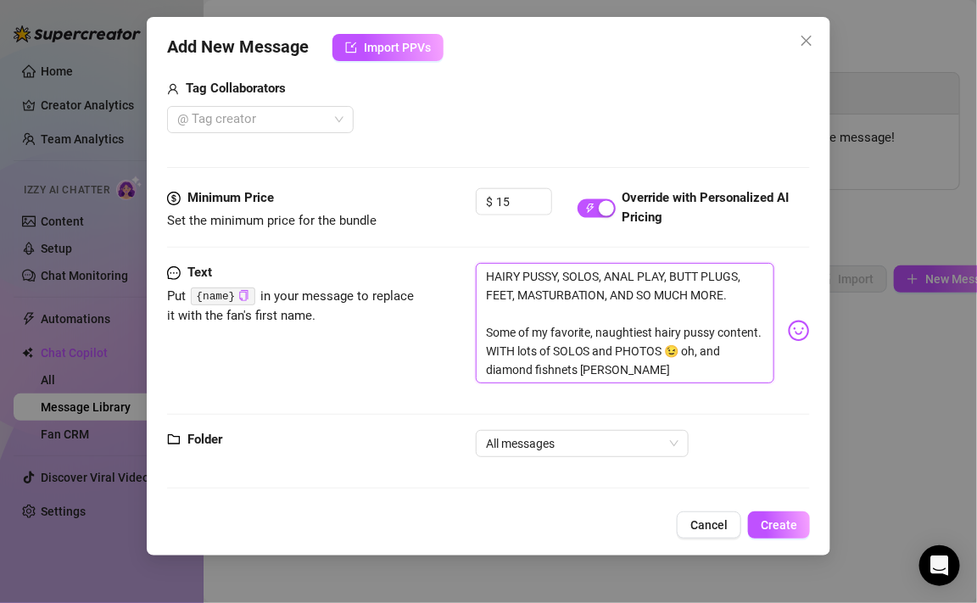
type textarea "HAIRY PUSSY, SOLOS, ANAL PLAY, BUTT PLUGS, FEET, MASTURBATION, AND SO MUCH MORE…"
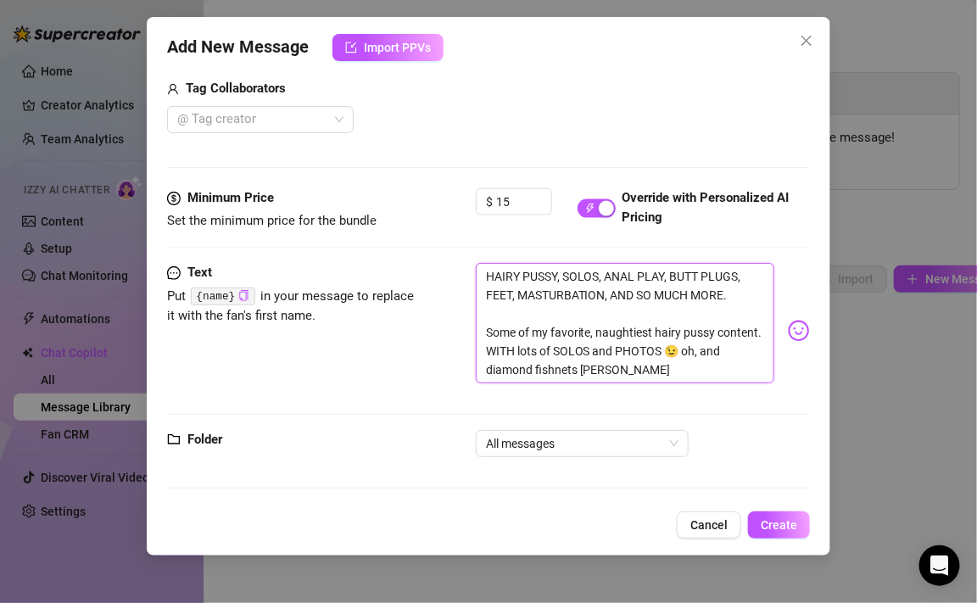
type textarea "HAIRY PUSSY, SOLOS, ANAL PLAY, BUTT PLUGS, FEET, MASTURBATION, AND SO MUCH MORE…"
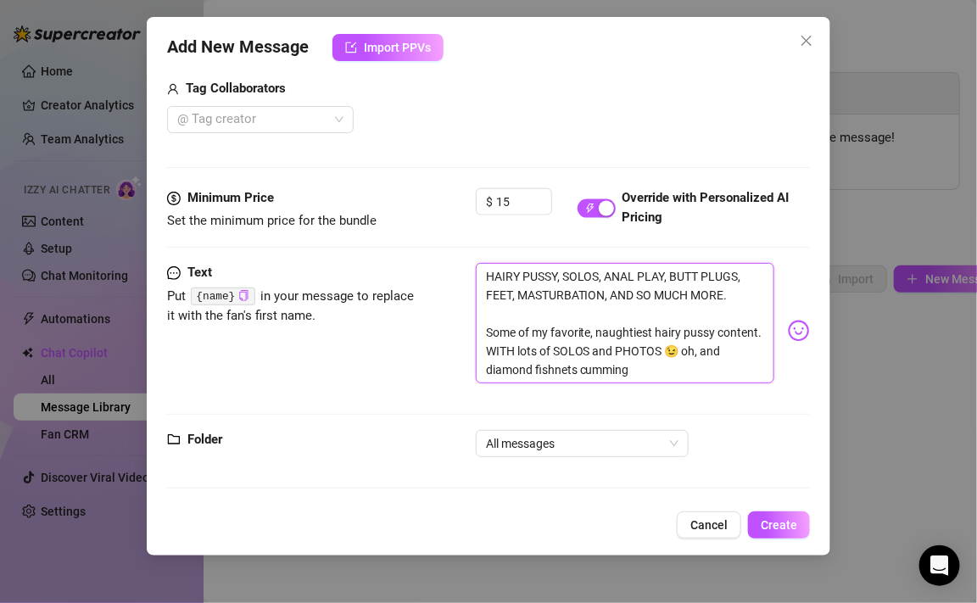
type textarea "HAIRY PUSSY, SOLOS, ANAL PLAY, BUTT PLUGS, FEET, MASTURBATION, AND SO MUCH MORE…"
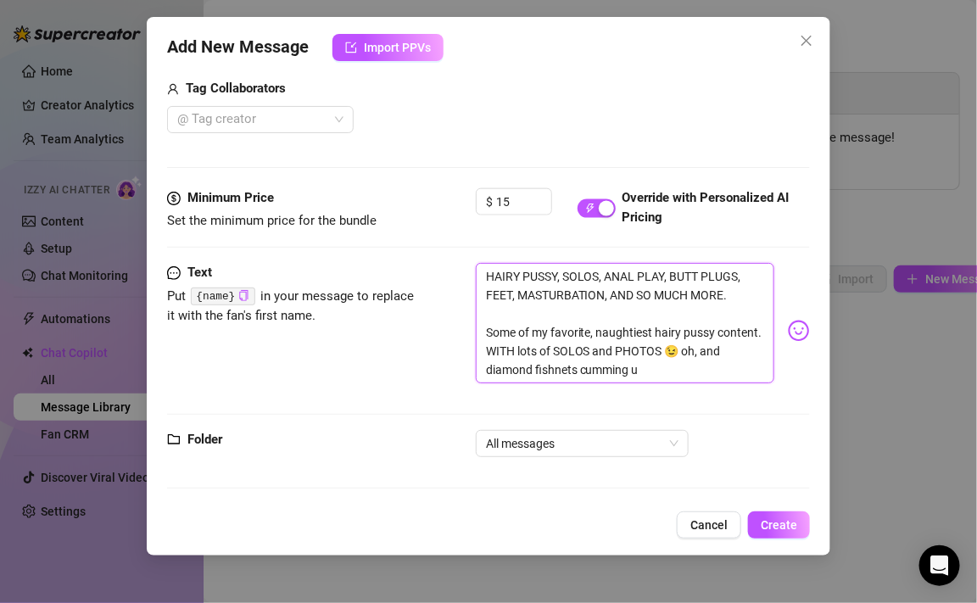
type textarea "HAIRY PUSSY, SOLOS, ANAL PLAY, BUTT PLUGS, FEET, MASTURBATION, AND SO MUCH MORE…"
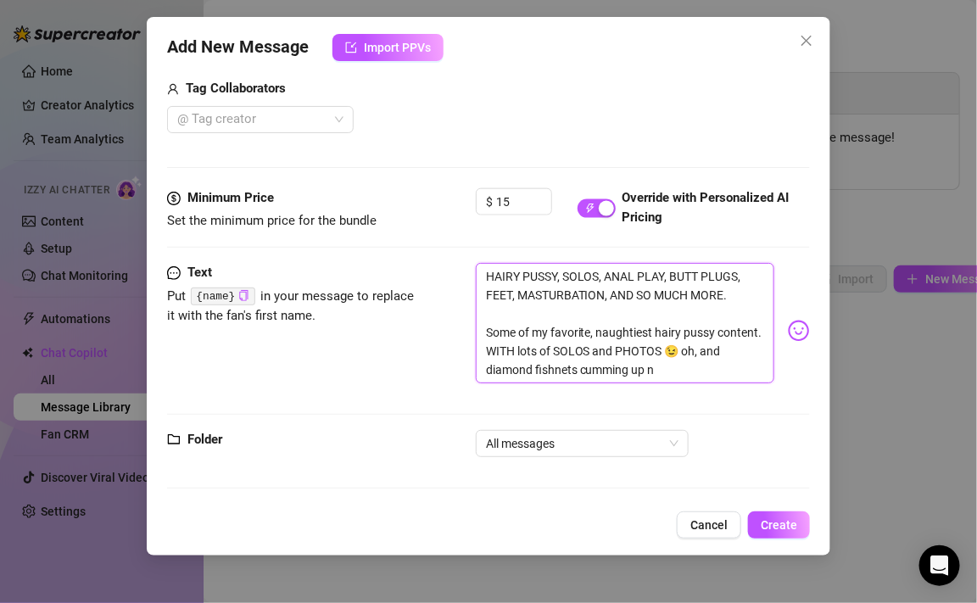
type textarea "HAIRY PUSSY, SOLOS, ANAL PLAY, BUTT PLUGS, FEET, MASTURBATION, AND SO MUCH MORE…"
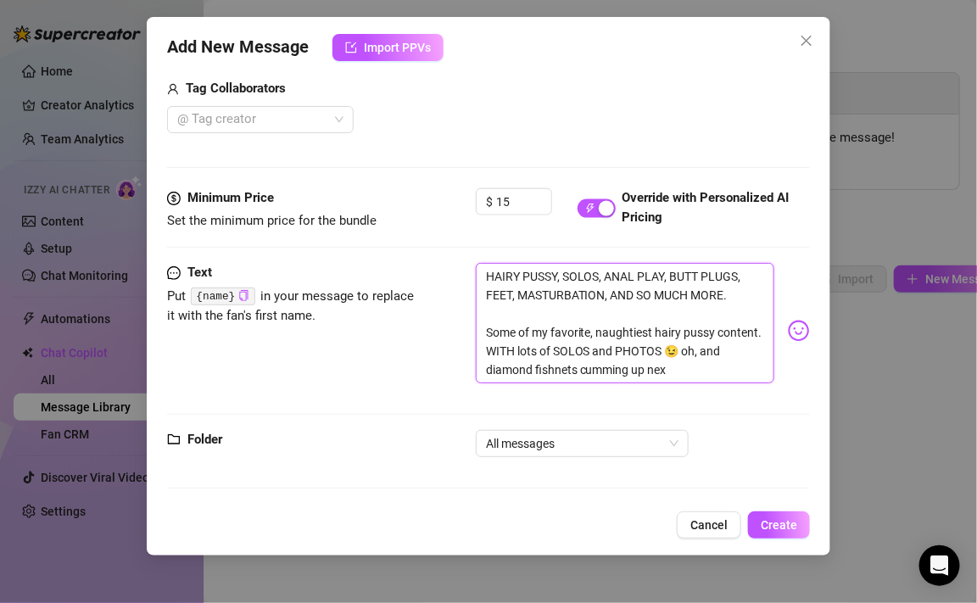
type textarea "HAIRY PUSSY, SOLOS, ANAL PLAY, BUTT PLUGS, FEET, MASTURBATION, AND SO MUCH MORE…"
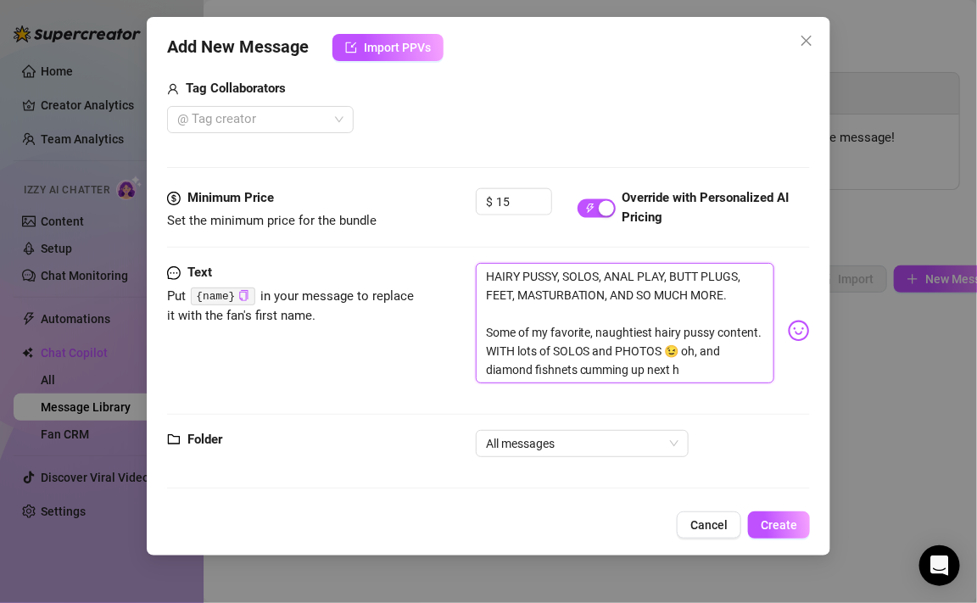
type textarea "HAIRY PUSSY, SOLOS, ANAL PLAY, BUTT PLUGS, FEET, MASTURBATION, AND SO MUCH MORE…"
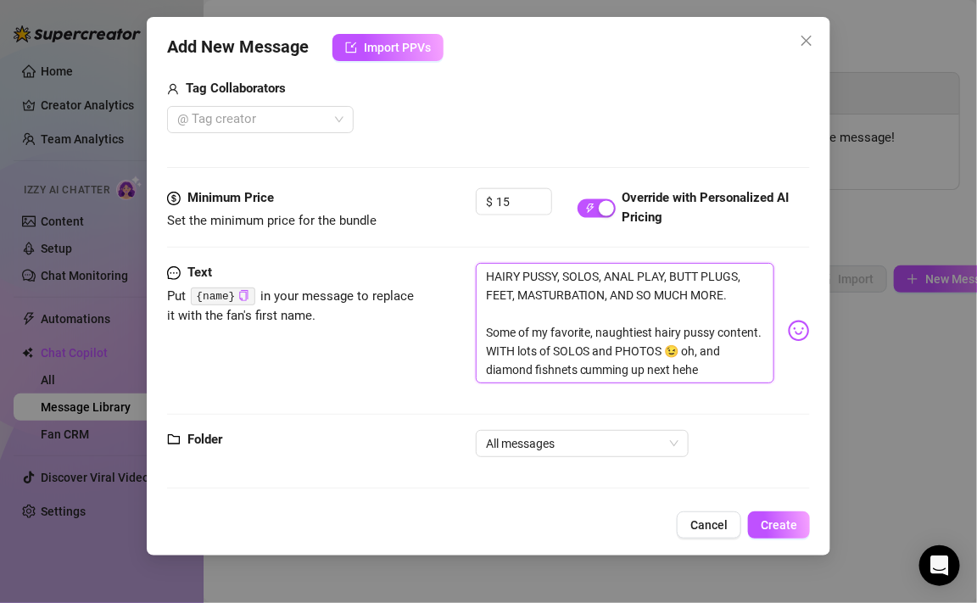
type textarea "HAIRY PUSSY, SOLOS, ANAL PLAY, BUTT PLUGS, FEET, MASTURBATION, AND SO MUCH MORE…"
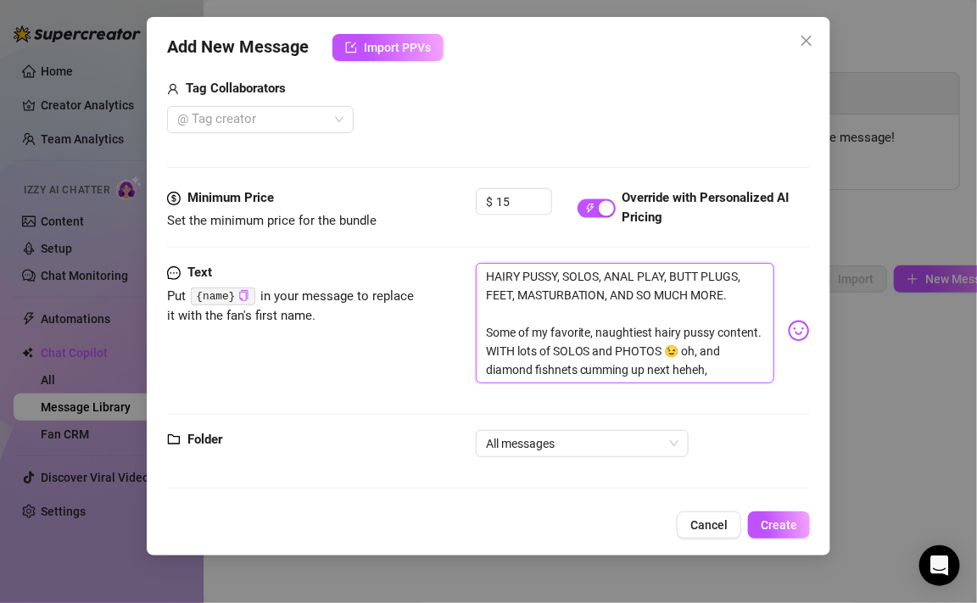
type textarea "HAIRY PUSSY, SOLOS, ANAL PLAY, BUTT PLUGS, FEET, MASTURBATION, AND SO MUCH MORE…"
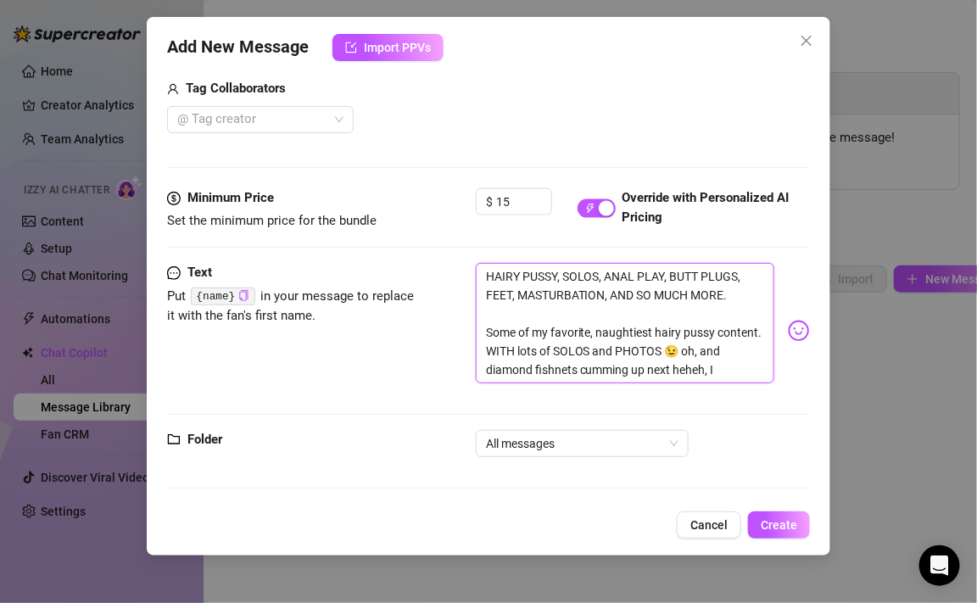
type textarea "HAIRY PUSSY, SOLOS, ANAL PLAY, BUTT PLUGS, FEET, MASTURBATION, AND SO MUCH MORE…"
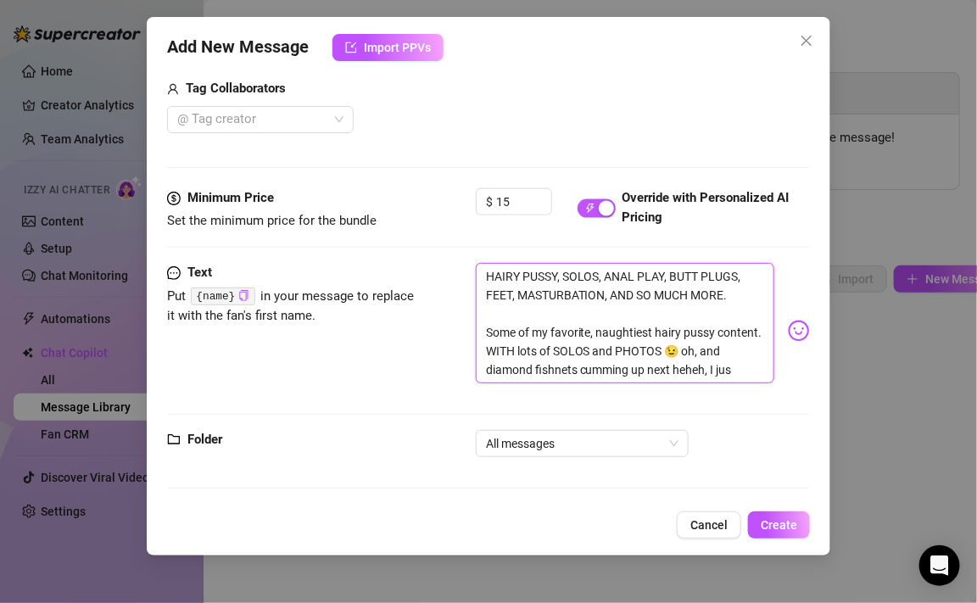
type textarea "HAIRY PUSSY, SOLOS, ANAL PLAY, BUTT PLUGS, FEET, MASTURBATION, AND SO MUCH MORE…"
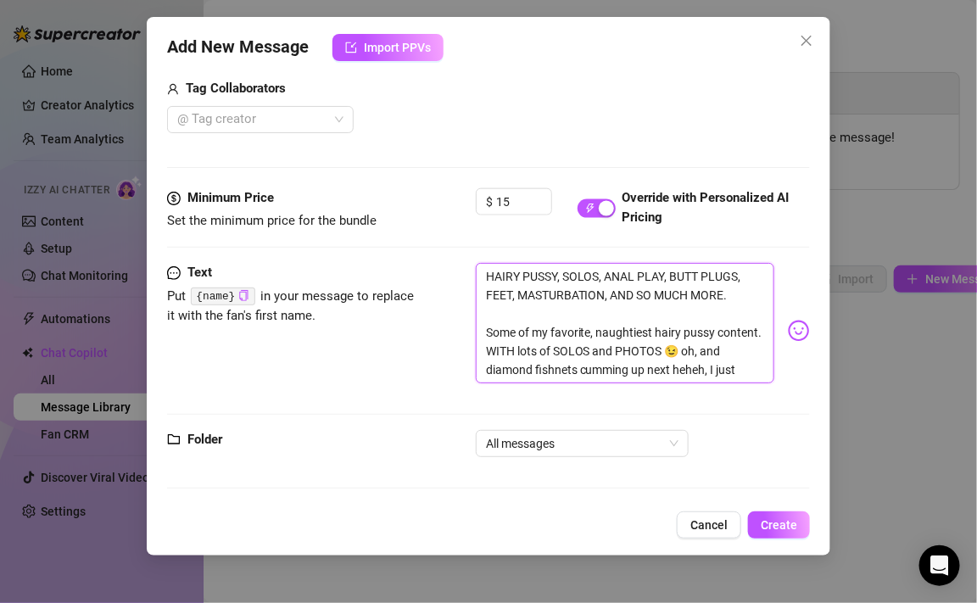
type textarea "HAIRY PUSSY, SOLOS, ANAL PLAY, BUTT PLUGS, FEET, MASTURBATION, AND SO MUCH MORE…"
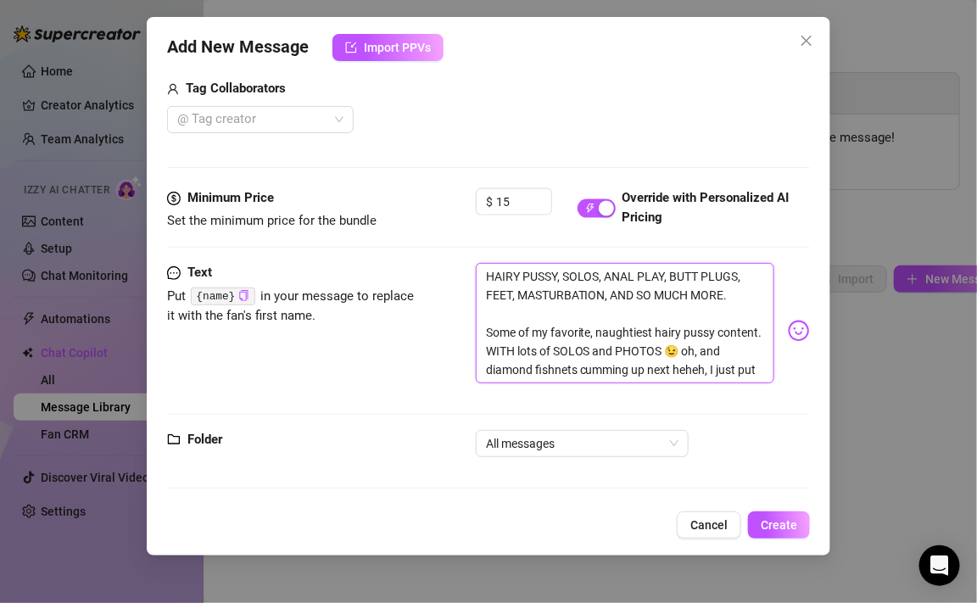
type textarea "HAIRY PUSSY, SOLOS, ANAL PLAY, BUTT PLUGS, FEET, MASTURBATION, AND SO MUCH MORE…"
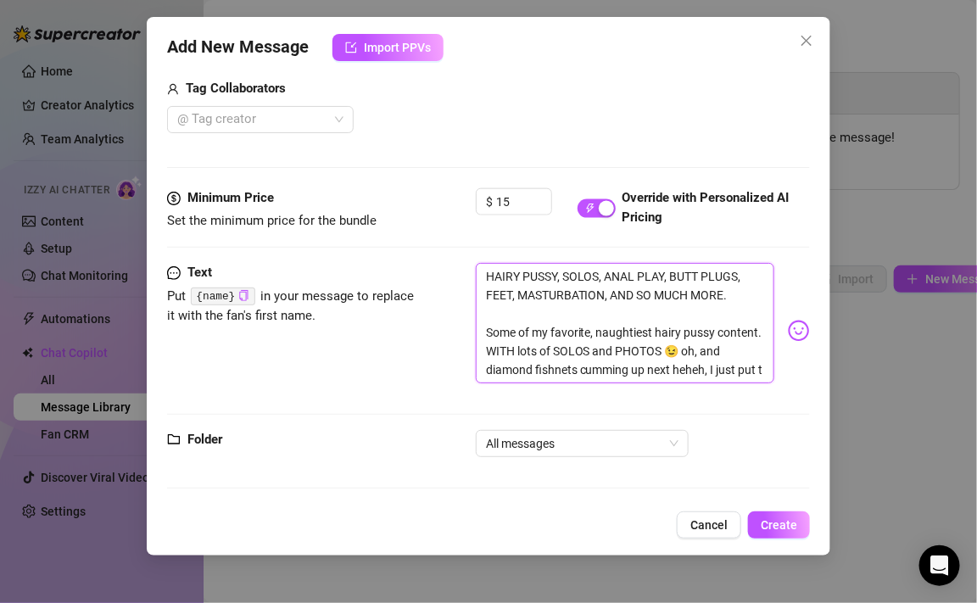
type textarea "HAIRY PUSSY, SOLOS, ANAL PLAY, BUTT PLUGS, FEET, MASTURBATION, AND SO MUCH MORE…"
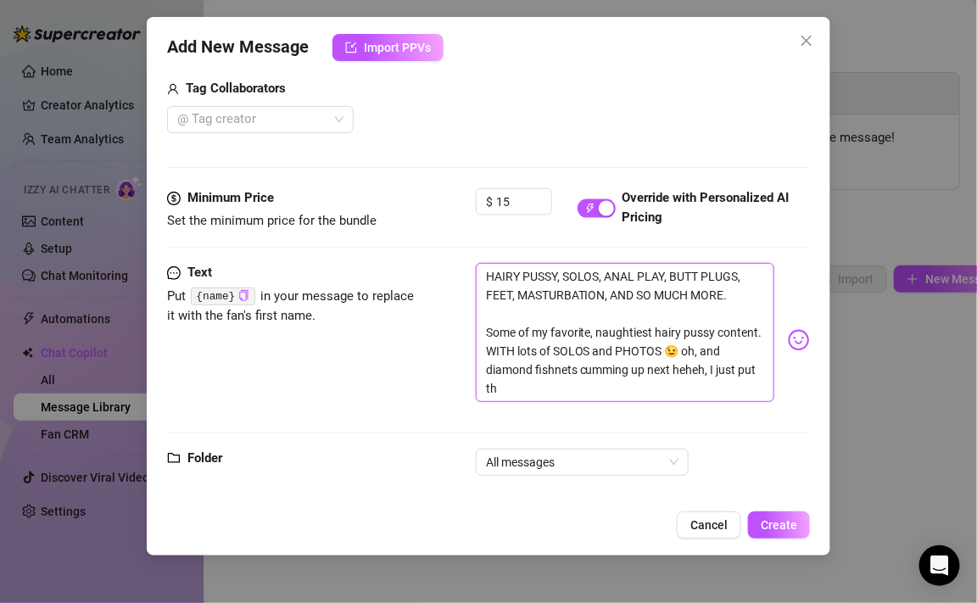
type textarea "HAIRY PUSSY, SOLOS, ANAL PLAY, BUTT PLUGS, FEET, MASTURBATION, AND SO MUCH MORE…"
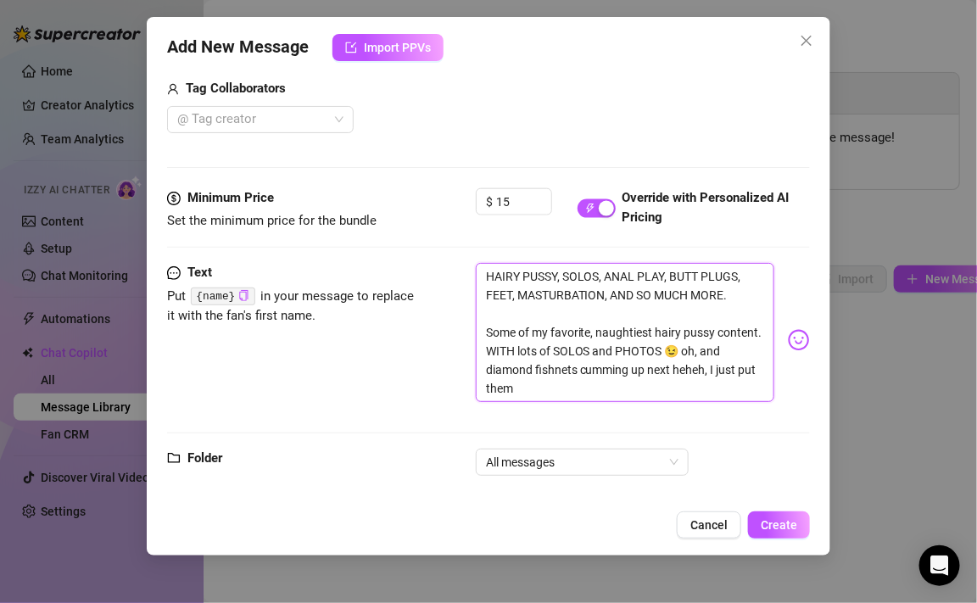
type textarea "HAIRY PUSSY, SOLOS, ANAL PLAY, BUTT PLUGS, FEET, MASTURBATION, AND SO MUCH MORE…"
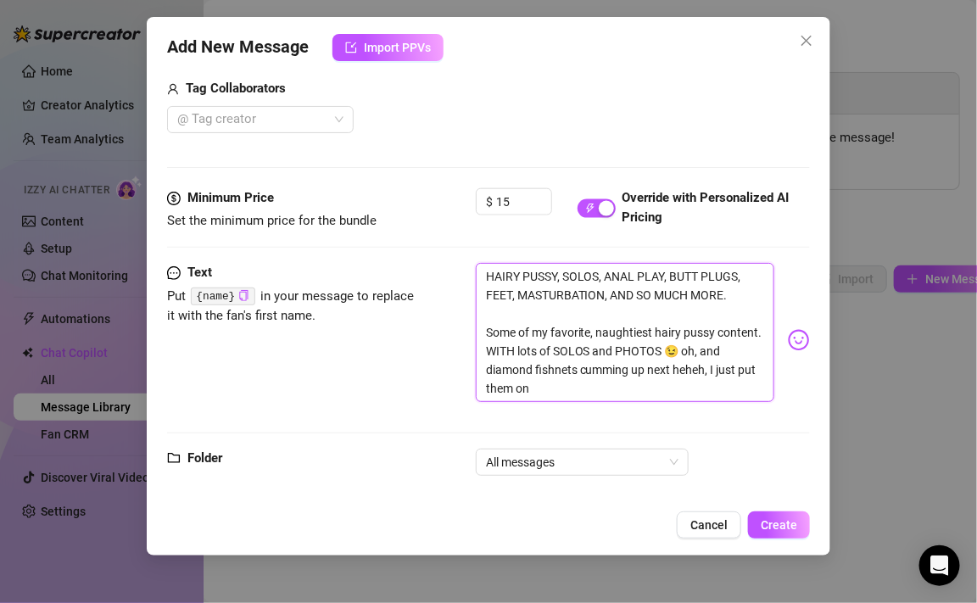
type textarea "HAIRY PUSSY, SOLOS, ANAL PLAY, BUTT PLUGS, FEET, MASTURBATION, AND SO MUCH MORE…"
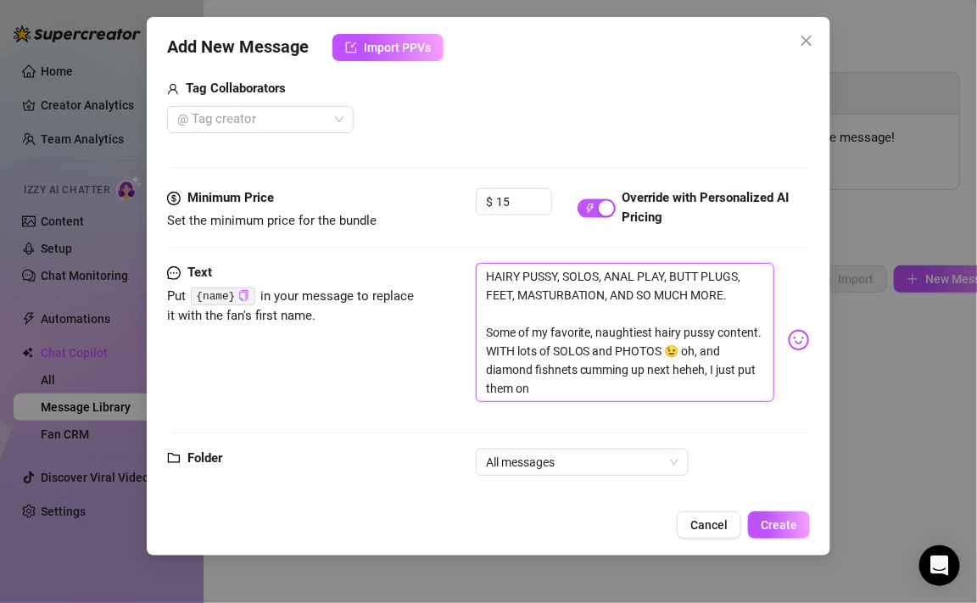
type textarea "HAIRY PUSSY, SOLOS, ANAL PLAY, BUTT PLUGS, FEET, MASTURBATION, AND SO MUCH MORE…"
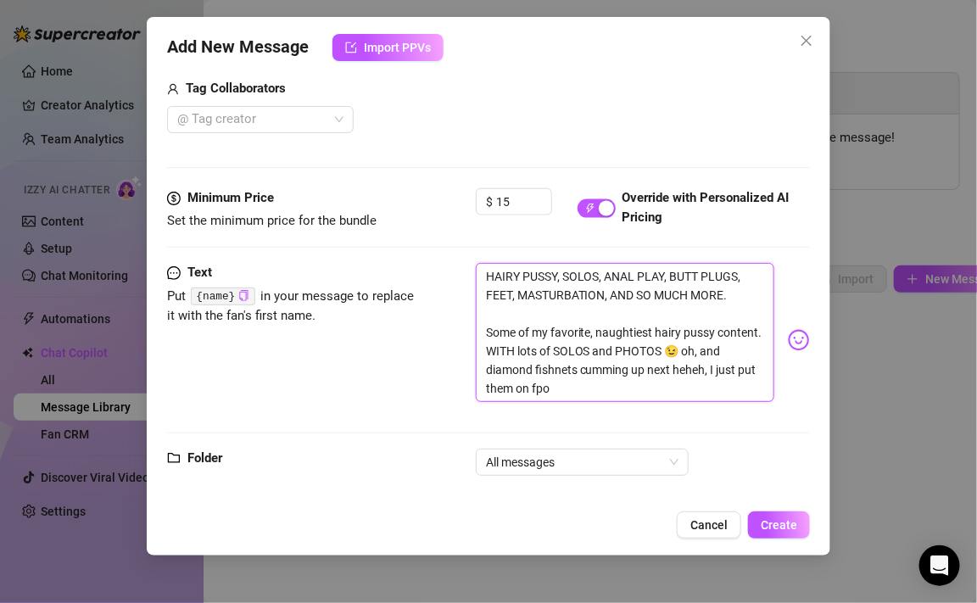
type textarea "HAIRY PUSSY, SOLOS, ANAL PLAY, BUTT PLUGS, FEET, MASTURBATION, AND SO MUCH MORE…"
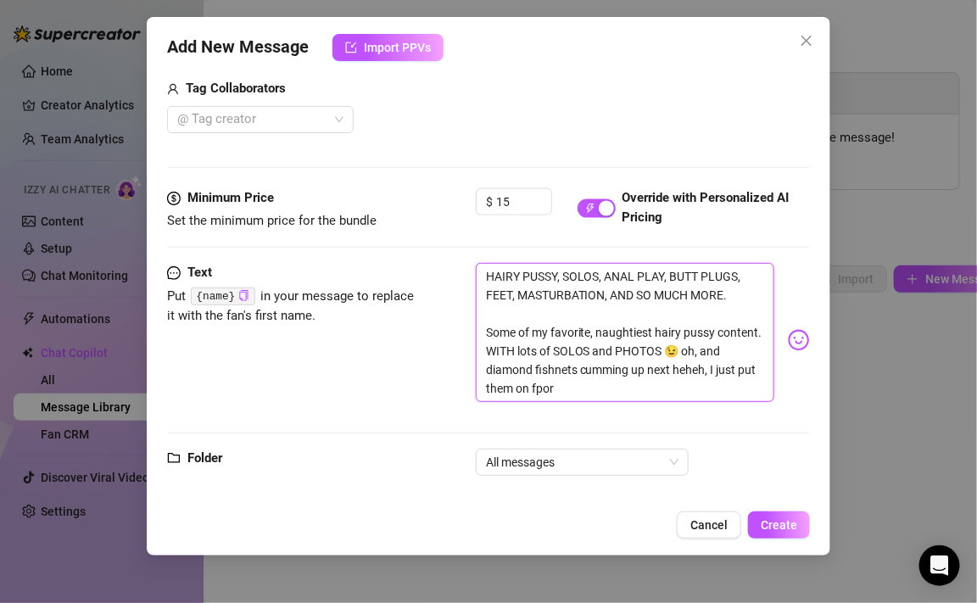
type textarea "HAIRY PUSSY, SOLOS, ANAL PLAY, BUTT PLUGS, FEET, MASTURBATION, AND SO MUCH MORE…"
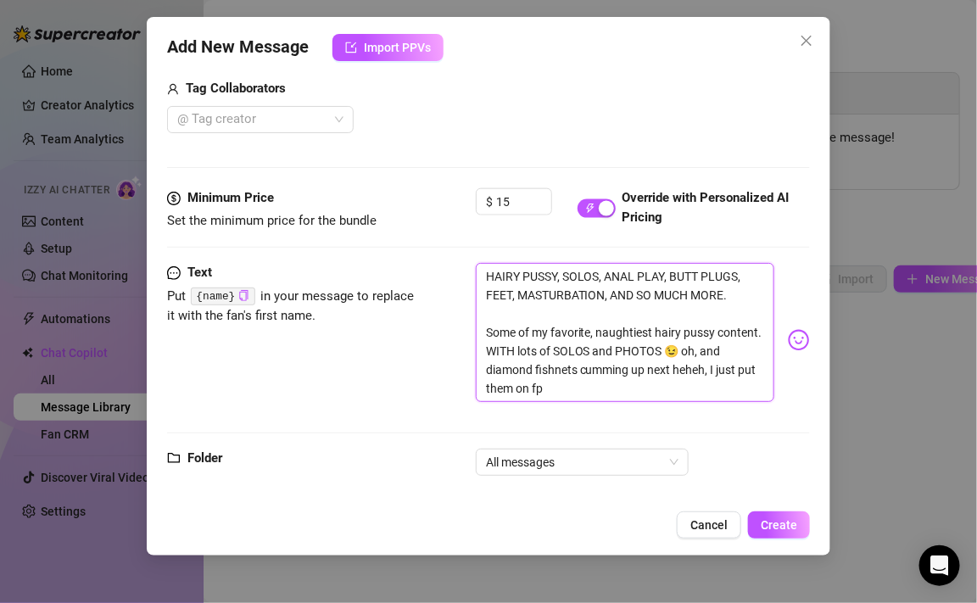
type textarea "HAIRY PUSSY, SOLOS, ANAL PLAY, BUTT PLUGS, FEET, MASTURBATION, AND SO MUCH MORE…"
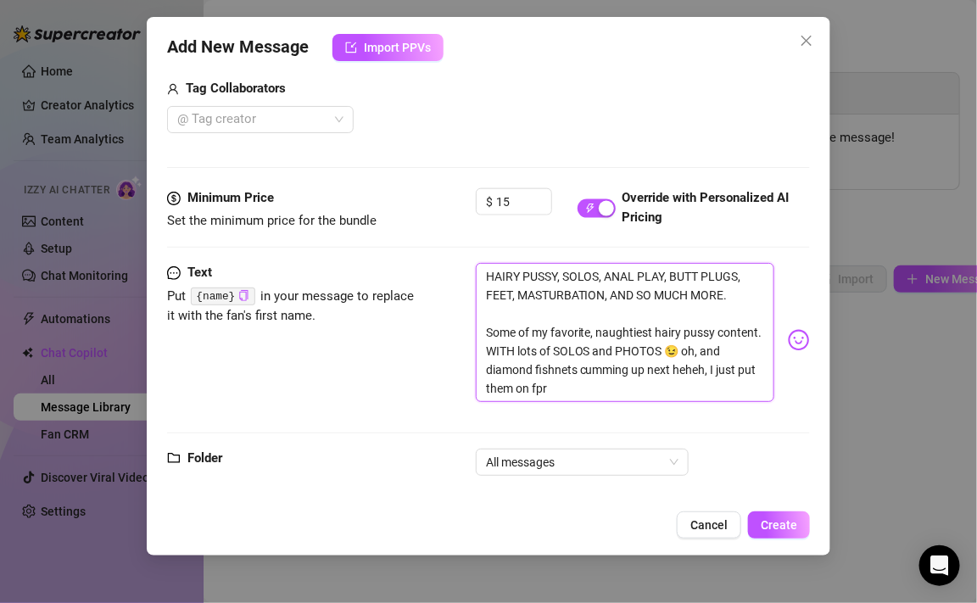
type textarea "HAIRY PUSSY, SOLOS, ANAL PLAY, BUTT PLUGS, FEET, MASTURBATION, AND SO MUCH MORE…"
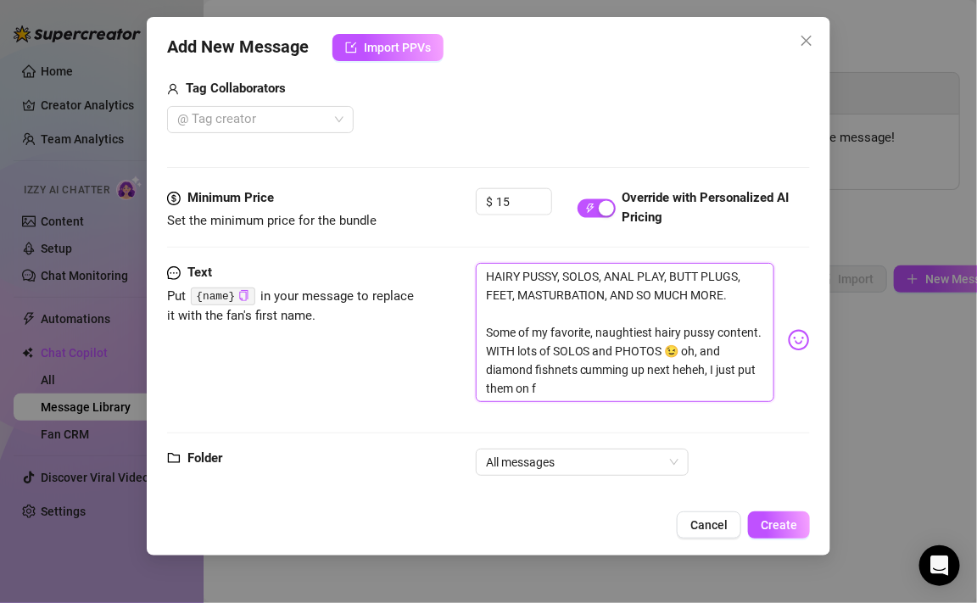
type textarea "HAIRY PUSSY, SOLOS, ANAL PLAY, BUTT PLUGS, FEET, MASTURBATION, AND SO MUCH MORE…"
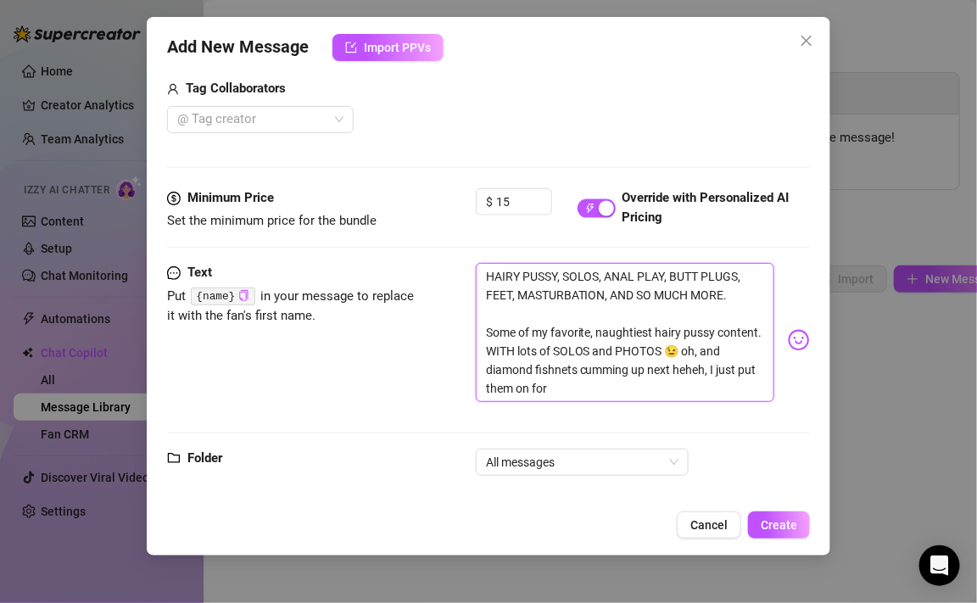
type textarea "HAIRY PUSSY, SOLOS, ANAL PLAY, BUTT PLUGS, FEET, MASTURBATION, AND SO MUCH MORE…"
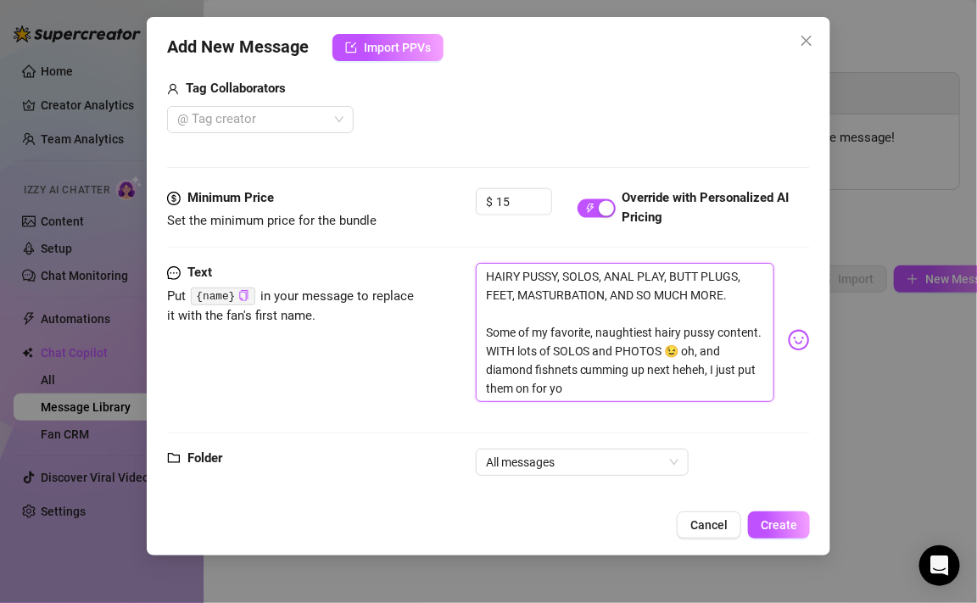
type textarea "HAIRY PUSSY, SOLOS, ANAL PLAY, BUTT PLUGS, FEET, MASTURBATION, AND SO MUCH MORE…"
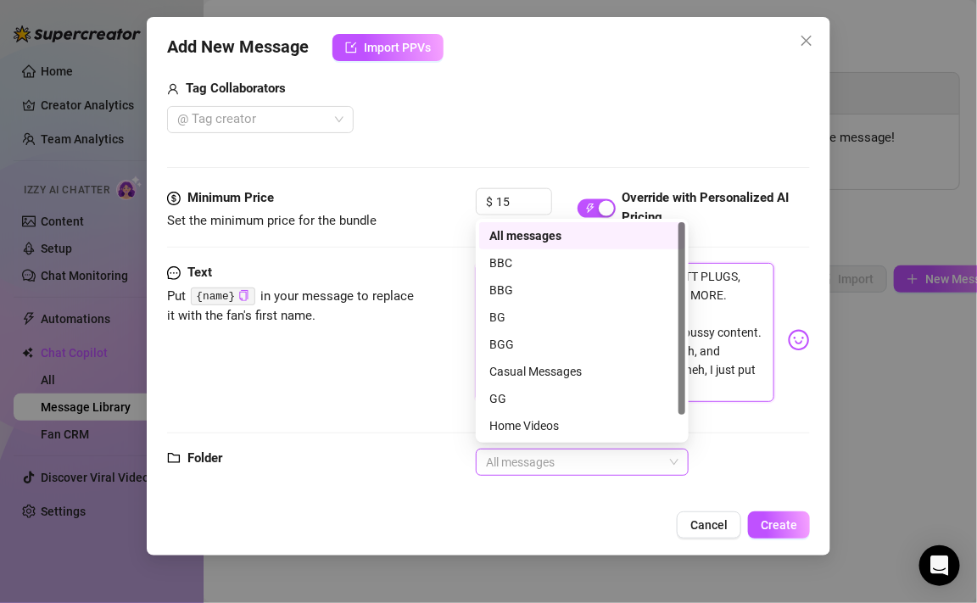
click at [590, 453] on span "All messages" at bounding box center [582, 461] width 193 height 25
type textarea "HAIRY PUSSY, SOLOS, ANAL PLAY, BUTT PLUGS, FEET, MASTURBATION, AND SO MUCH MORE…"
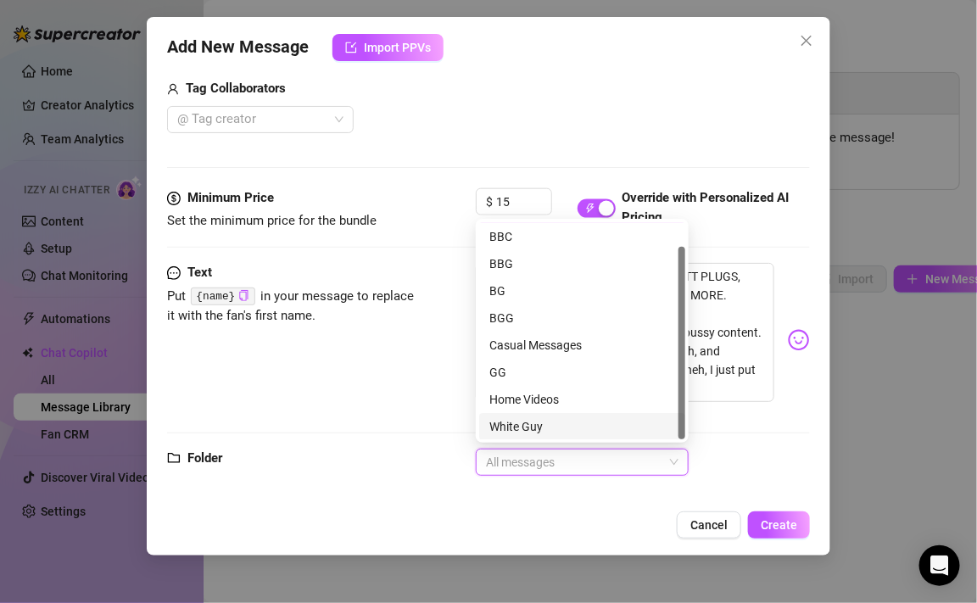
click at [565, 512] on div "Cancel Create" at bounding box center [488, 524] width 643 height 27
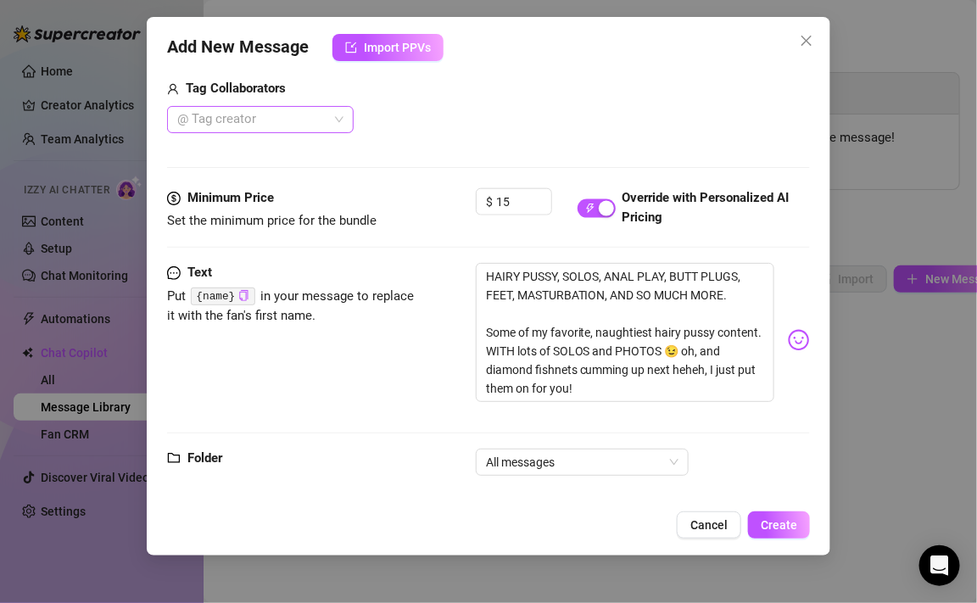
click at [297, 106] on div "@ Tag creator" at bounding box center [260, 119] width 187 height 27
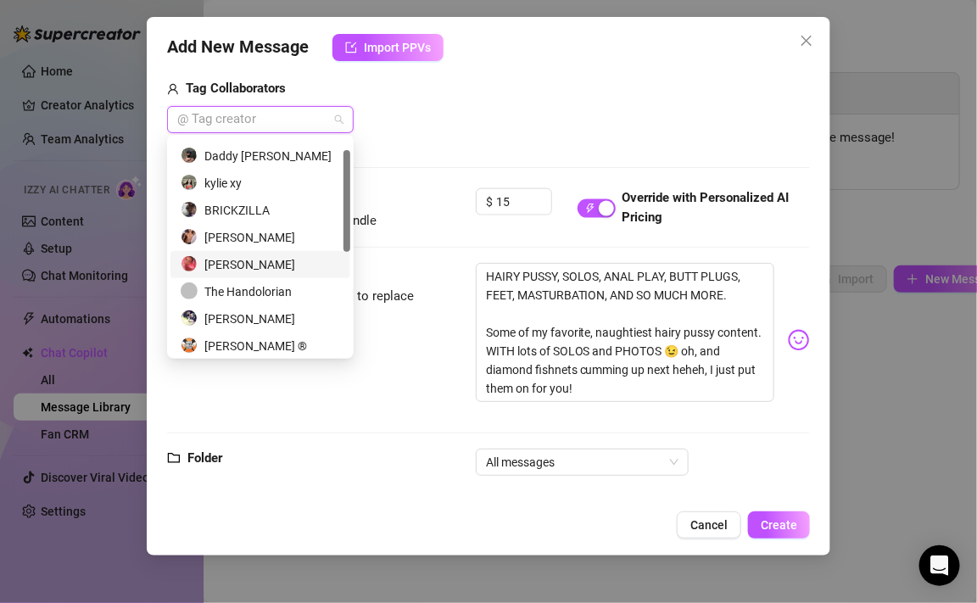
scroll to position [25, 0]
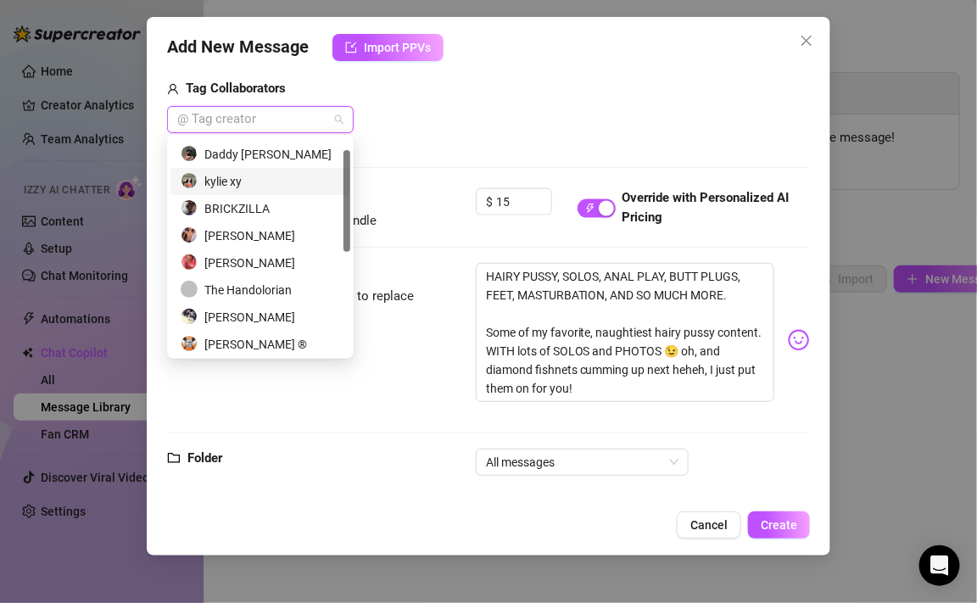
click at [260, 183] on div "kylie xy" at bounding box center [260, 181] width 159 height 19
click at [766, 522] on span "Create" at bounding box center [779, 525] width 36 height 14
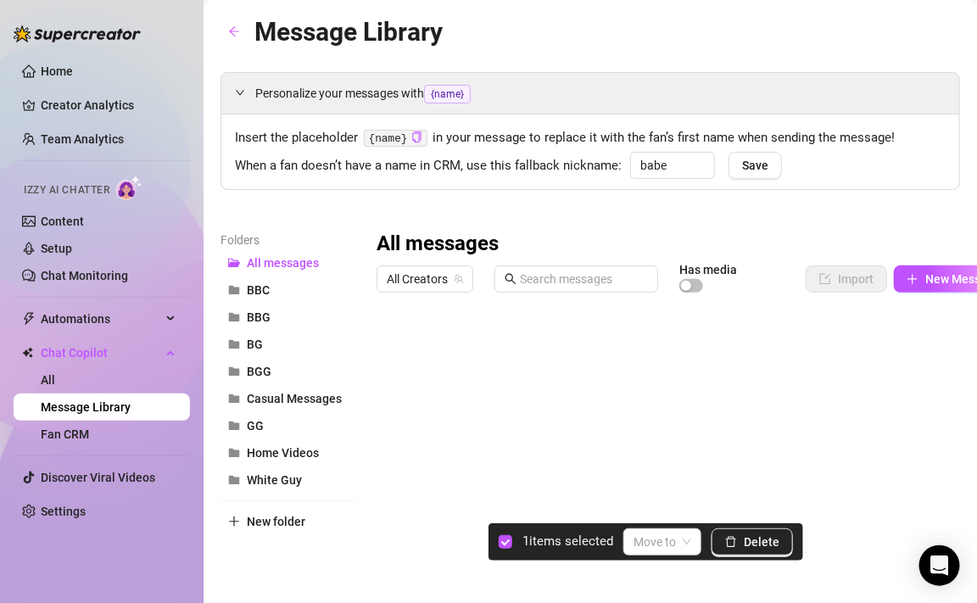
click at [394, 350] on div at bounding box center [695, 489] width 636 height 378
click at [394, 349] on div at bounding box center [695, 489] width 636 height 378
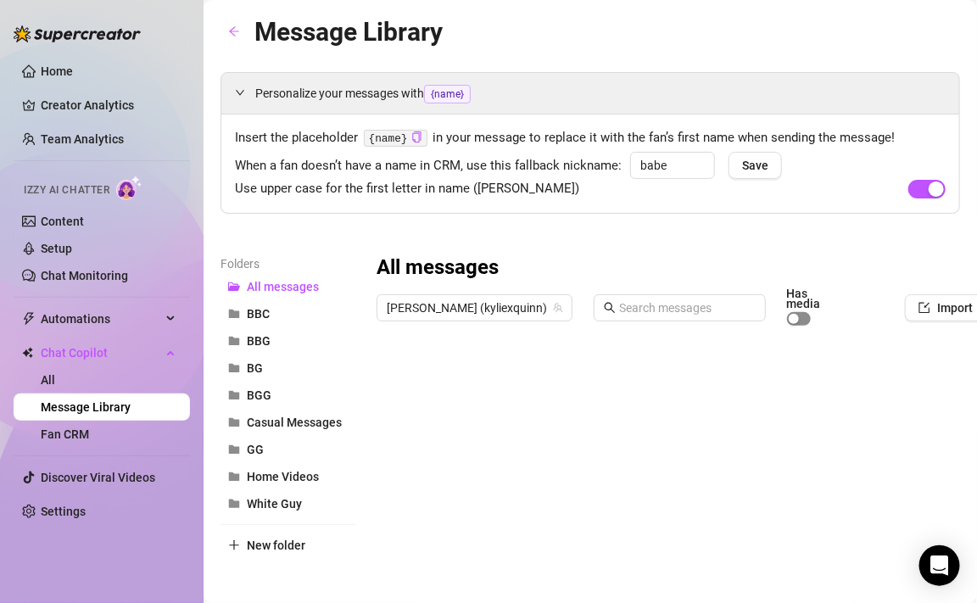
click at [787, 312] on span "button" at bounding box center [799, 319] width 24 height 14
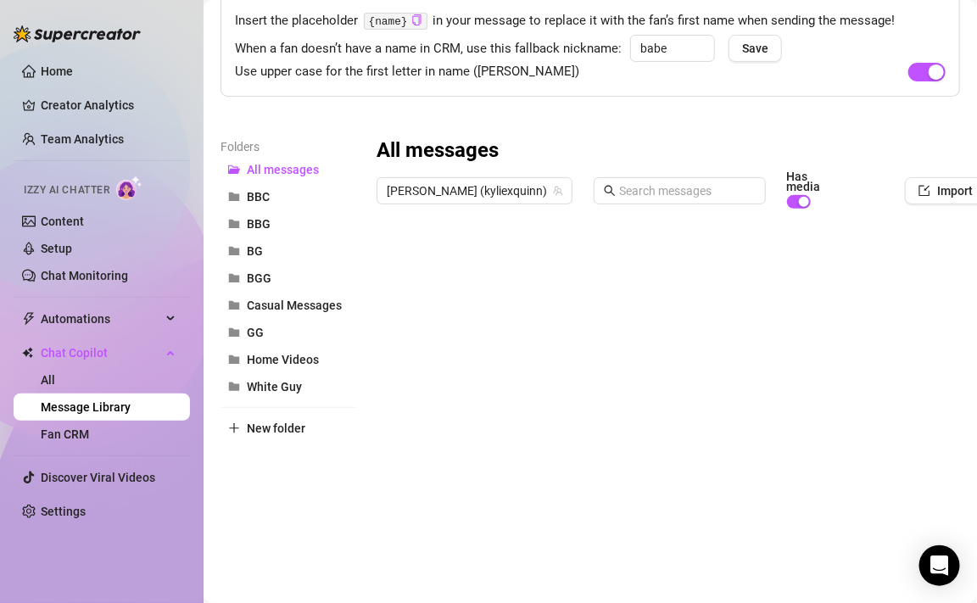
scroll to position [149, 0]
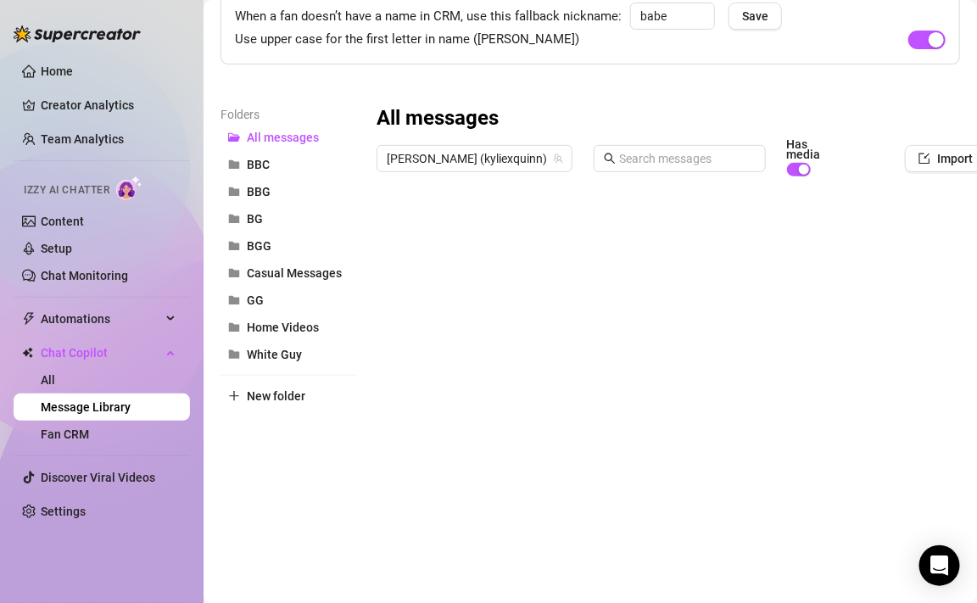
type textarea "Type your message here..."
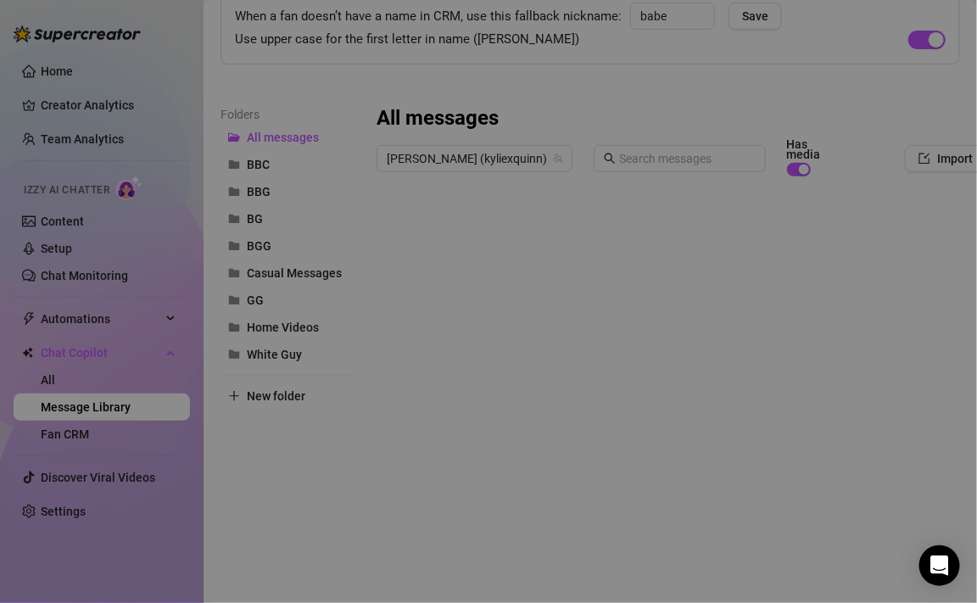
click at [449, 531] on body "Home Creator Analytics Team Analytics Izzy AI Chatter Content Setup Chat Monito…" at bounding box center [488, 301] width 977 height 603
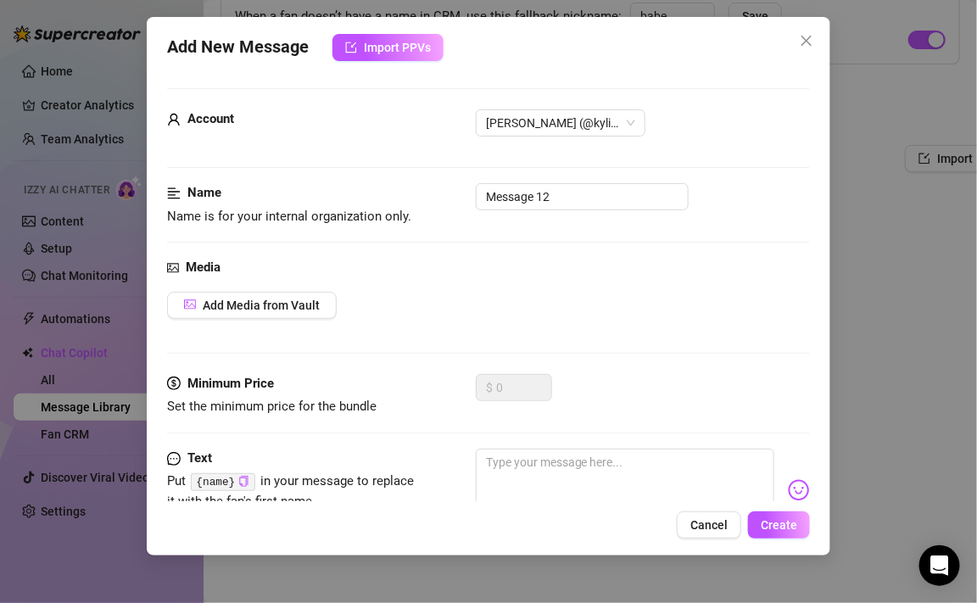
click at [389, 63] on div "Add New Message Import PPVs Account [PERSON_NAME] (@kyliexquinn) Name Name is f…" at bounding box center [489, 286] width 684 height 539
click at [389, 55] on button "Import PPVs" at bounding box center [387, 47] width 111 height 27
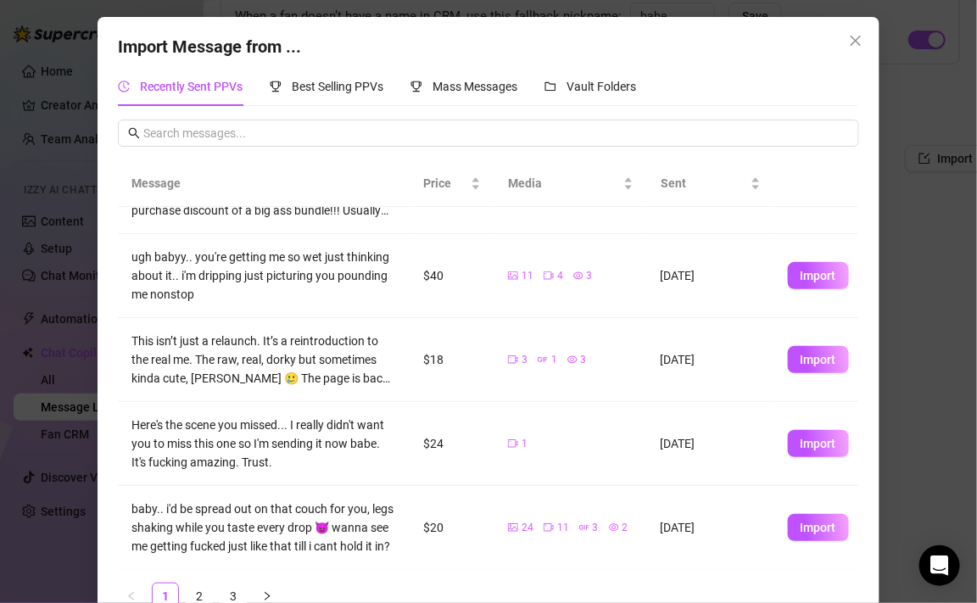
scroll to position [357, 0]
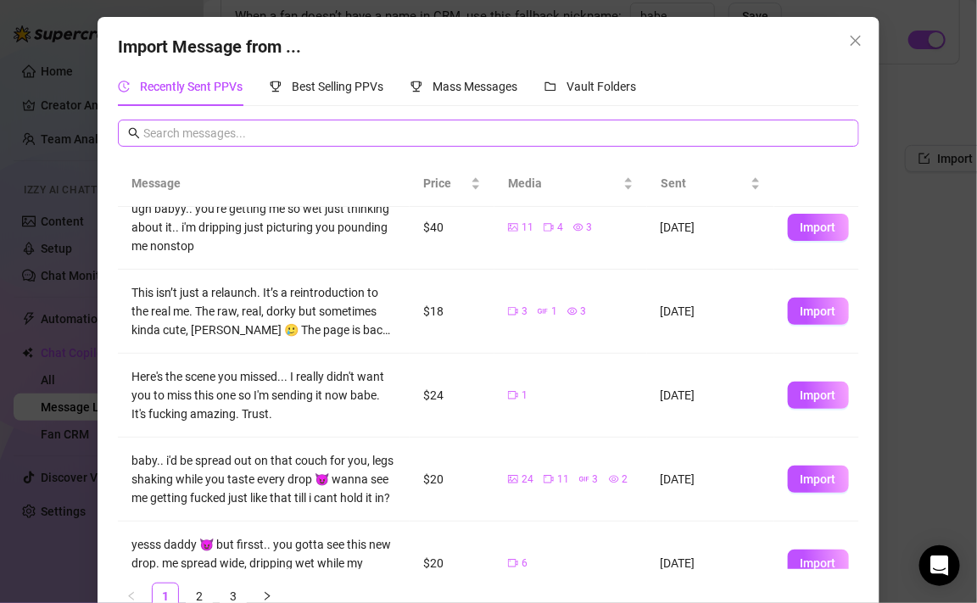
click at [555, 120] on span at bounding box center [488, 133] width 741 height 27
click at [555, 129] on input "text" at bounding box center [496, 133] width 706 height 19
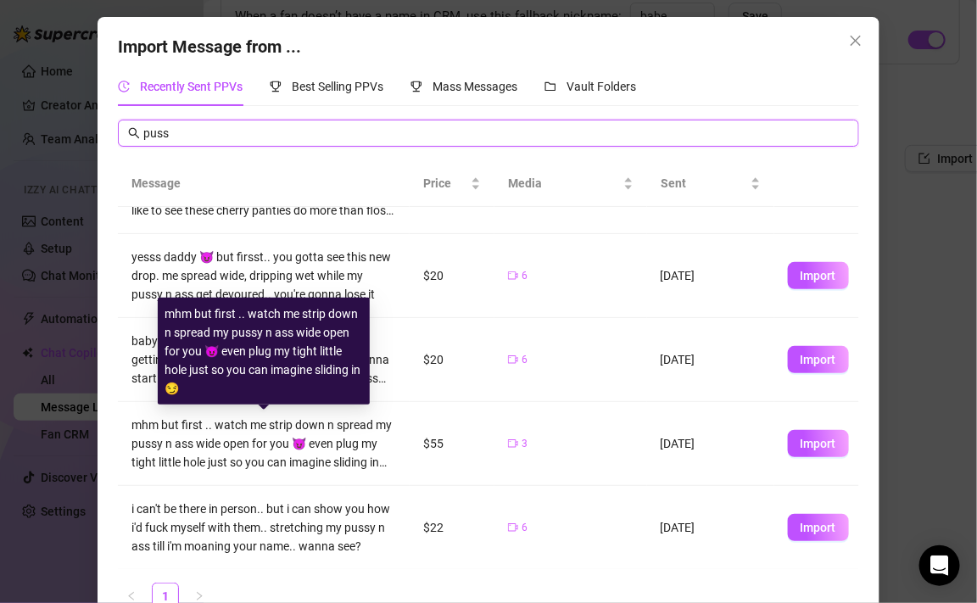
scroll to position [0, 0]
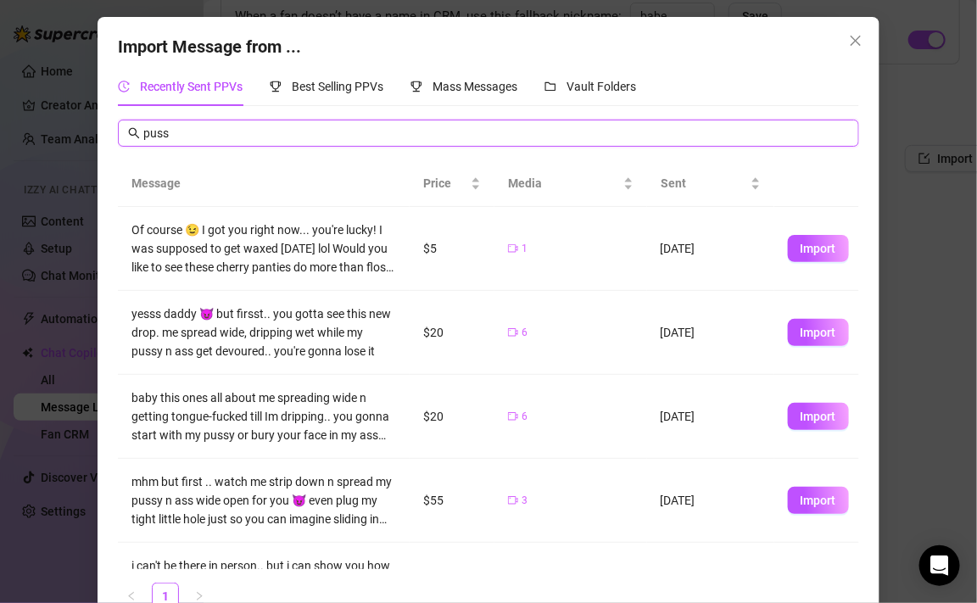
click at [151, 132] on input "puss" at bounding box center [496, 133] width 706 height 19
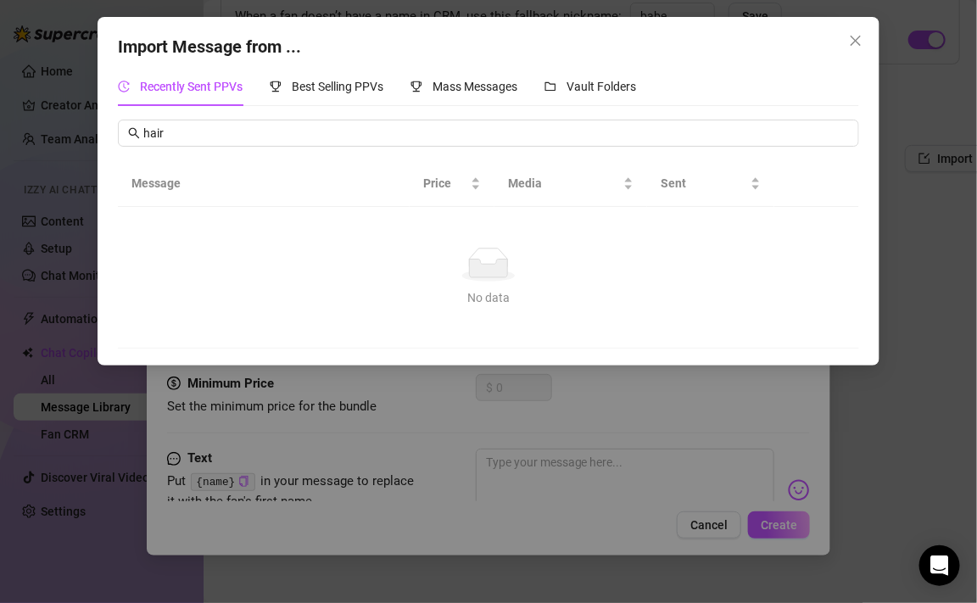
click at [521, 431] on div "Import Message from ... Recently Sent PPVs Best Selling PPVs Mass Messages Vaul…" at bounding box center [488, 301] width 977 height 603
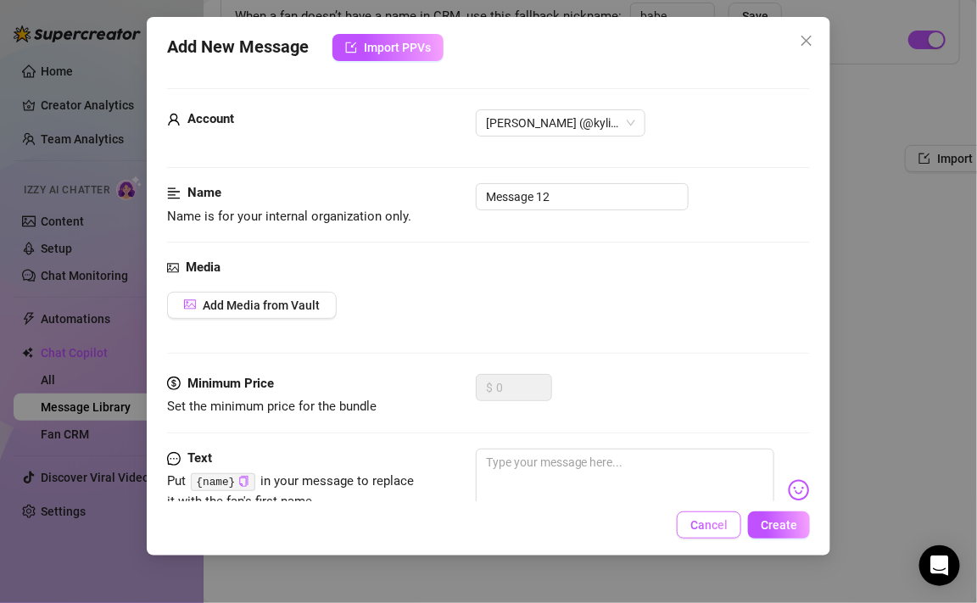
click at [727, 526] on span "Cancel" at bounding box center [708, 525] width 37 height 14
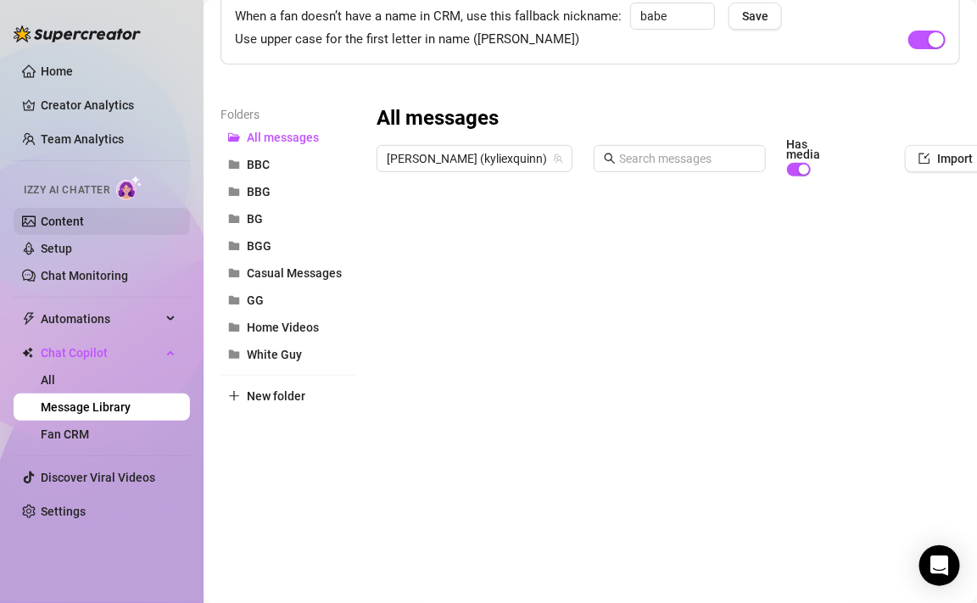
click at [84, 226] on link "Content" at bounding box center [62, 222] width 43 height 14
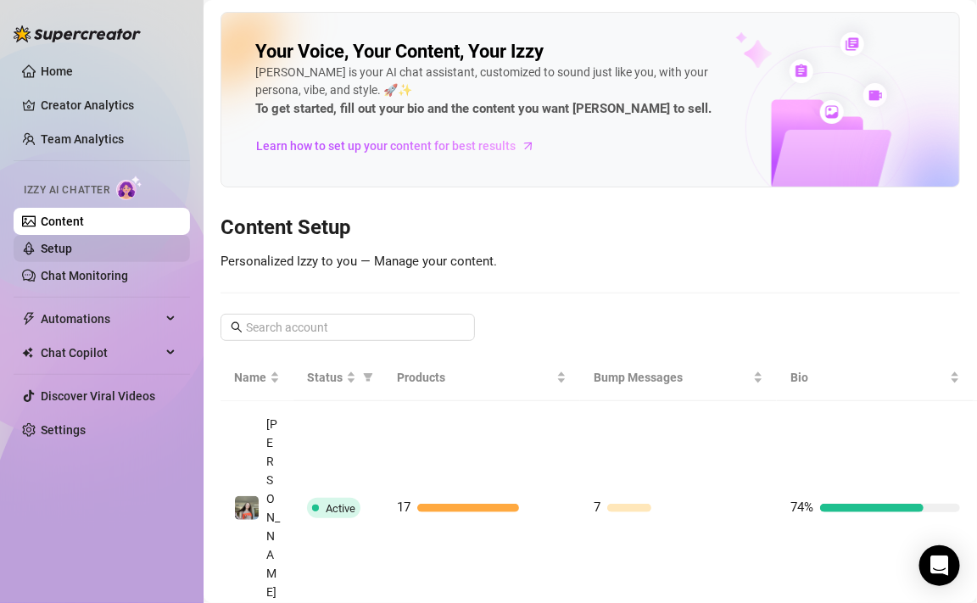
click at [72, 245] on link "Setup" at bounding box center [56, 249] width 31 height 14
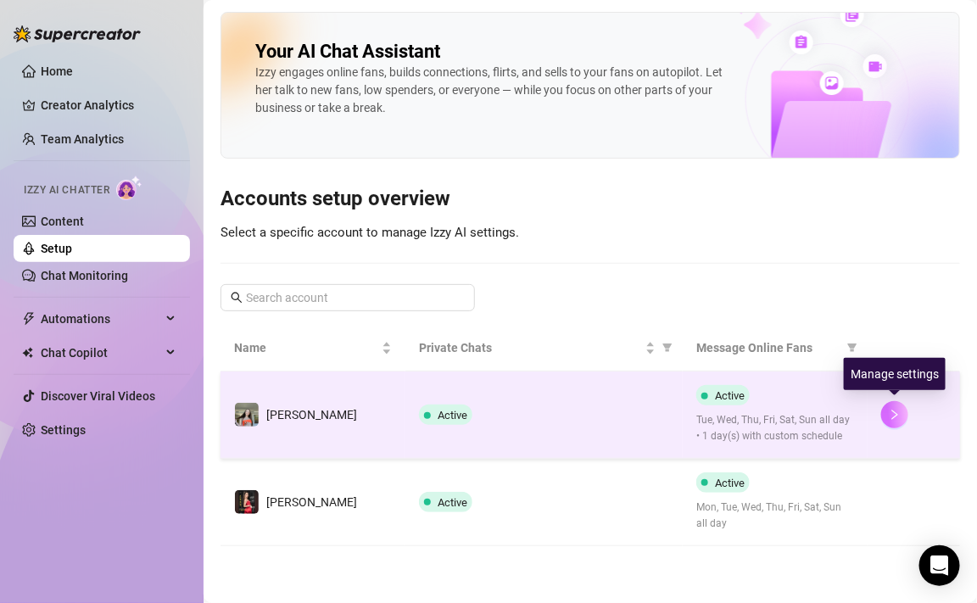
click at [896, 416] on icon "right" at bounding box center [895, 415] width 12 height 12
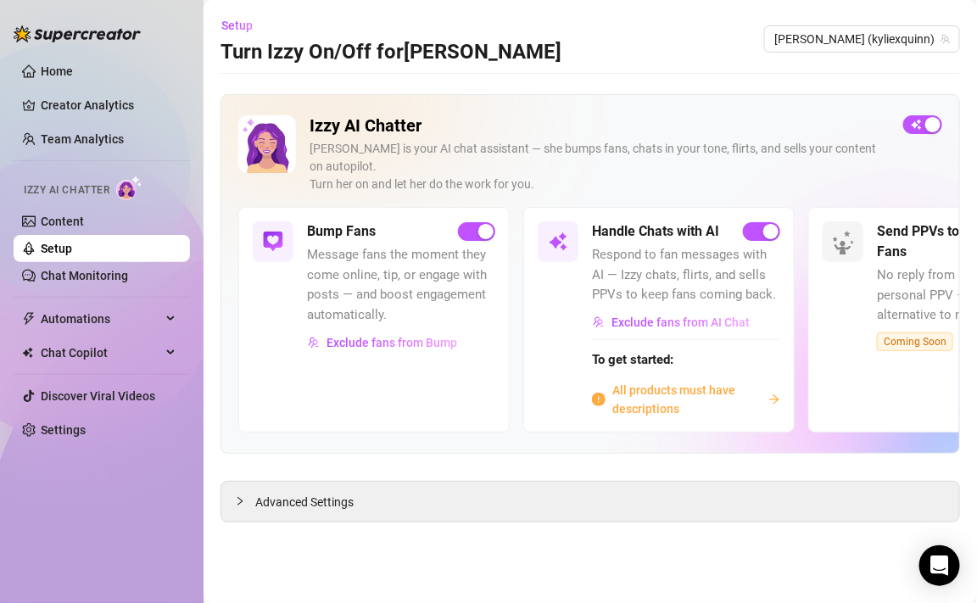
click at [874, 172] on div "[PERSON_NAME] is your AI chat assistant — she bumps fans, chats in your tone, f…" at bounding box center [600, 166] width 580 height 53
click at [913, 373] on div "Send PPVs to Silent Fans No reply from a fan? Try a smart, personal PPV — a bet…" at bounding box center [943, 319] width 271 height 225
click at [318, 493] on span "Advanced Settings" at bounding box center [304, 502] width 98 height 19
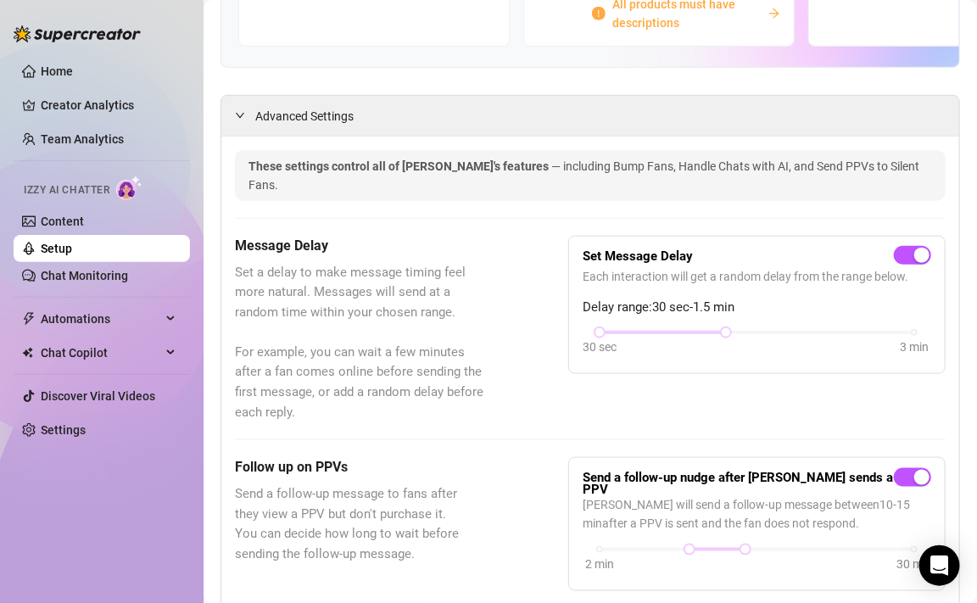
scroll to position [388, 0]
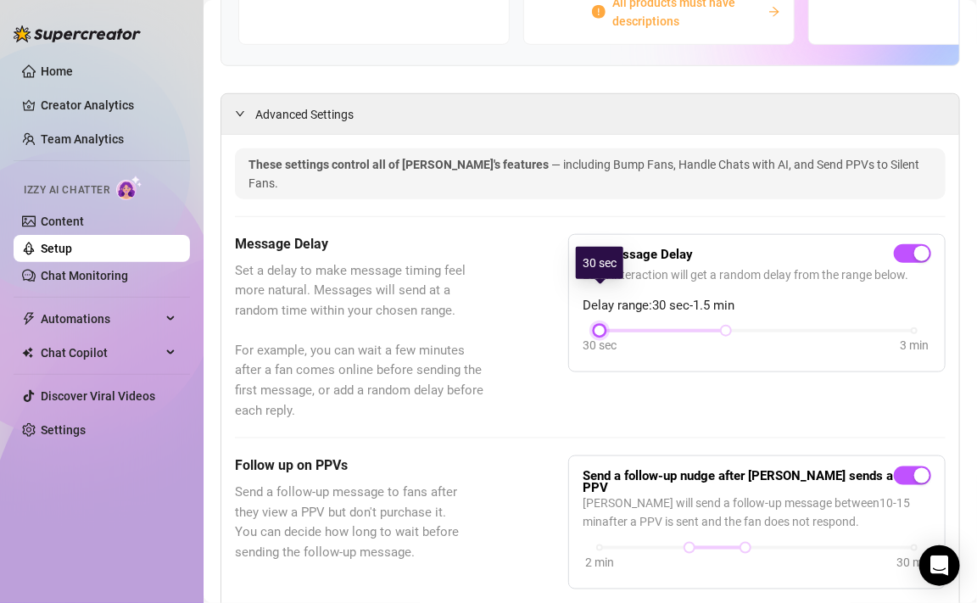
drag, startPoint x: 604, startPoint y: 293, endPoint x: 629, endPoint y: 298, distance: 25.8
click at [631, 326] on div "30 sec 3 min" at bounding box center [757, 342] width 349 height 32
click at [629, 326] on div "30 sec 3 min" at bounding box center [757, 342] width 349 height 32
click at [634, 327] on div at bounding box center [663, 331] width 126 height 8
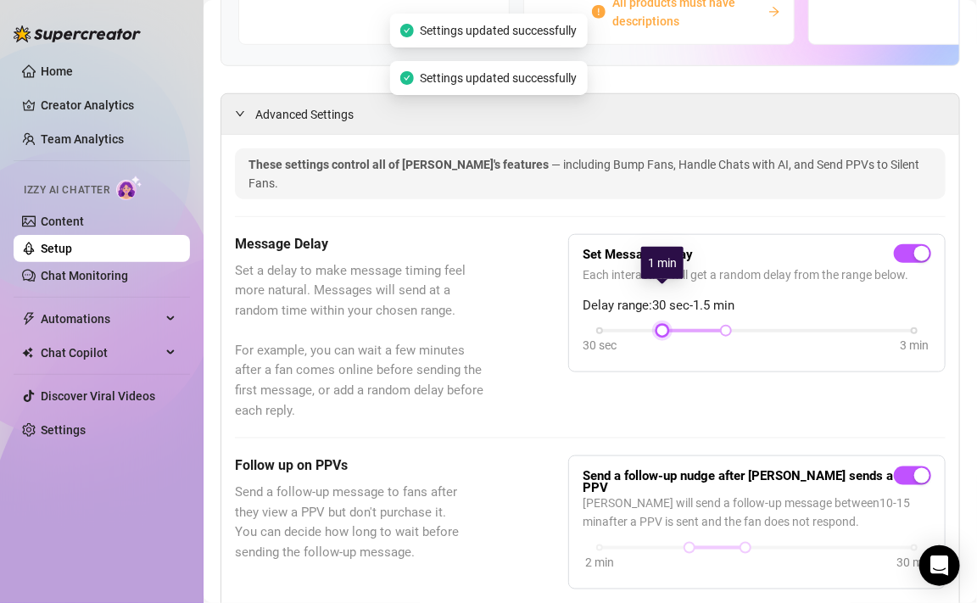
drag, startPoint x: 603, startPoint y: 293, endPoint x: 661, endPoint y: 299, distance: 58.9
click at [661, 327] on div at bounding box center [662, 331] width 8 height 8
drag, startPoint x: 728, startPoint y: 290, endPoint x: 770, endPoint y: 293, distance: 42.5
click at [770, 326] on div "30 sec 3 min" at bounding box center [757, 329] width 315 height 7
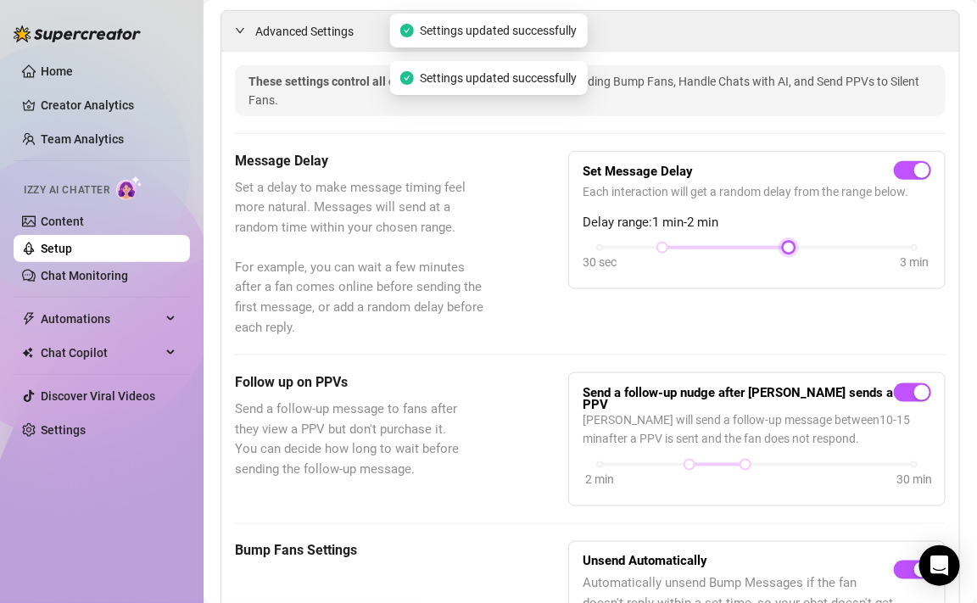
scroll to position [487, 0]
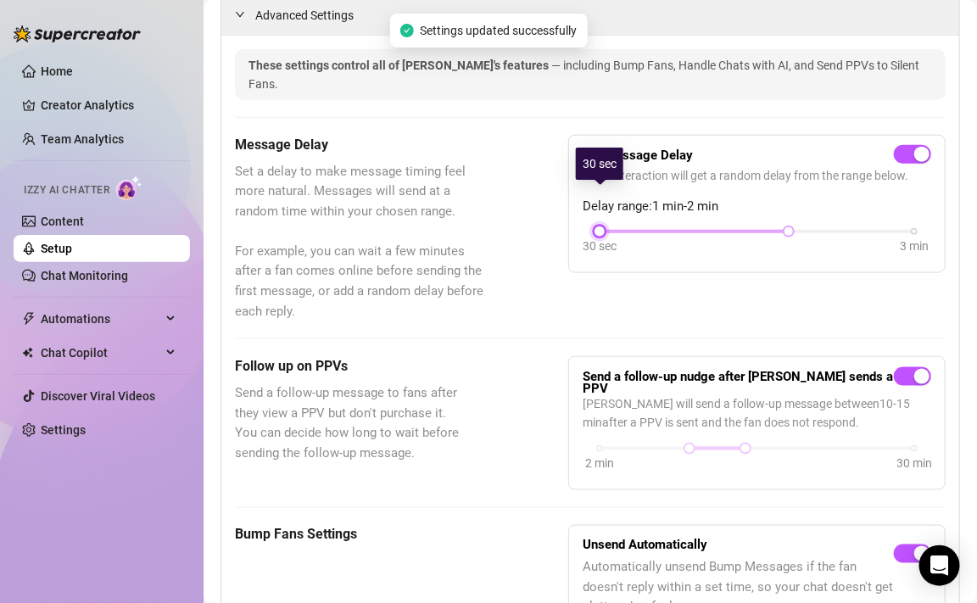
drag, startPoint x: 662, startPoint y: 193, endPoint x: 602, endPoint y: 194, distance: 60.2
click at [602, 227] on div at bounding box center [599, 231] width 8 height 8
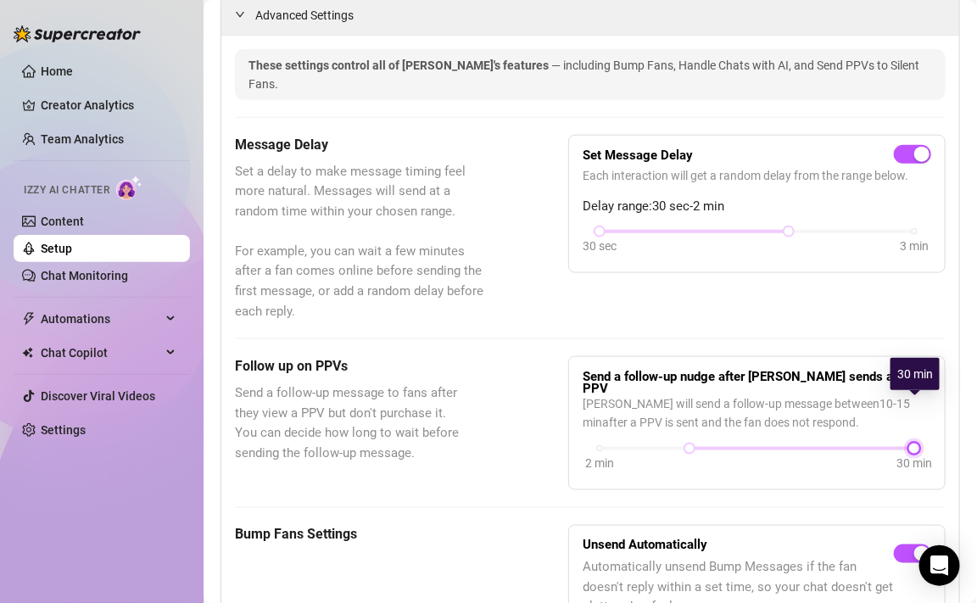
drag, startPoint x: 748, startPoint y: 405, endPoint x: 938, endPoint y: 406, distance: 190.0
click at [938, 406] on div "Send a follow-up nudge after [PERSON_NAME] sends a PPV [PERSON_NAME] will send …" at bounding box center [756, 423] width 377 height 134
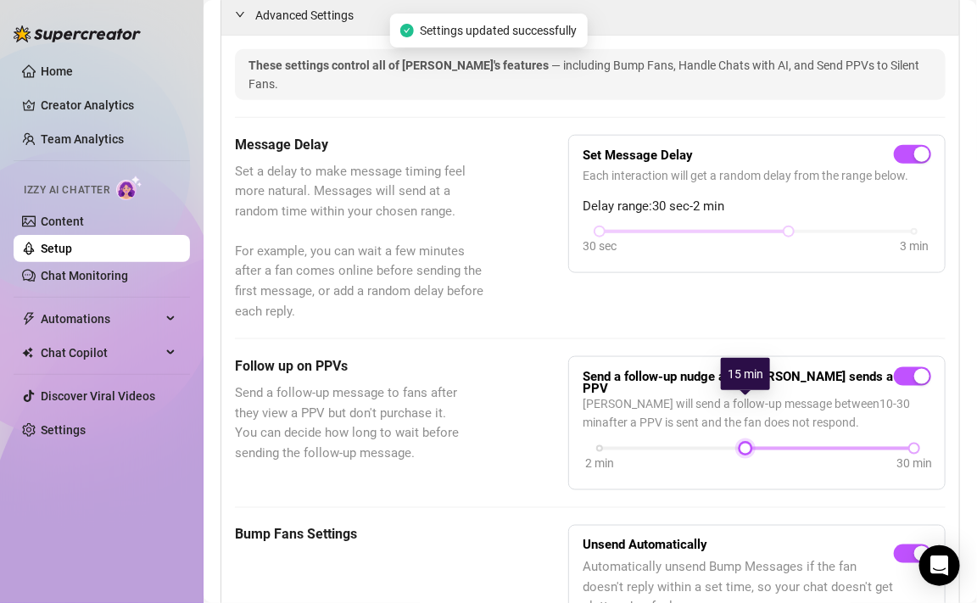
drag, startPoint x: 690, startPoint y: 405, endPoint x: 743, endPoint y: 410, distance: 52.8
click at [743, 444] on div at bounding box center [745, 448] width 8 height 8
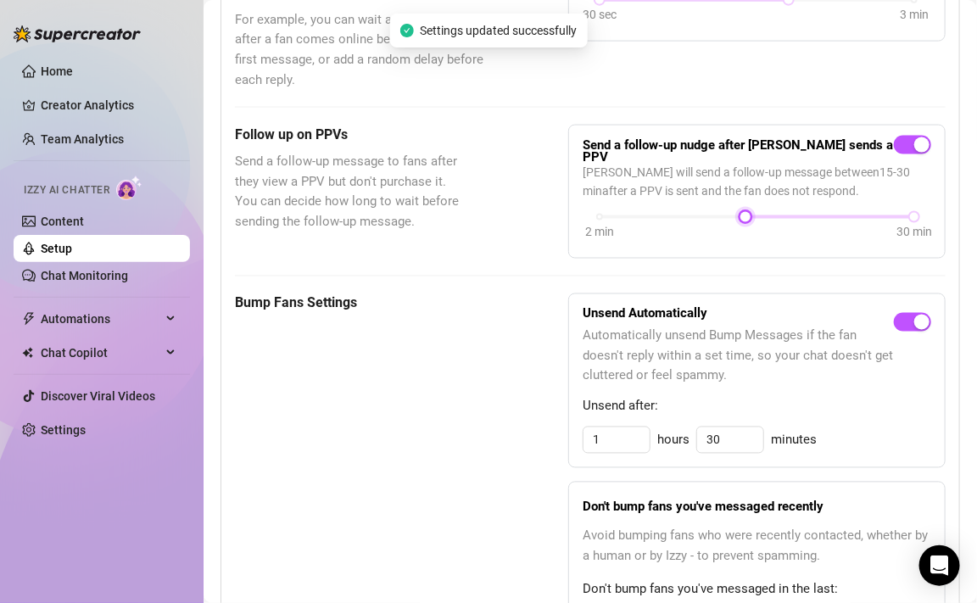
scroll to position [720, 0]
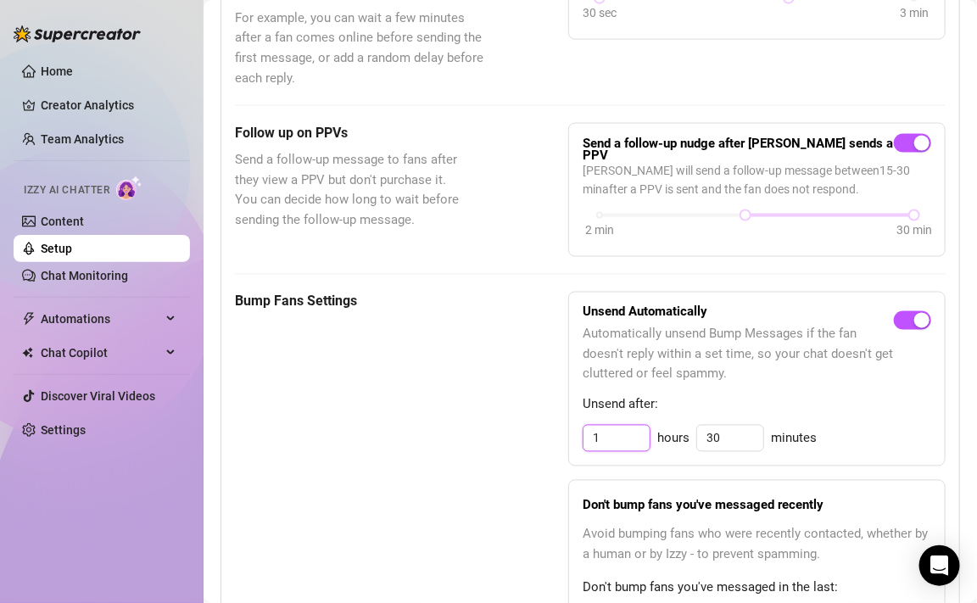
click at [614, 426] on input "1" at bounding box center [616, 438] width 66 height 25
click at [613, 426] on input "1" at bounding box center [616, 438] width 66 height 25
click at [695, 426] on div "Unsend Automatically Automatically unsend Bump Messages if the fan doesn't repl…" at bounding box center [756, 473] width 377 height 362
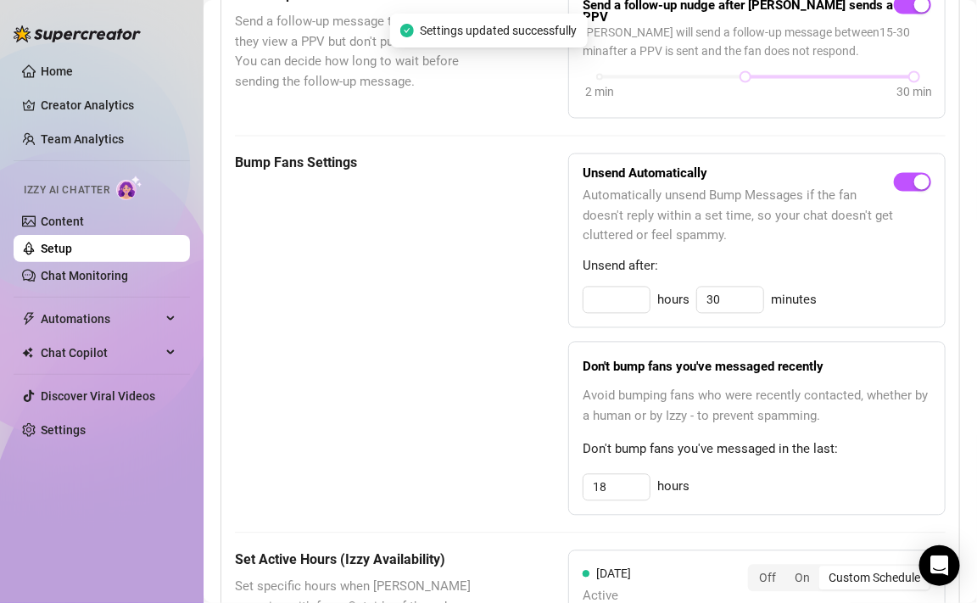
scroll to position [863, 0]
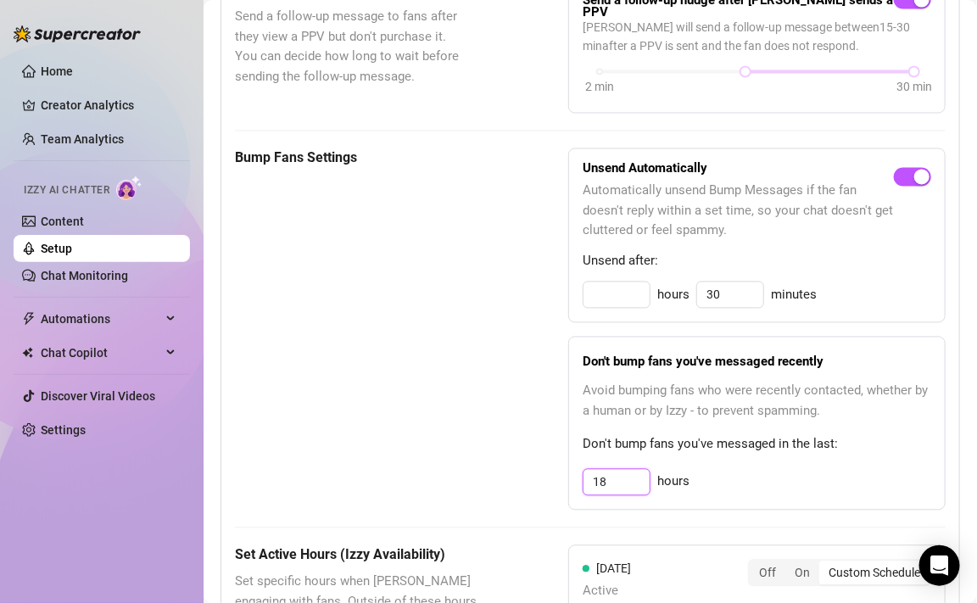
click at [620, 470] on input "18" at bounding box center [616, 482] width 66 height 25
click at [610, 470] on input "18" at bounding box center [616, 482] width 66 height 25
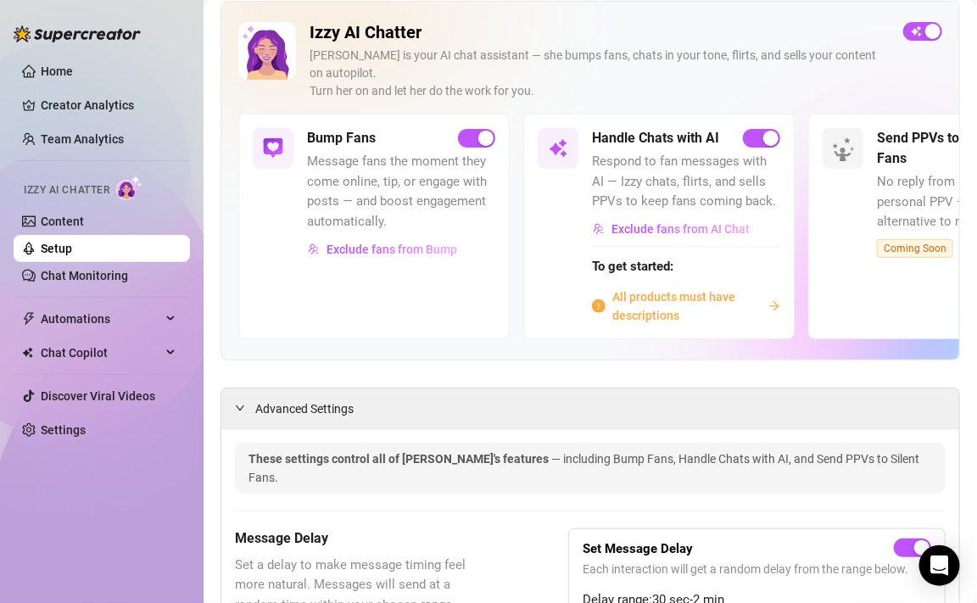
scroll to position [0, 0]
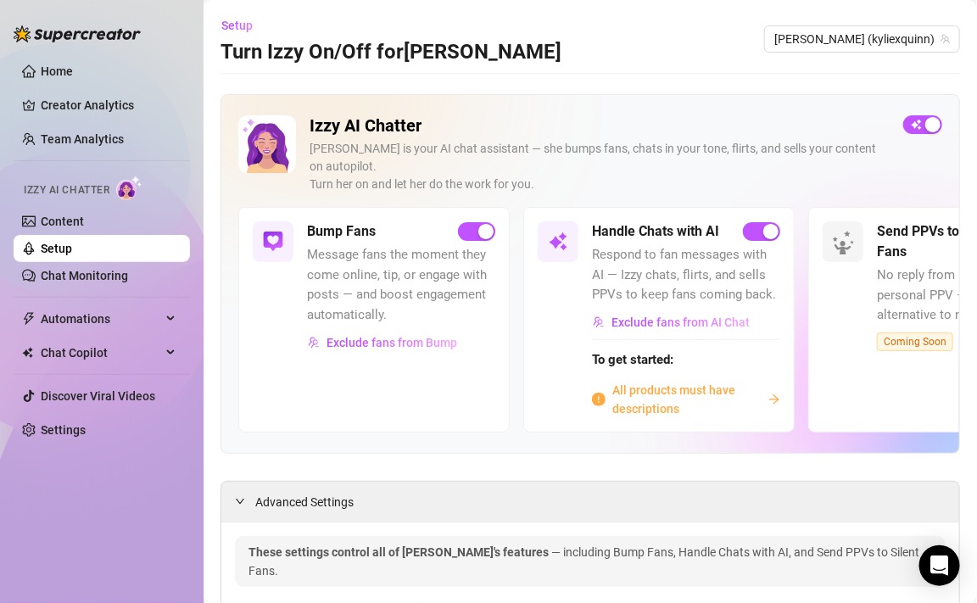
click at [55, 289] on ul "Home Creator Analytics Team Analytics Izzy AI Chatter Content Setup Chat Monito…" at bounding box center [102, 250] width 176 height 399
click at [57, 282] on link "Chat Monitoring" at bounding box center [84, 276] width 87 height 14
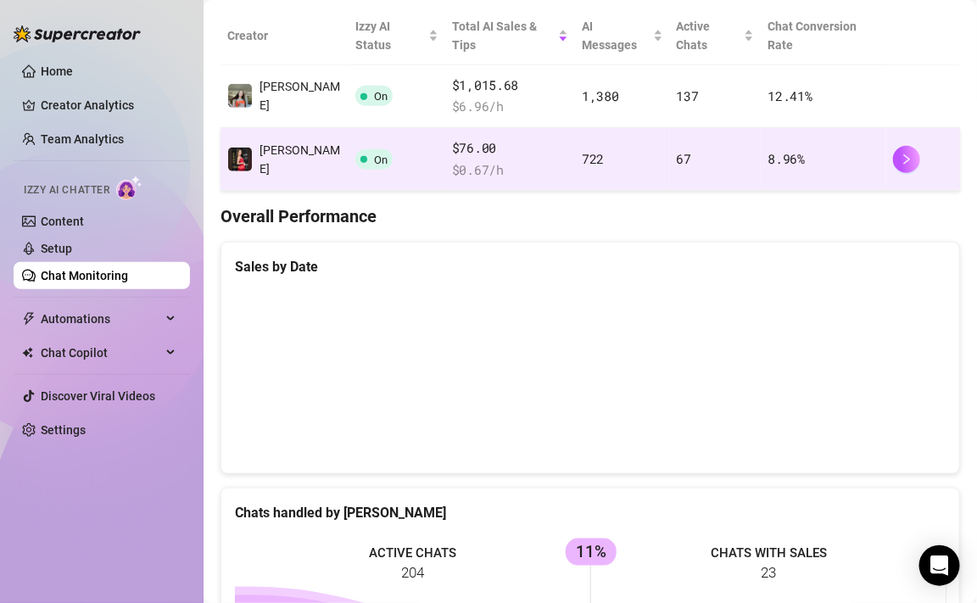
scroll to position [321, 0]
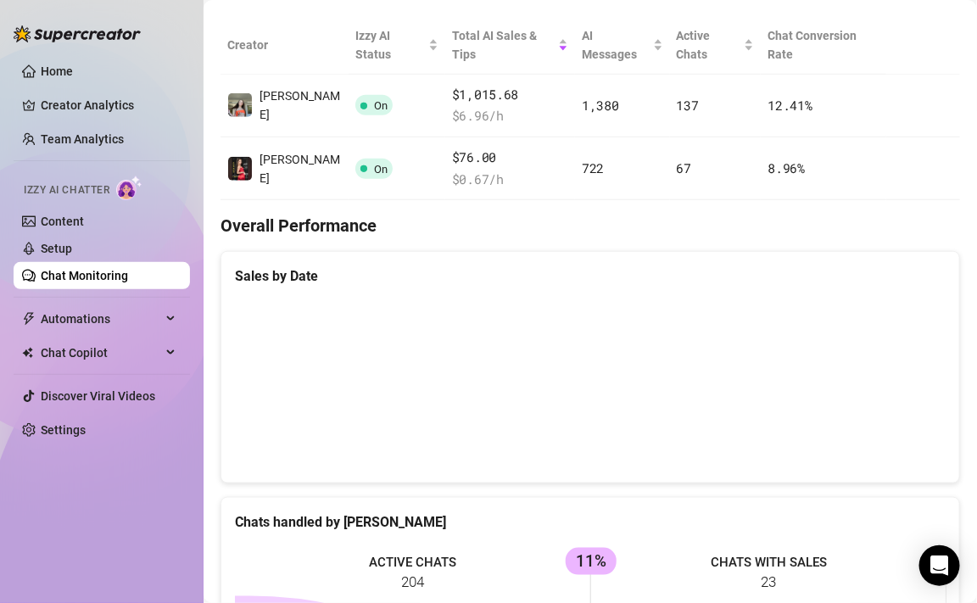
click at [575, 388] on canvas at bounding box center [591, 384] width 712 height 170
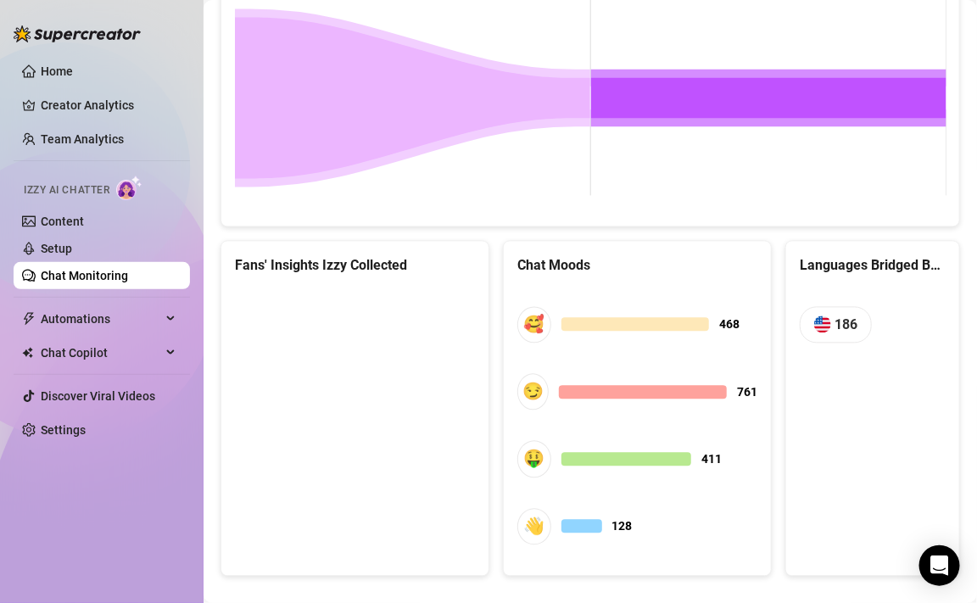
scroll to position [910, 0]
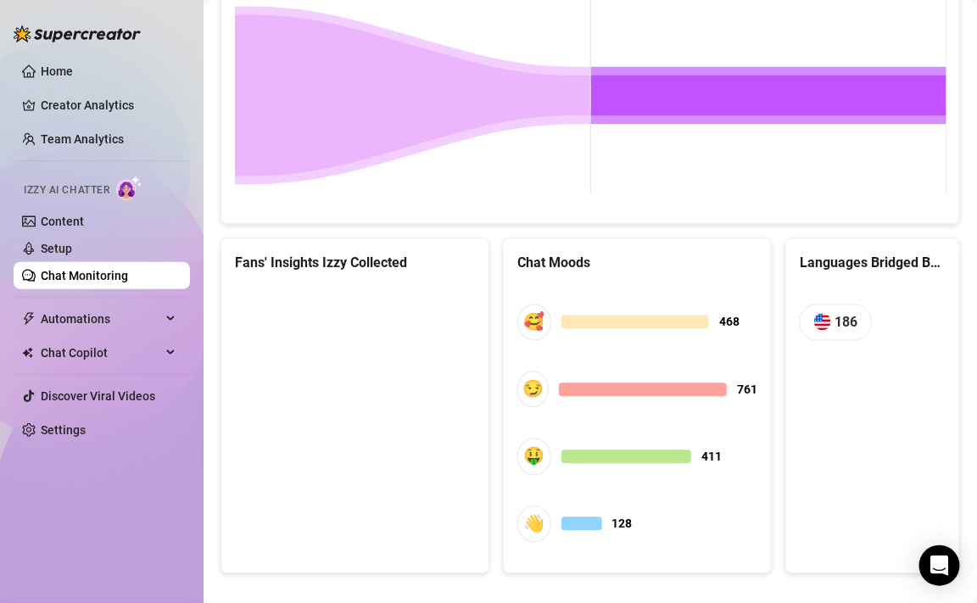
click at [301, 333] on canvas at bounding box center [355, 414] width 240 height 254
click at [358, 377] on canvas at bounding box center [355, 414] width 240 height 254
click at [367, 470] on canvas at bounding box center [355, 414] width 240 height 254
click at [423, 325] on canvas at bounding box center [355, 414] width 240 height 254
click at [70, 315] on span "Automations" at bounding box center [101, 318] width 120 height 27
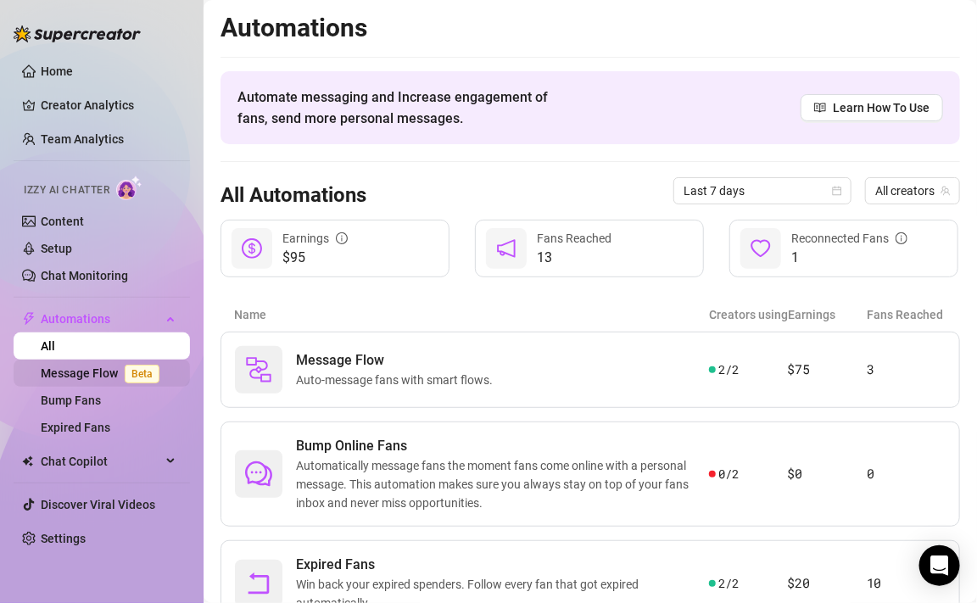
click at [87, 377] on link "Message Flow Beta" at bounding box center [104, 373] width 126 height 14
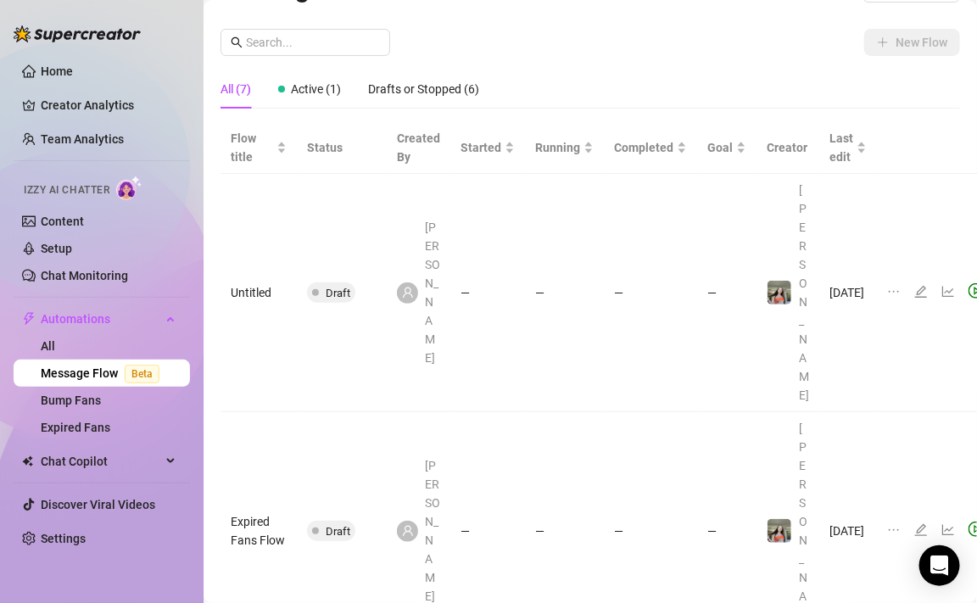
scroll to position [46, 0]
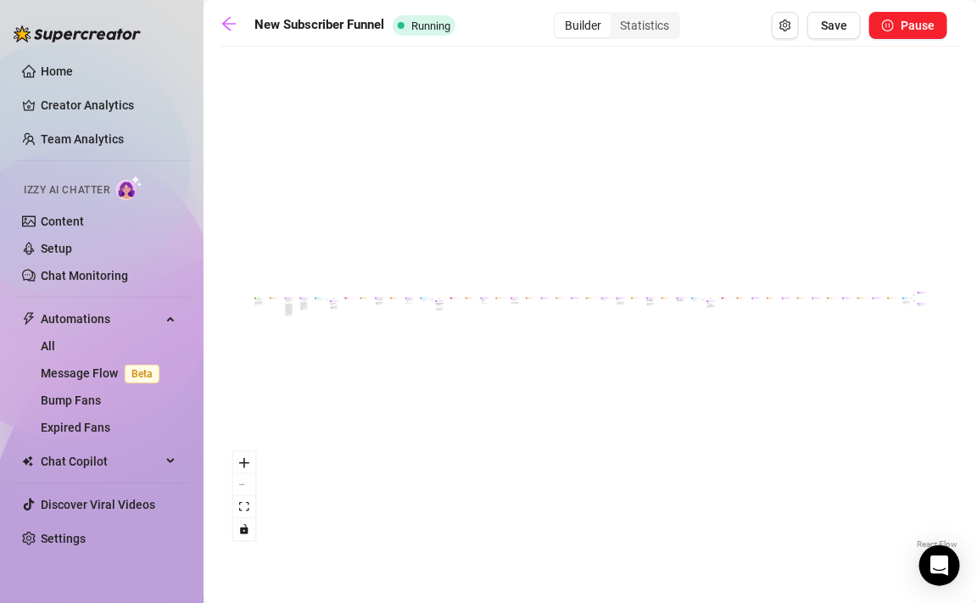
click at [565, 322] on div "If True If True If True If False If False If False If True If False Wait for 10…" at bounding box center [590, 304] width 740 height 498
drag, startPoint x: 551, startPoint y: 333, endPoint x: 445, endPoint y: 336, distance: 106.0
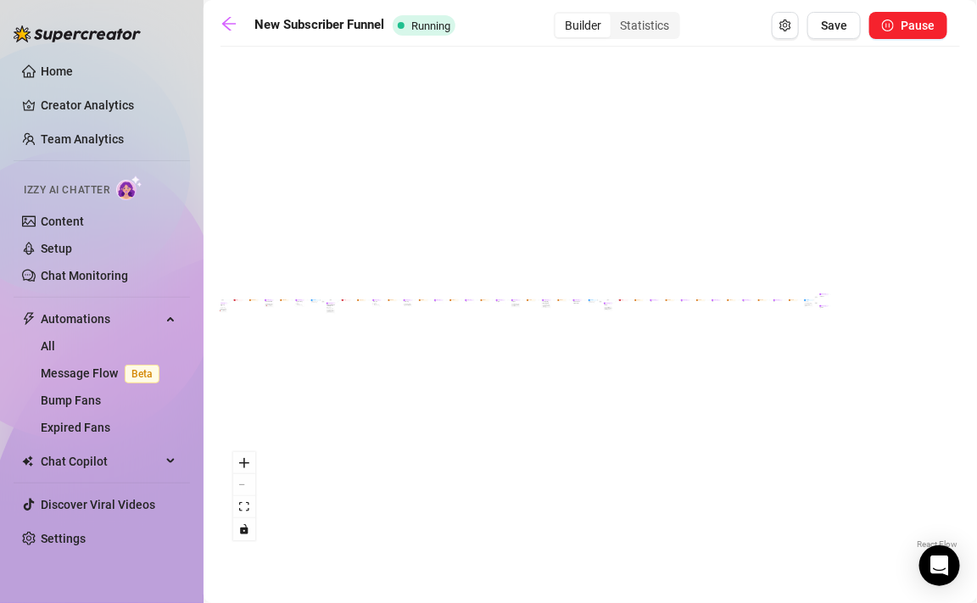
click at [445, 336] on div "If True If True If True If False If False If False If True If False Wait for 10…" at bounding box center [590, 304] width 740 height 498
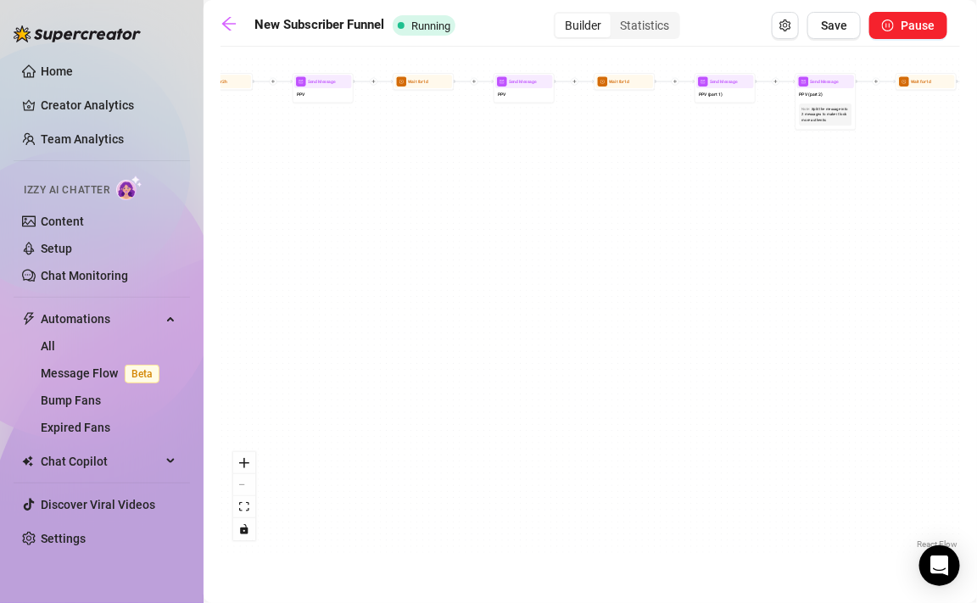
drag, startPoint x: 386, startPoint y: 187, endPoint x: 299, endPoint y: 154, distance: 92.3
click at [299, 154] on div "If True If True If True If False If False If False If True If False Wait for 10…" at bounding box center [590, 304] width 740 height 498
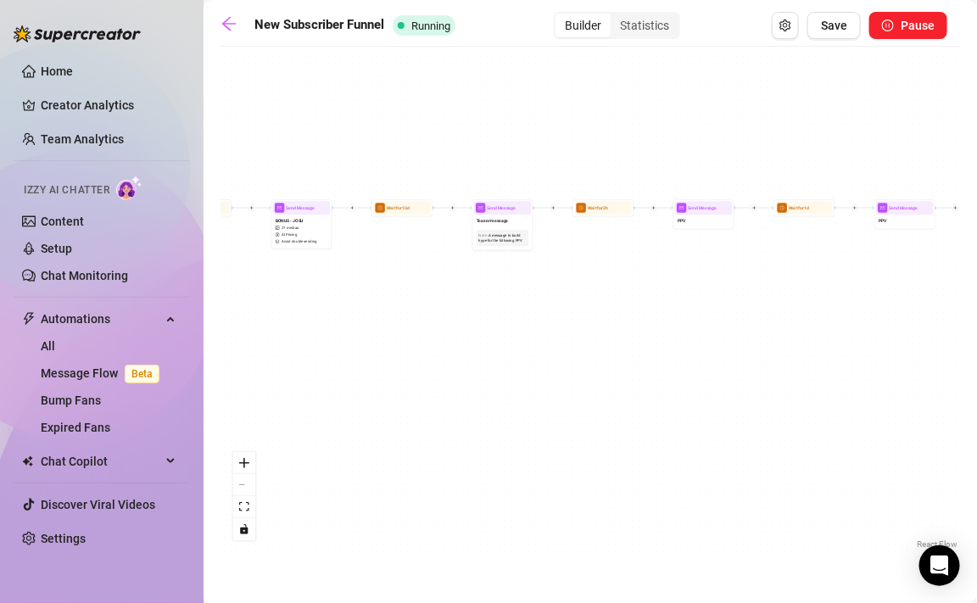
drag, startPoint x: 436, startPoint y: 214, endPoint x: 895, endPoint y: 382, distance: 488.9
click at [893, 382] on div "If True If True If True If False If False If False If True If False Wait for 10…" at bounding box center [590, 304] width 740 height 498
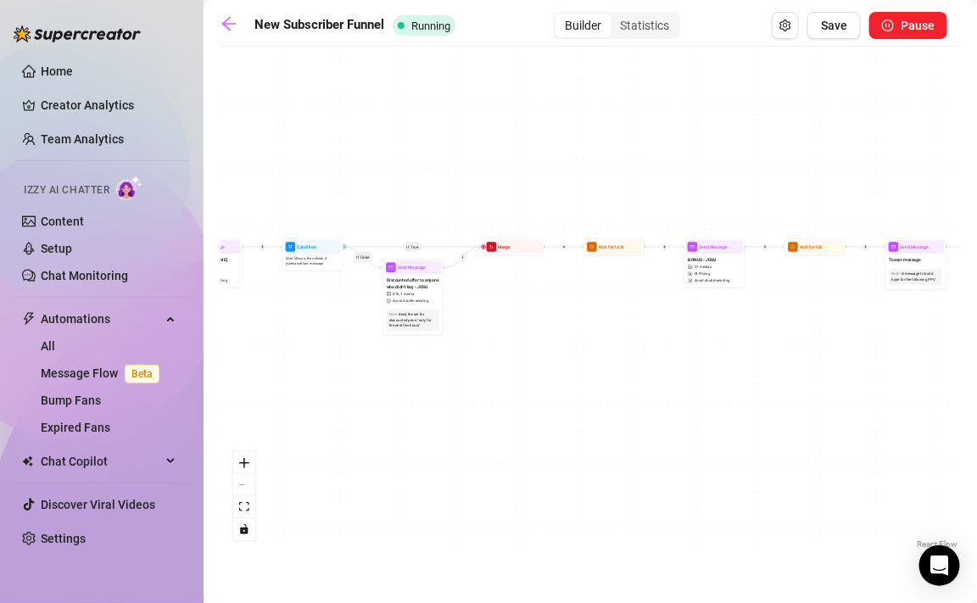
drag, startPoint x: 430, startPoint y: 358, endPoint x: 773, endPoint y: 366, distance: 343.6
click at [773, 366] on div "If True If True If True If False If False If False If True If False Wait for 10…" at bounding box center [590, 304] width 740 height 498
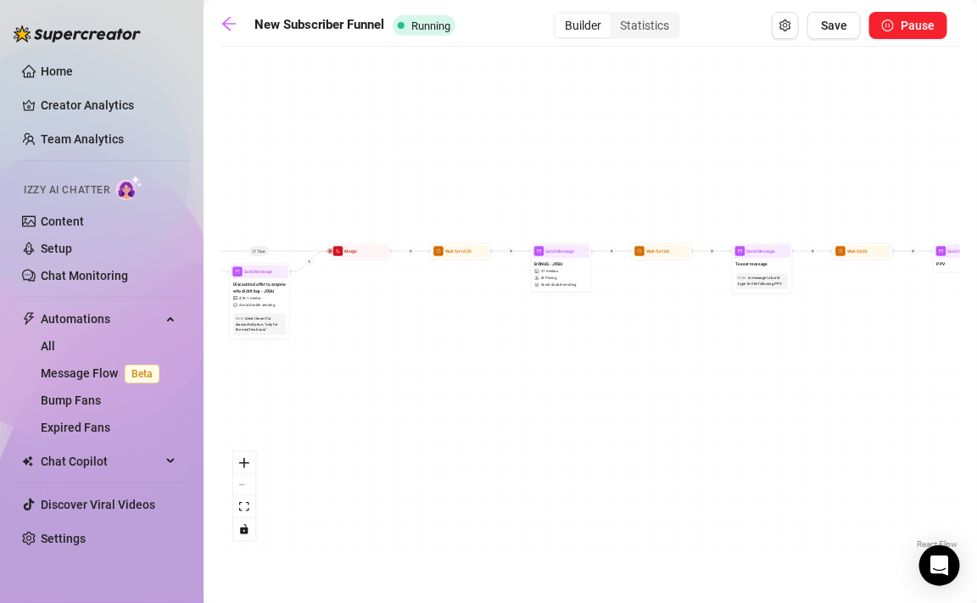
drag, startPoint x: 549, startPoint y: 400, endPoint x: 395, endPoint y: 405, distance: 153.6
click at [395, 405] on div "If True If True If True If False If False If False If True If False Wait for 10…" at bounding box center [590, 304] width 740 height 498
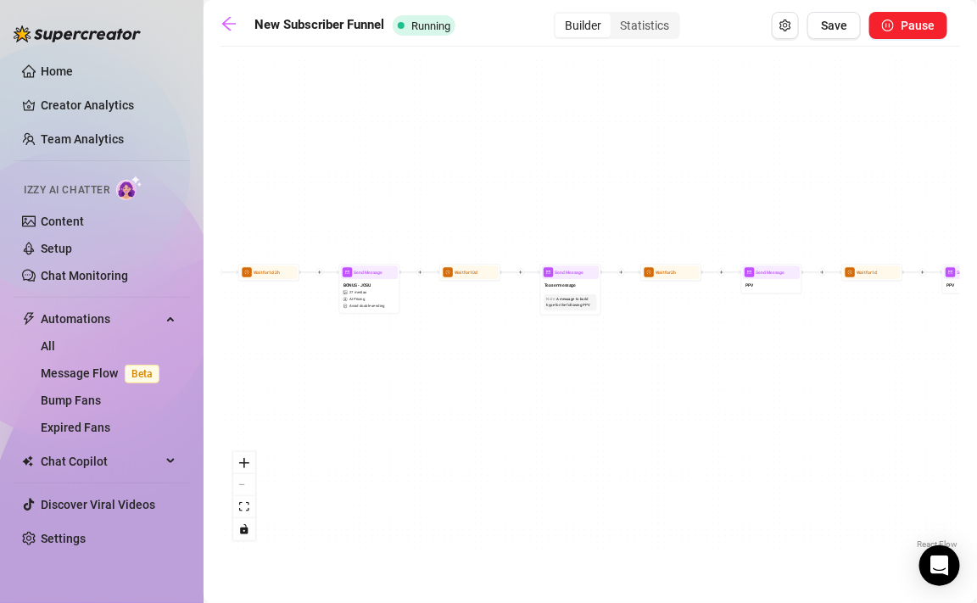
drag, startPoint x: 718, startPoint y: 376, endPoint x: 516, endPoint y: 395, distance: 203.6
click at [516, 396] on div "If True If True If True If False If False If False If True If False Wait for 10…" at bounding box center [590, 304] width 740 height 498
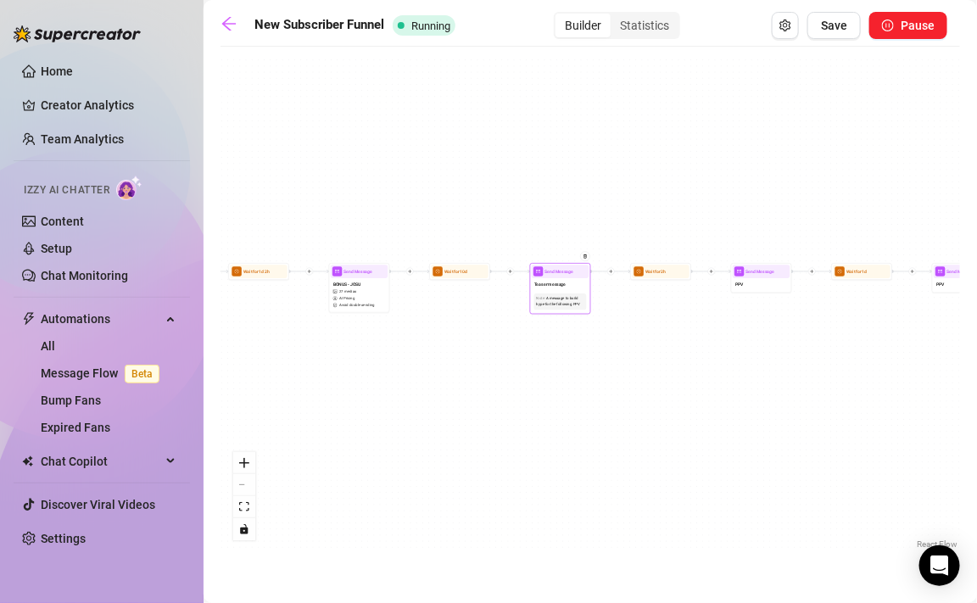
click at [559, 279] on div "Teaser message" at bounding box center [561, 284] width 58 height 13
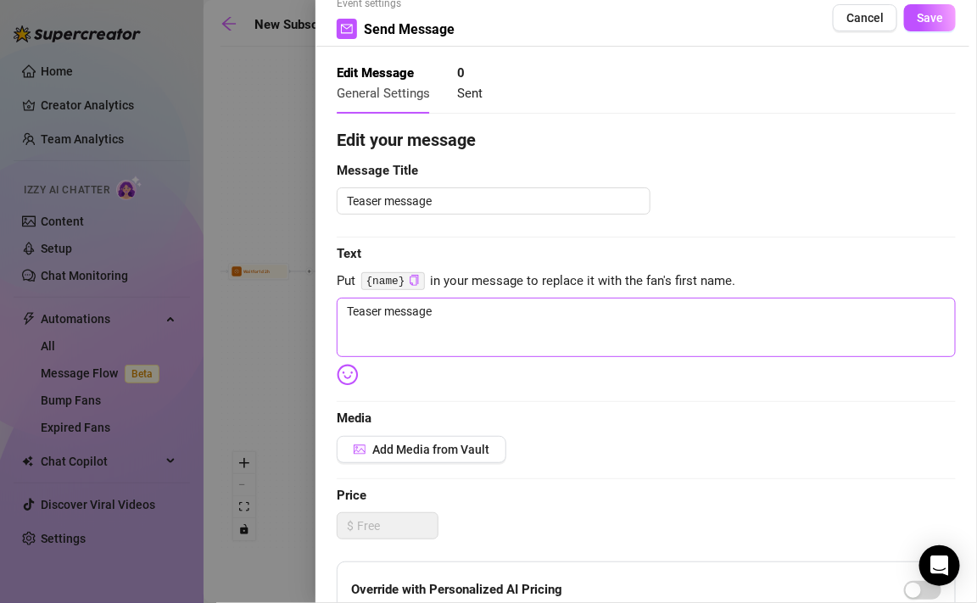
scroll to position [4, 0]
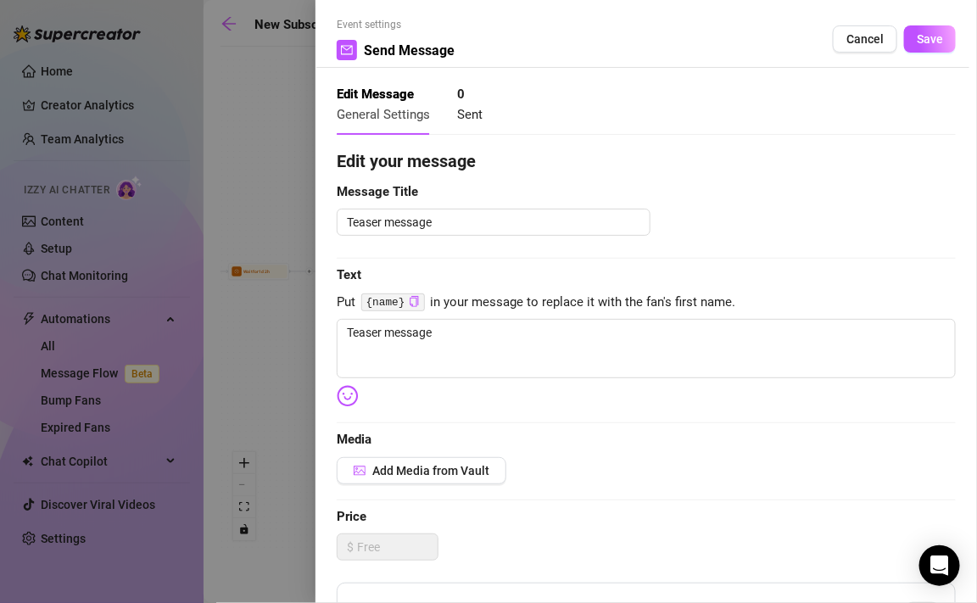
click at [310, 142] on div at bounding box center [488, 301] width 977 height 603
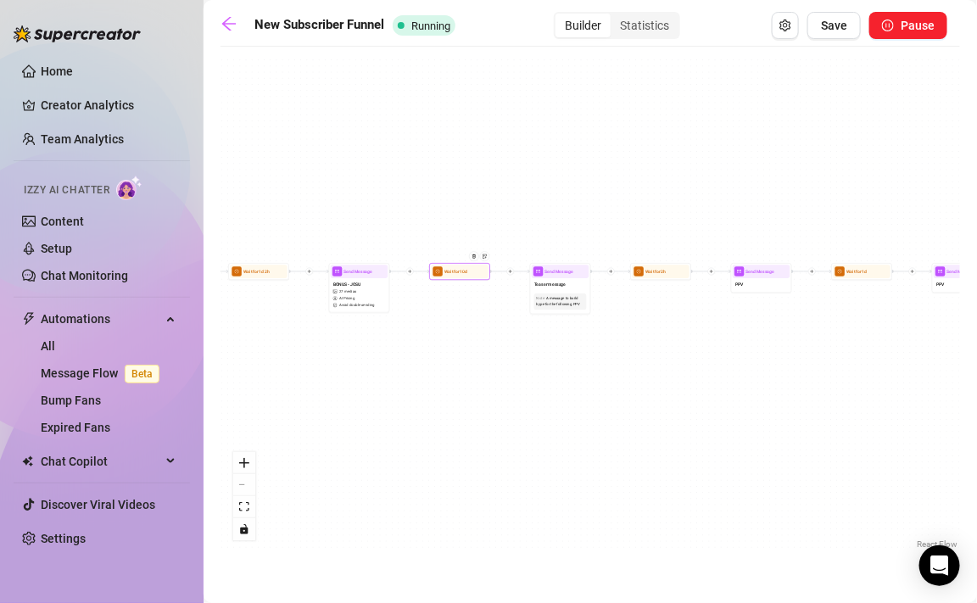
click at [477, 279] on div "Wait for 10d" at bounding box center [459, 271] width 61 height 17
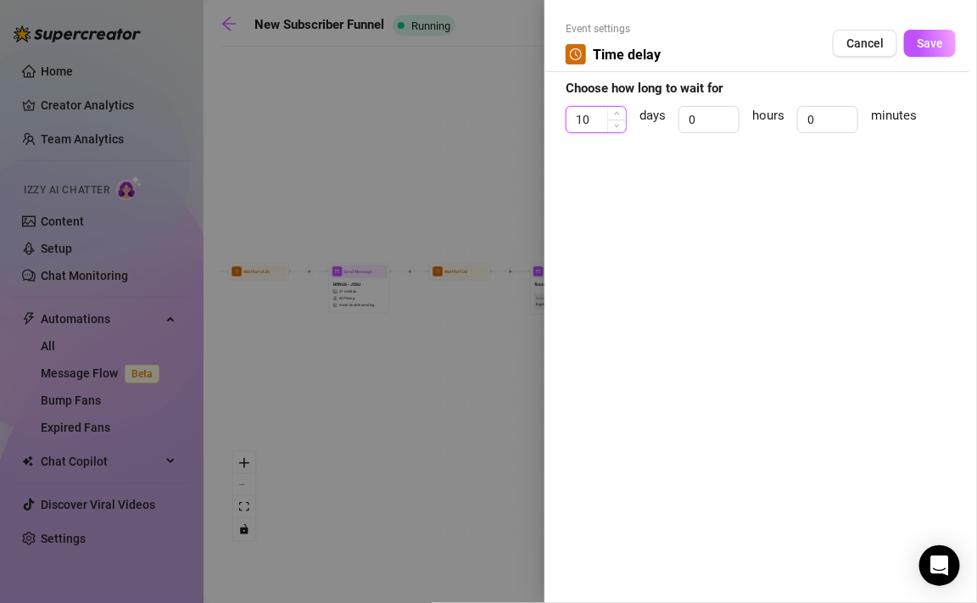
click at [601, 129] on input "10" at bounding box center [596, 119] width 59 height 25
click button "Save" at bounding box center [930, 43] width 52 height 27
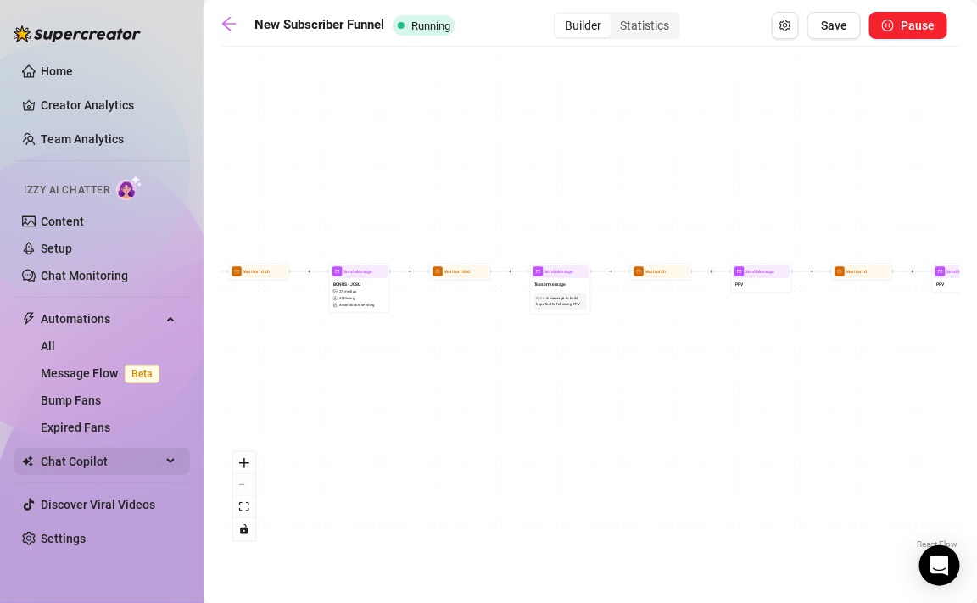
click at [93, 464] on span "Chat Copilot" at bounding box center [101, 461] width 120 height 27
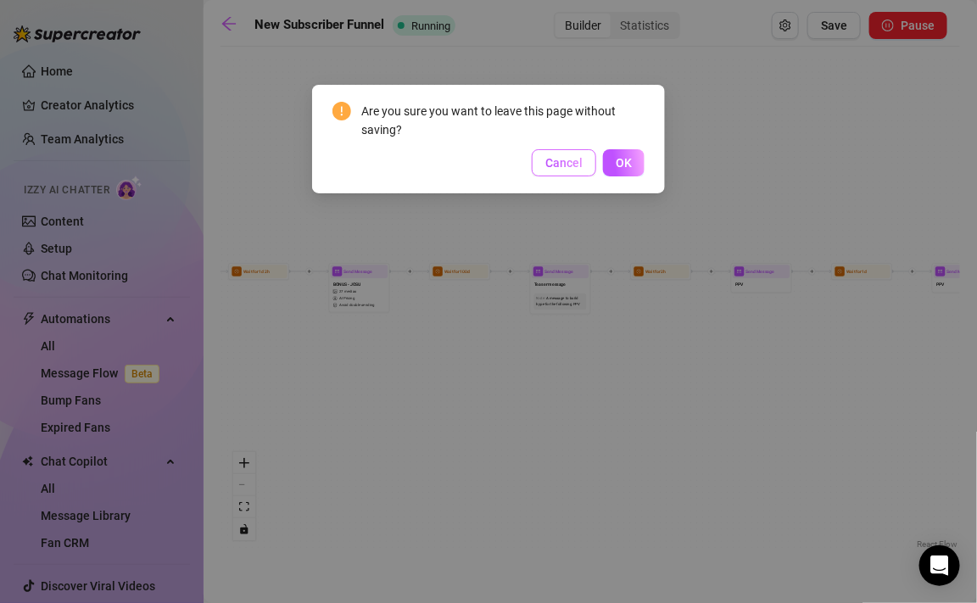
click at [561, 169] on span "Cancel" at bounding box center [563, 163] width 37 height 14
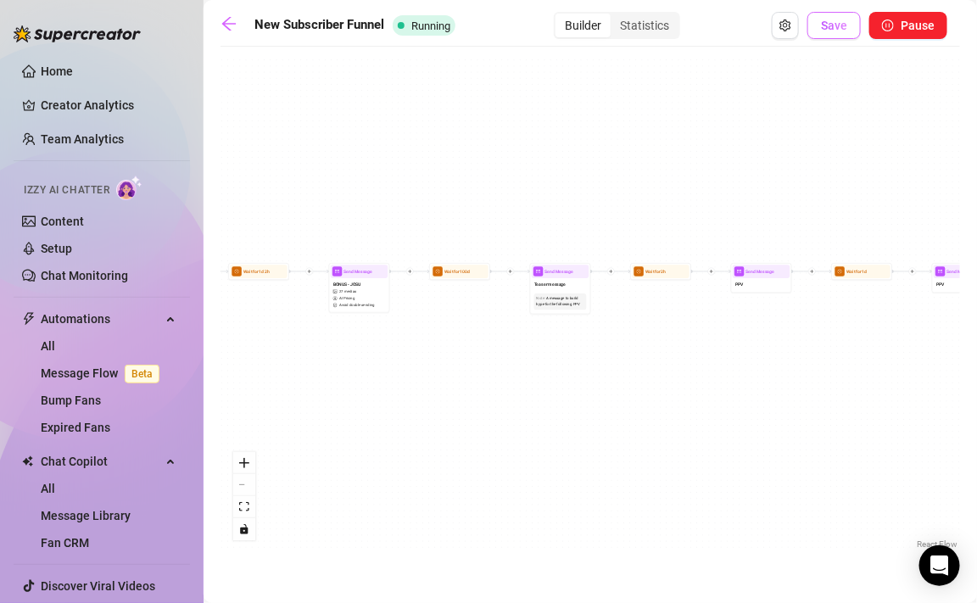
click at [838, 16] on button "Save" at bounding box center [833, 25] width 53 height 27
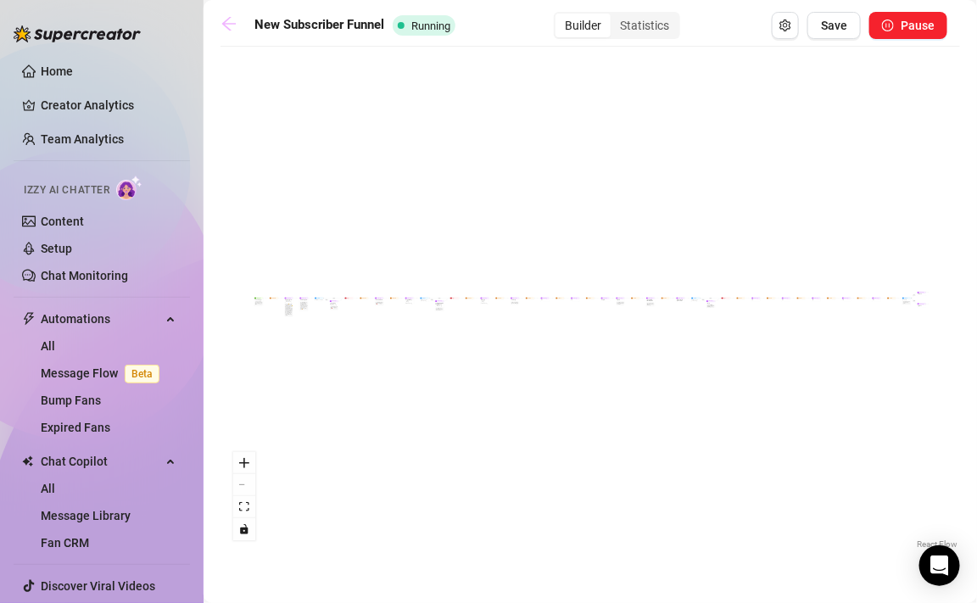
click at [230, 20] on icon "arrow-left" at bounding box center [228, 23] width 17 height 17
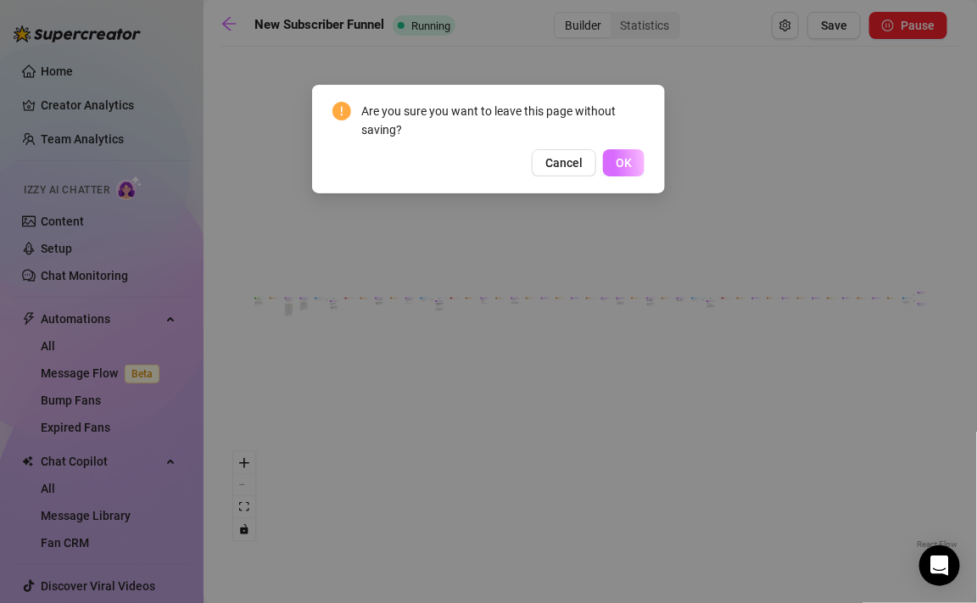
click at [617, 171] on button "OK" at bounding box center [624, 162] width 42 height 27
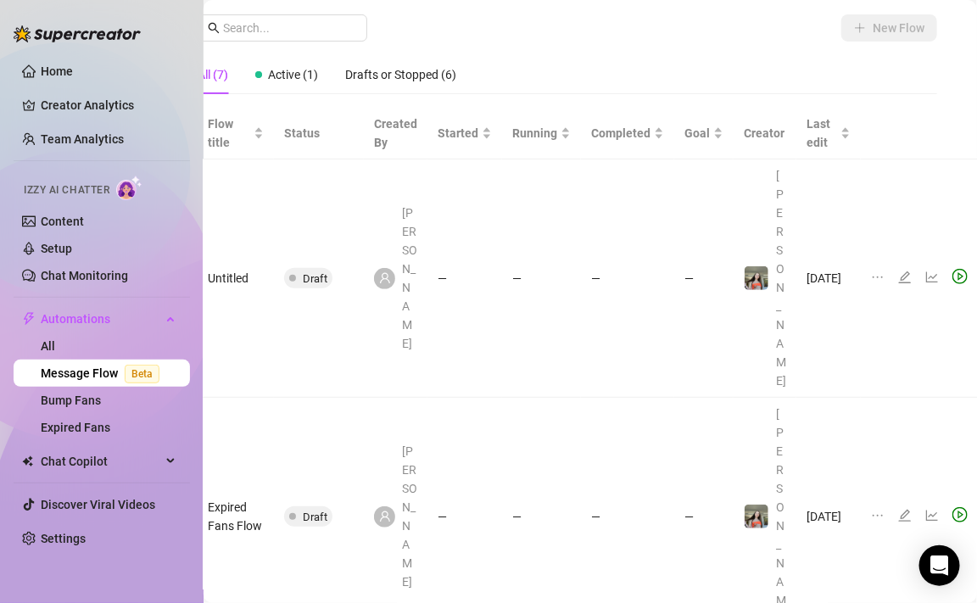
scroll to position [63, 23]
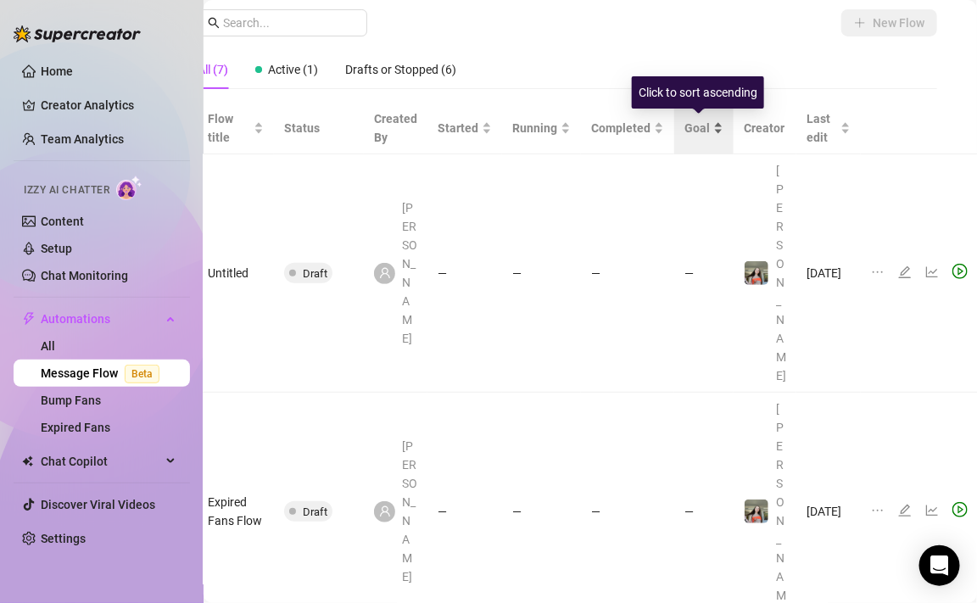
click at [689, 120] on span "Goal" at bounding box center [696, 128] width 25 height 19
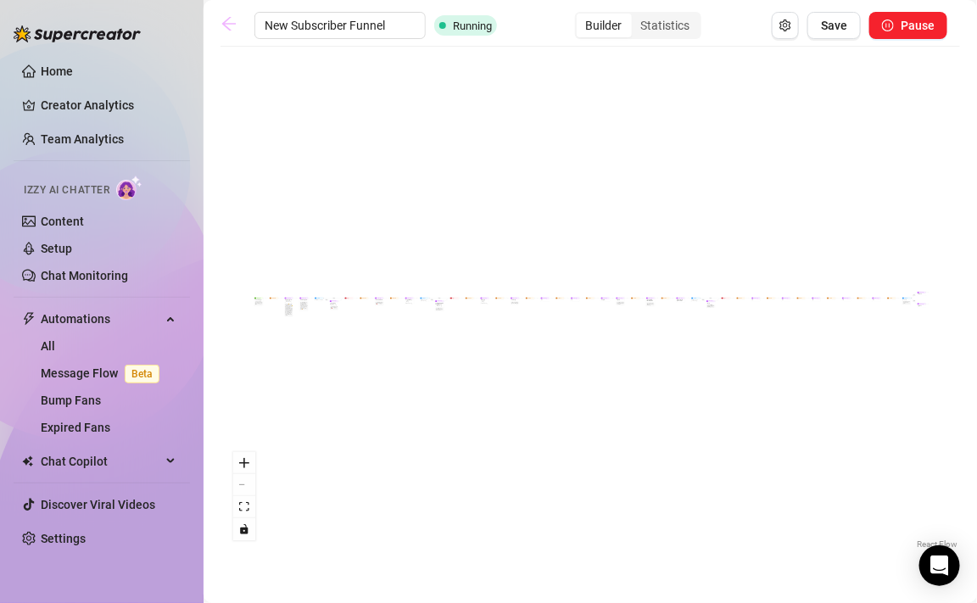
click at [230, 27] on icon "arrow-left" at bounding box center [228, 23] width 17 height 17
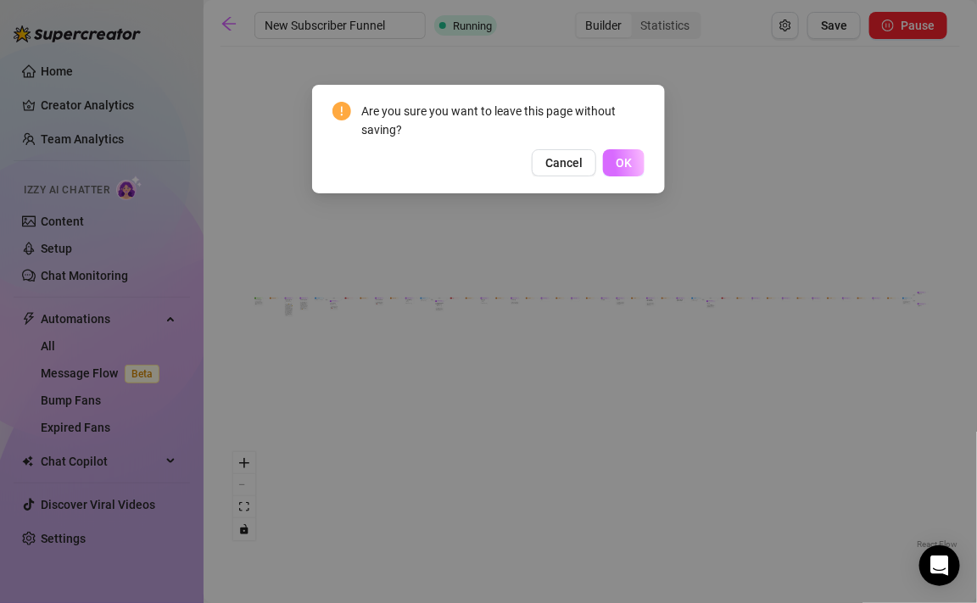
click at [621, 164] on span "OK" at bounding box center [624, 163] width 16 height 14
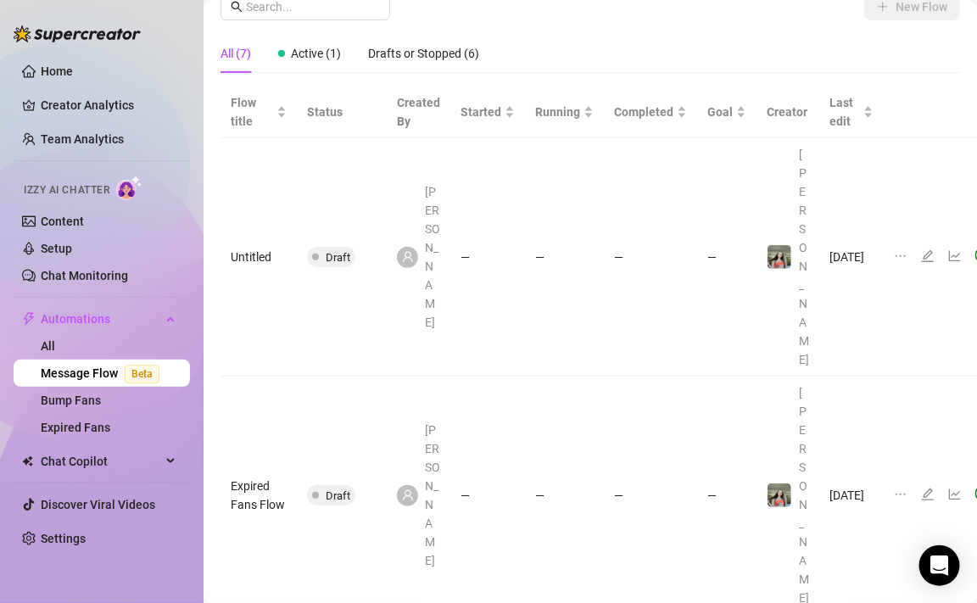
scroll to position [81, 0]
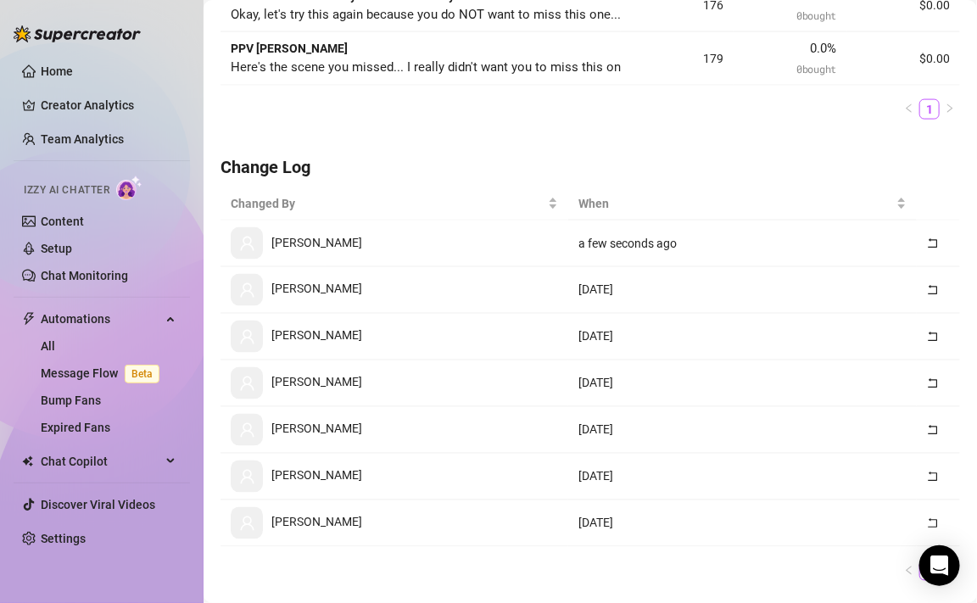
scroll to position [705, 0]
